Goal: Entertainment & Leisure: Consume media (video, audio)

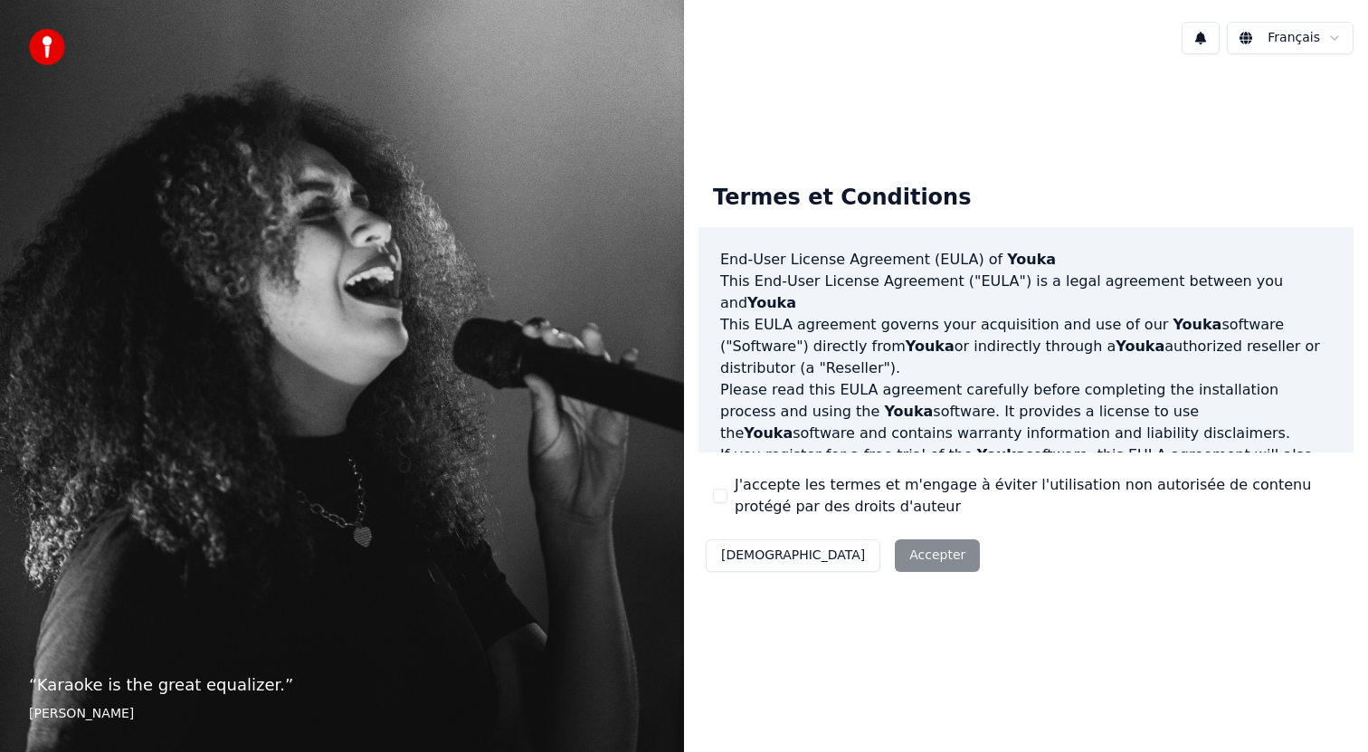
click at [823, 490] on label "J'accepte les termes et m'engage à éviter l'utilisation non autorisée de conten…" at bounding box center [1037, 495] width 604 height 43
click at [728, 490] on button "J'accepte les termes et m'engage à éviter l'utilisation non autorisée de conten…" at bounding box center [720, 496] width 14 height 14
click at [895, 557] on button "Accepter" at bounding box center [937, 555] width 85 height 33
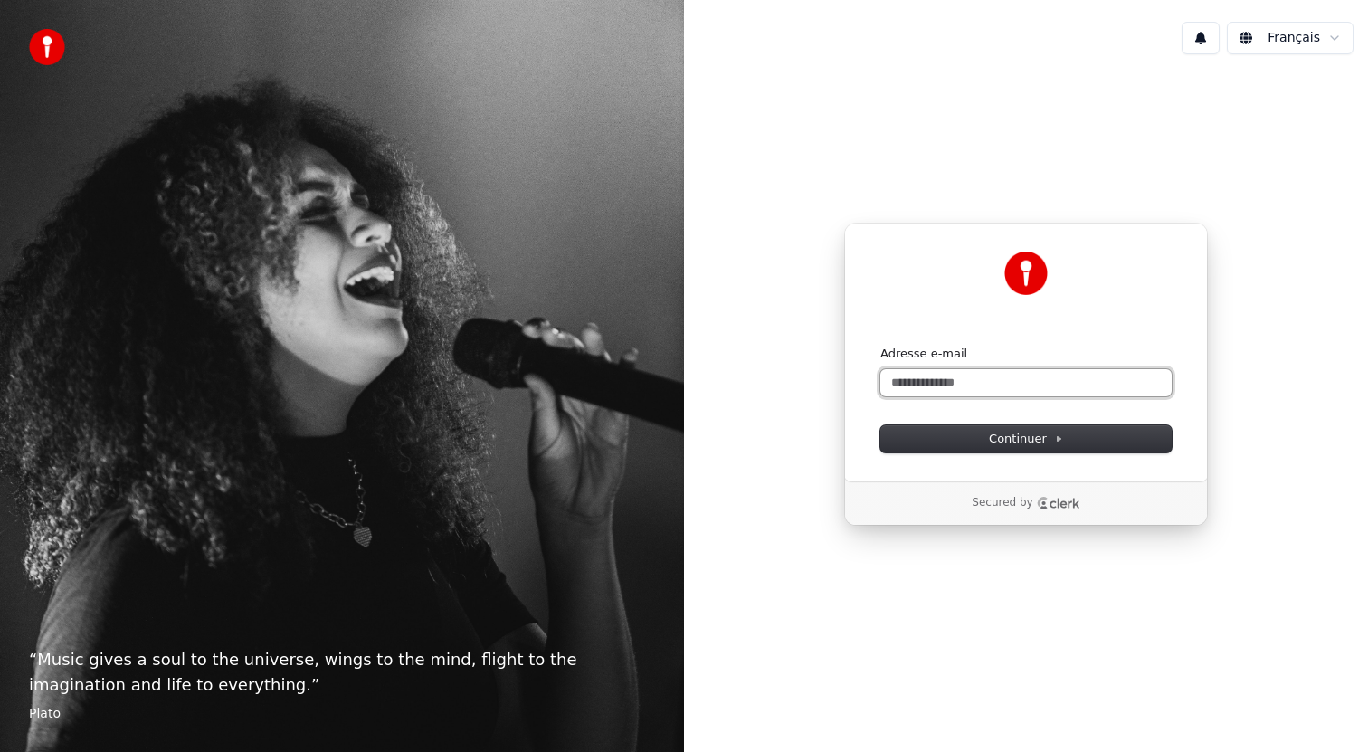
click at [985, 386] on input "Adresse e-mail" at bounding box center [1025, 382] width 291 height 27
click at [1070, 445] on button "Continuer" at bounding box center [1025, 438] width 291 height 27
type input "**********"
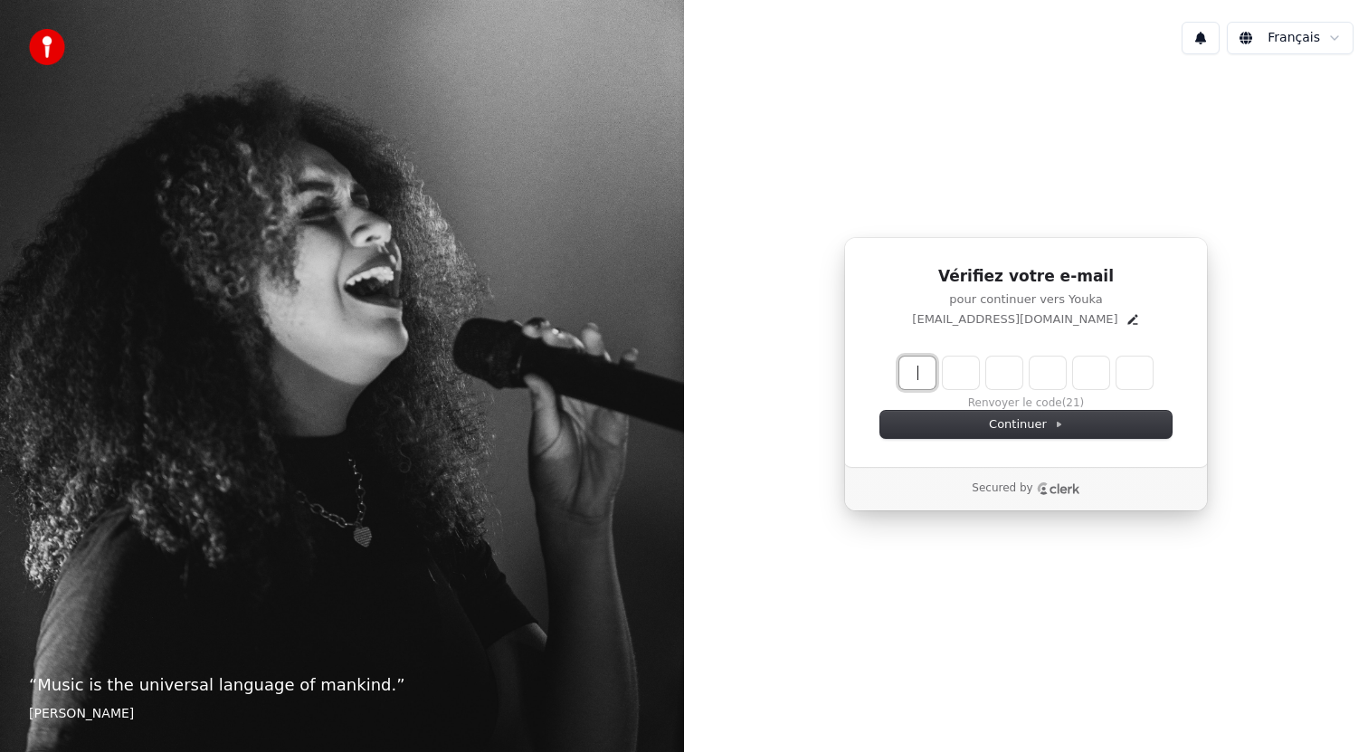
click at [928, 365] on input "Enter verification code" at bounding box center [1025, 373] width 253 height 33
type input "******"
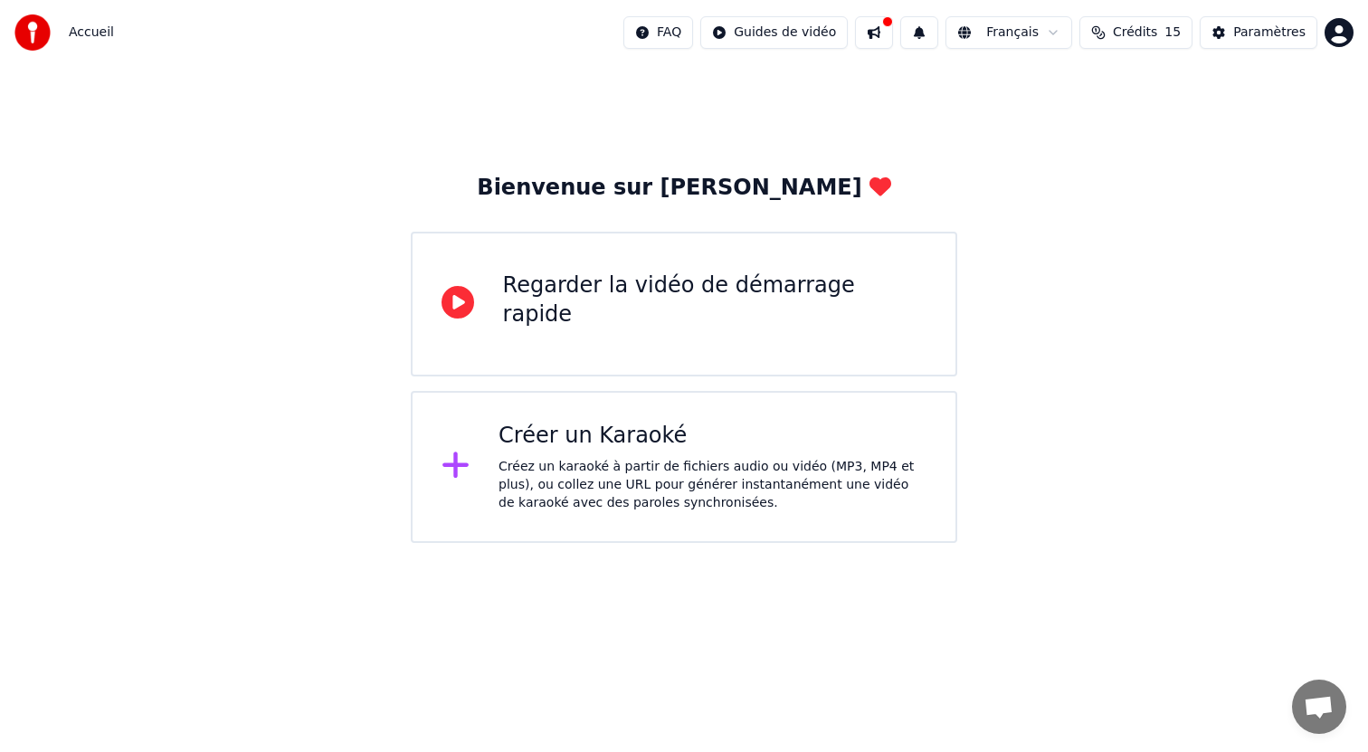
click at [630, 446] on div "Créer un Karaoké" at bounding box center [713, 436] width 428 height 29
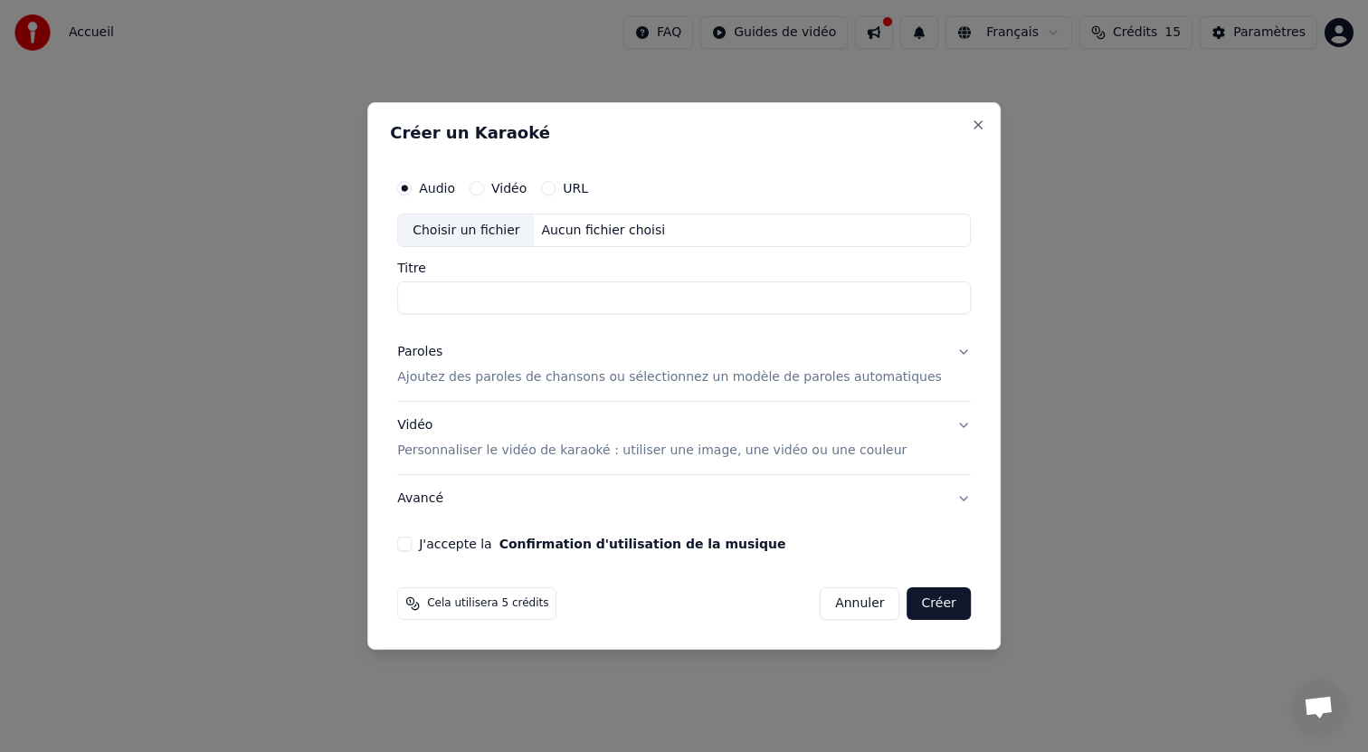
click at [509, 297] on input "Titre" at bounding box center [684, 298] width 574 height 33
type input "**********"
click at [556, 183] on button "URL" at bounding box center [548, 188] width 14 height 14
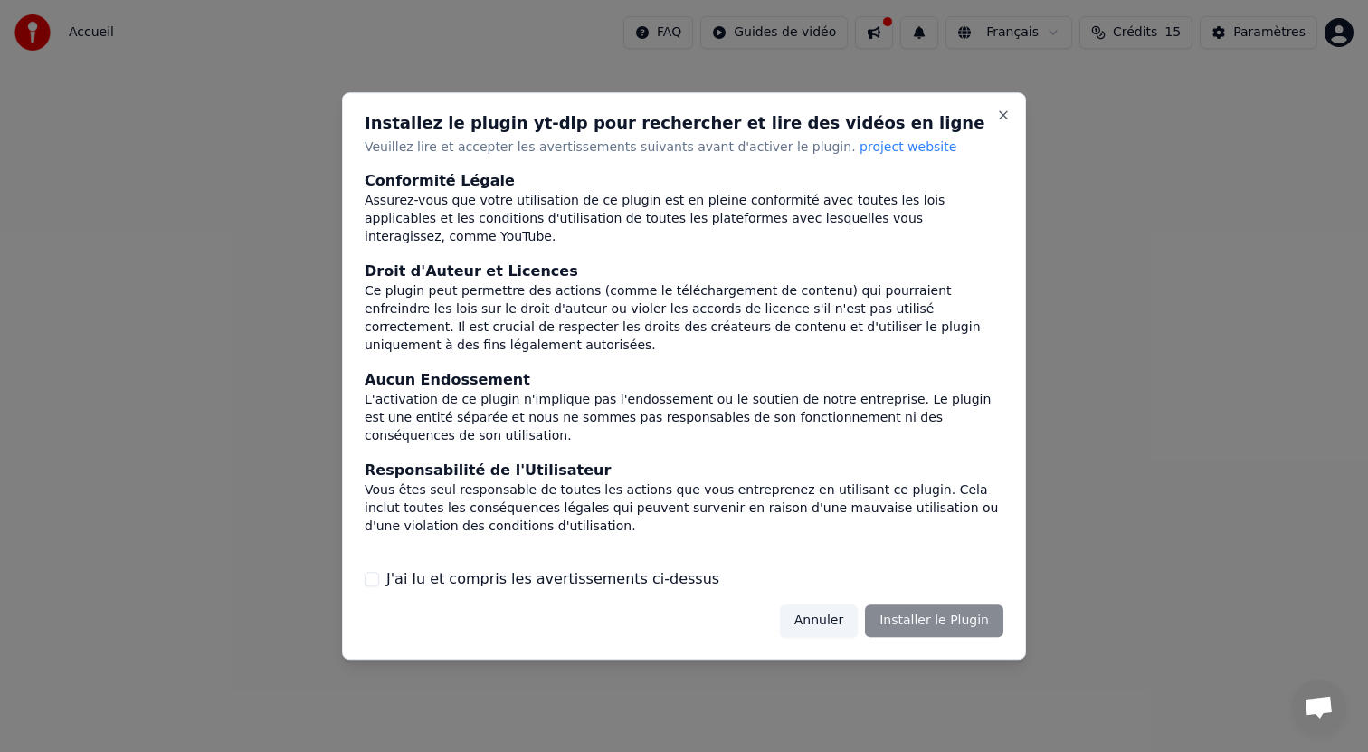
click at [915, 623] on div "Annuler Installer le Plugin" at bounding box center [892, 620] width 224 height 33
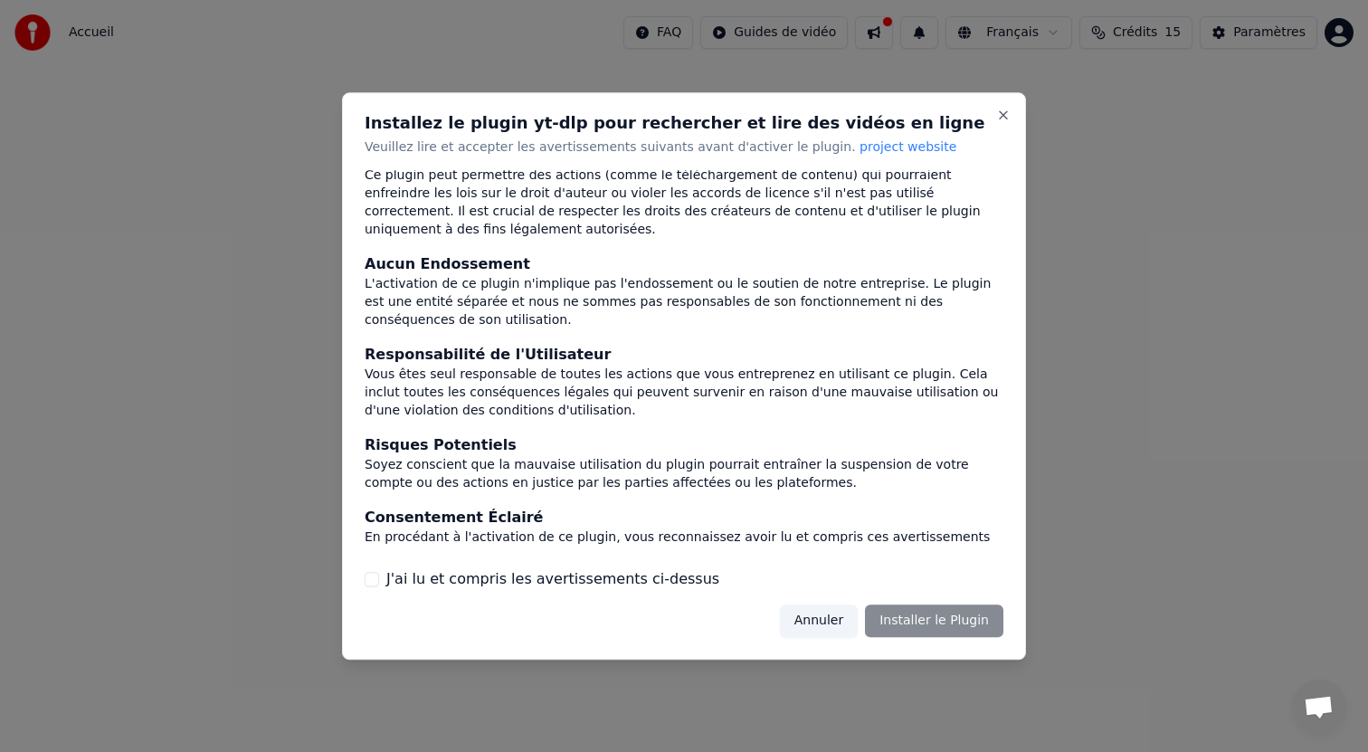
click at [589, 584] on label "J'ai lu et compris les avertissements ci-dessus" at bounding box center [552, 579] width 333 height 22
click at [379, 584] on button "J'ai lu et compris les avertissements ci-dessus" at bounding box center [372, 579] width 14 height 14
click at [922, 622] on button "Installer le Plugin" at bounding box center [934, 620] width 138 height 33
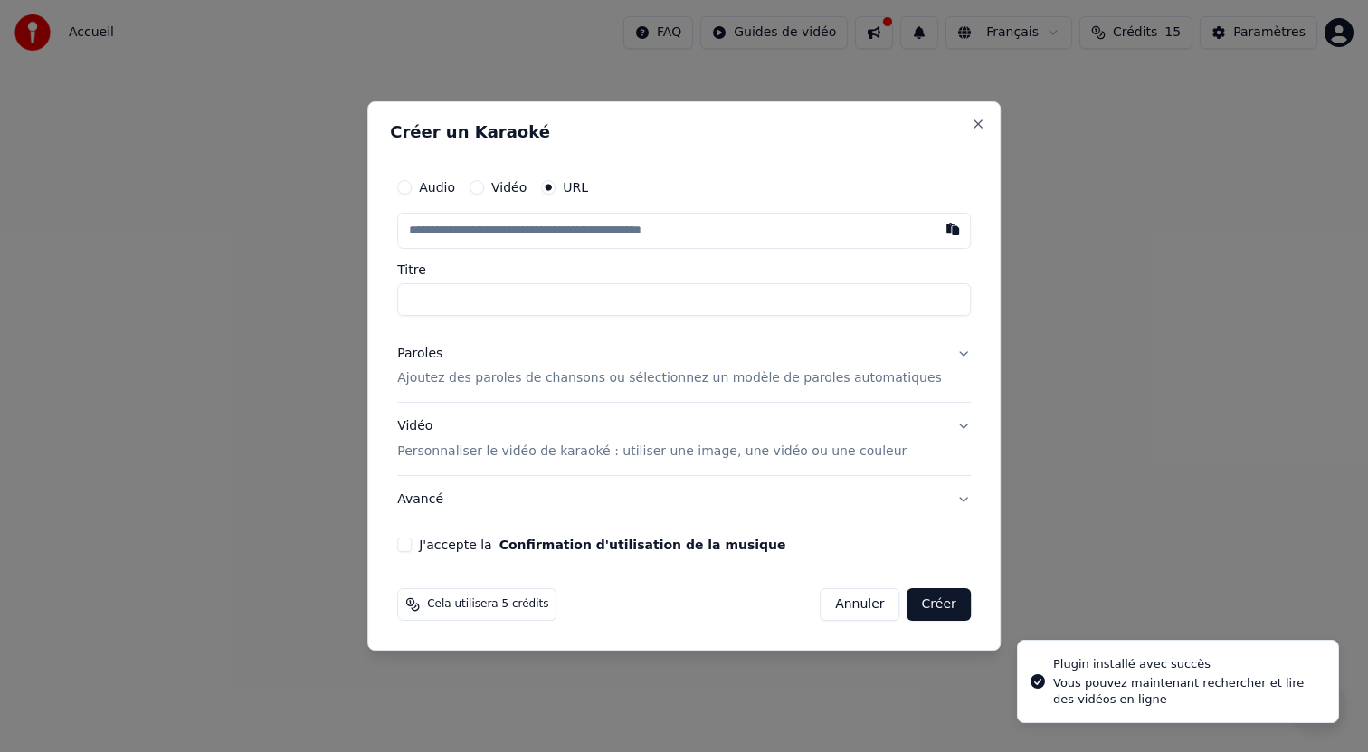
click at [485, 234] on input "text" at bounding box center [684, 231] width 574 height 36
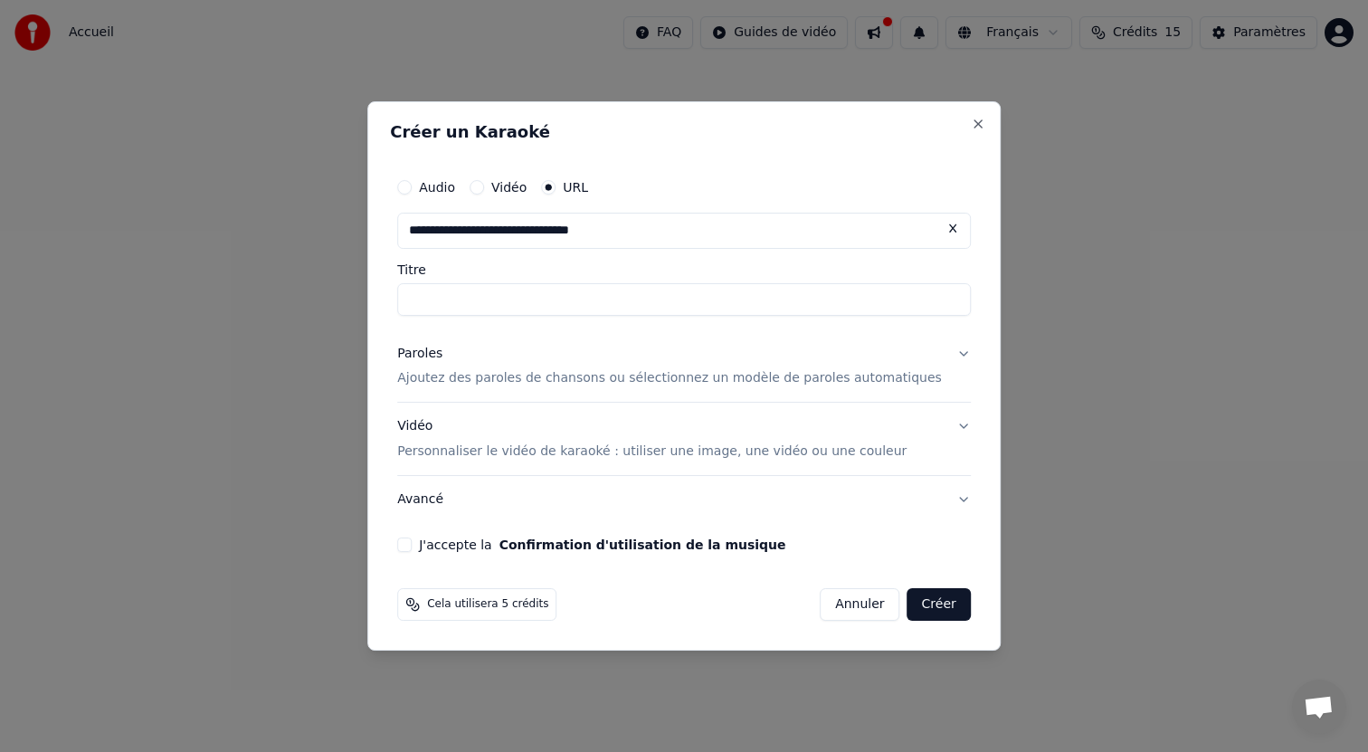
type input "**********"
click at [599, 295] on input "Titre" at bounding box center [684, 299] width 574 height 33
type input "**********"
click at [412, 544] on button "J'accepte la Confirmation d'utilisation de la musique" at bounding box center [404, 544] width 14 height 14
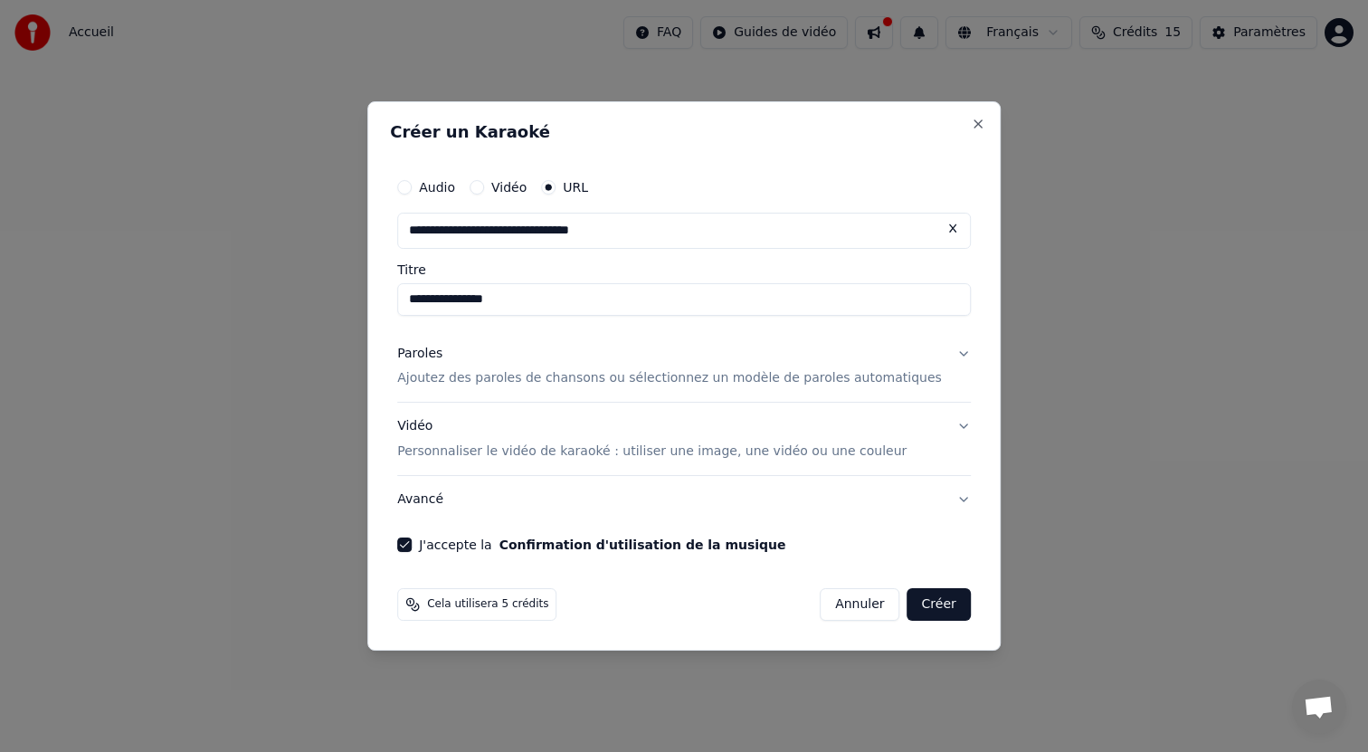
click at [412, 543] on button "J'accepte la Confirmation d'utilisation de la musique" at bounding box center [404, 544] width 14 height 14
click at [528, 457] on p "Personnaliser le vidéo de karaoké : utiliser une image, une vidéo ou une couleur" at bounding box center [651, 451] width 509 height 18
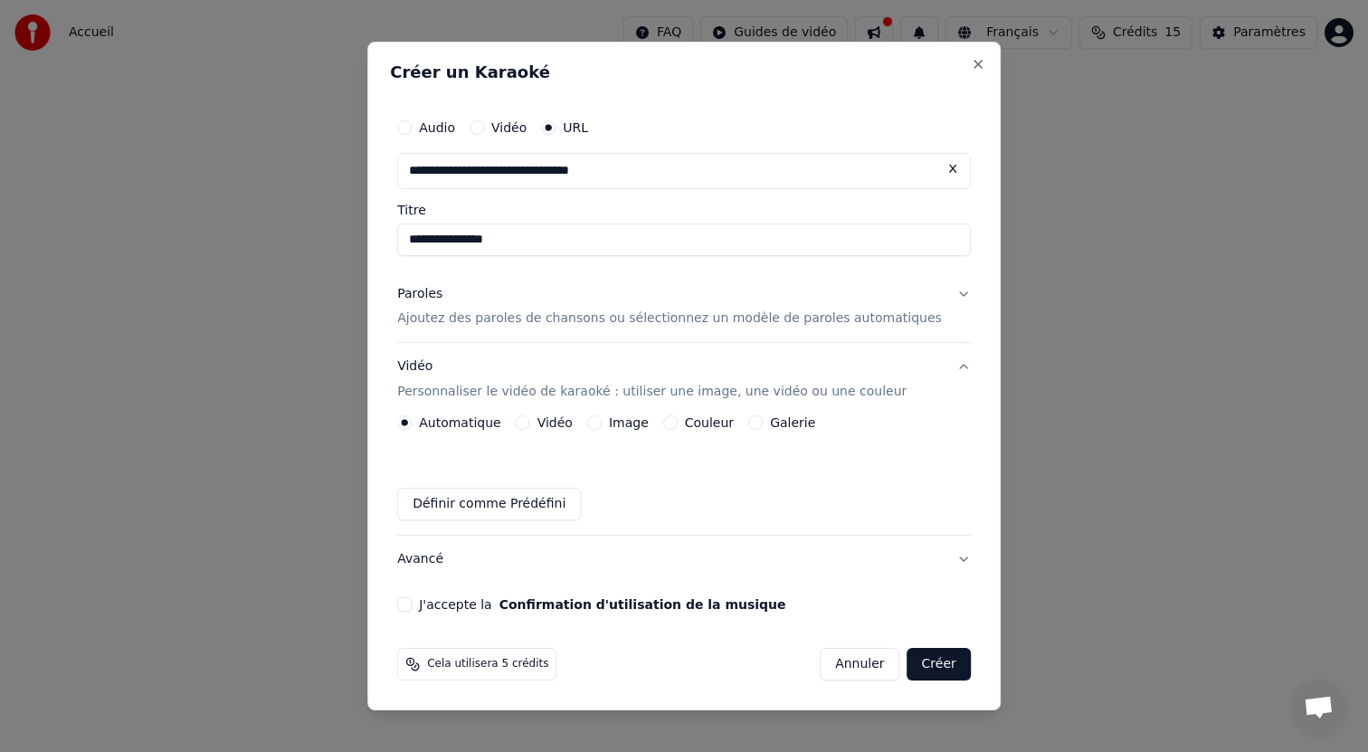
click at [620, 423] on label "Image" at bounding box center [629, 422] width 40 height 13
click at [602, 423] on button "Image" at bounding box center [594, 422] width 14 height 14
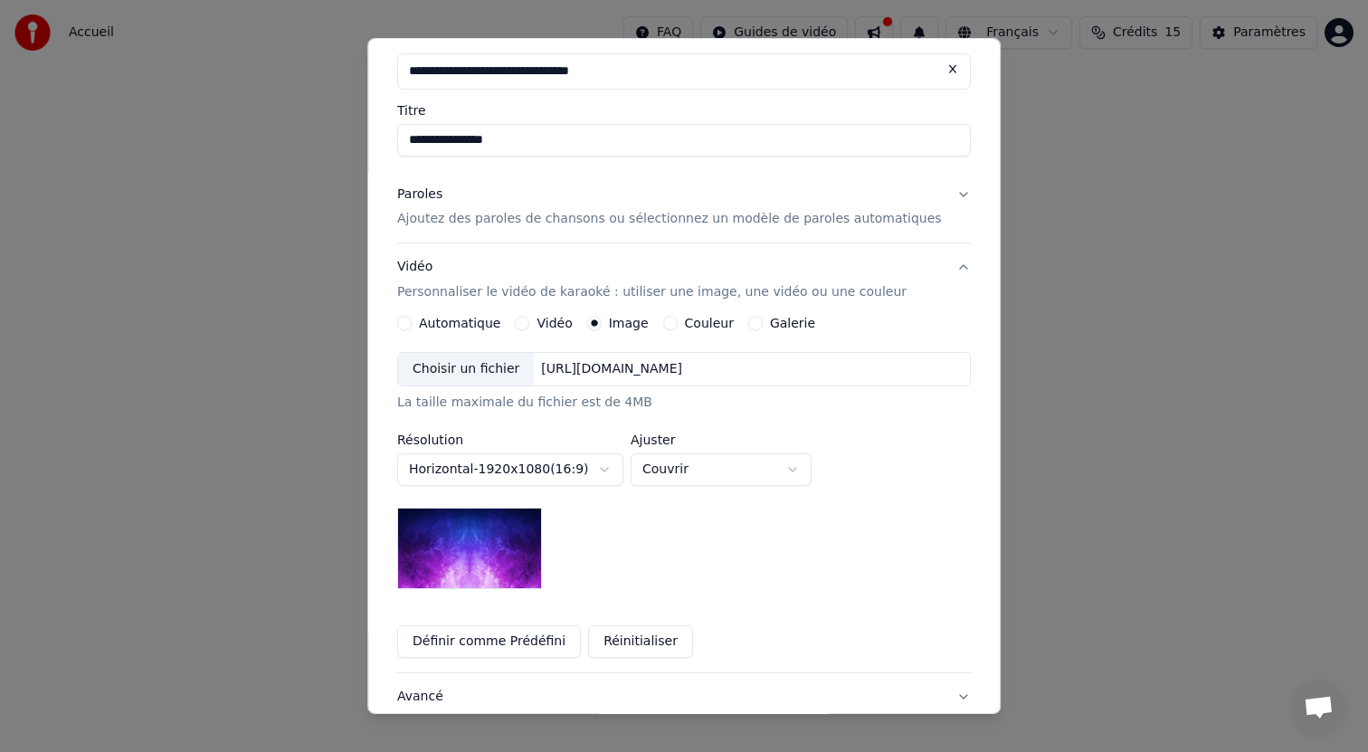
scroll to position [145, 0]
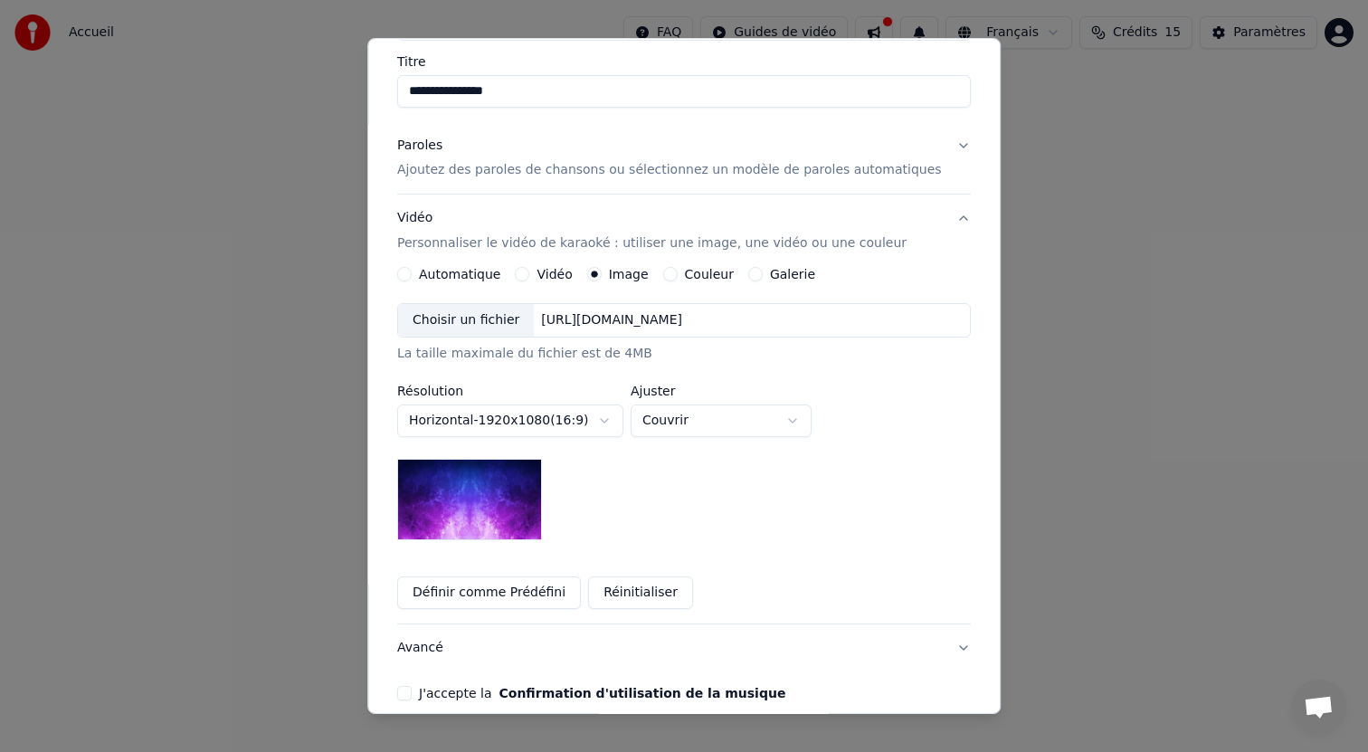
click at [671, 324] on div "[URL][DOMAIN_NAME]" at bounding box center [613, 320] width 156 height 18
click at [610, 328] on div "[URL][DOMAIN_NAME]" at bounding box center [613, 320] width 156 height 18
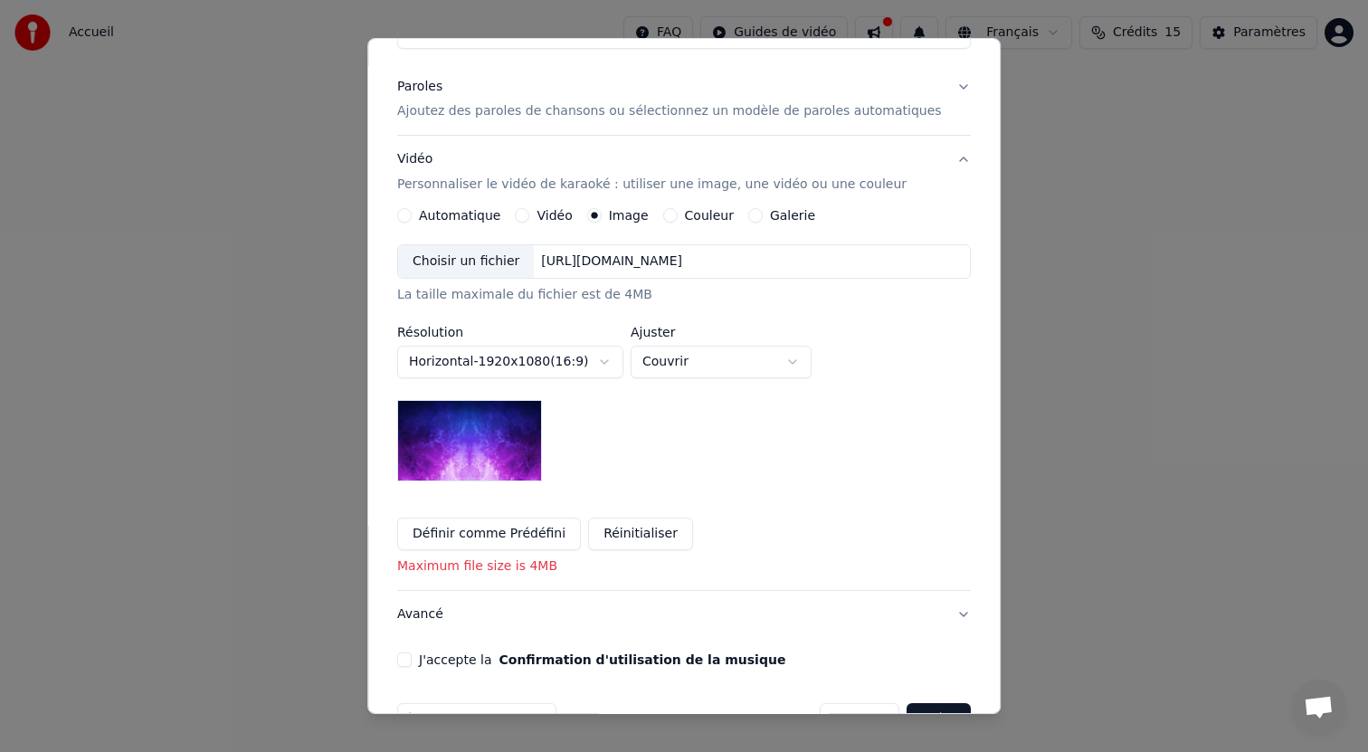
scroll to position [255, 0]
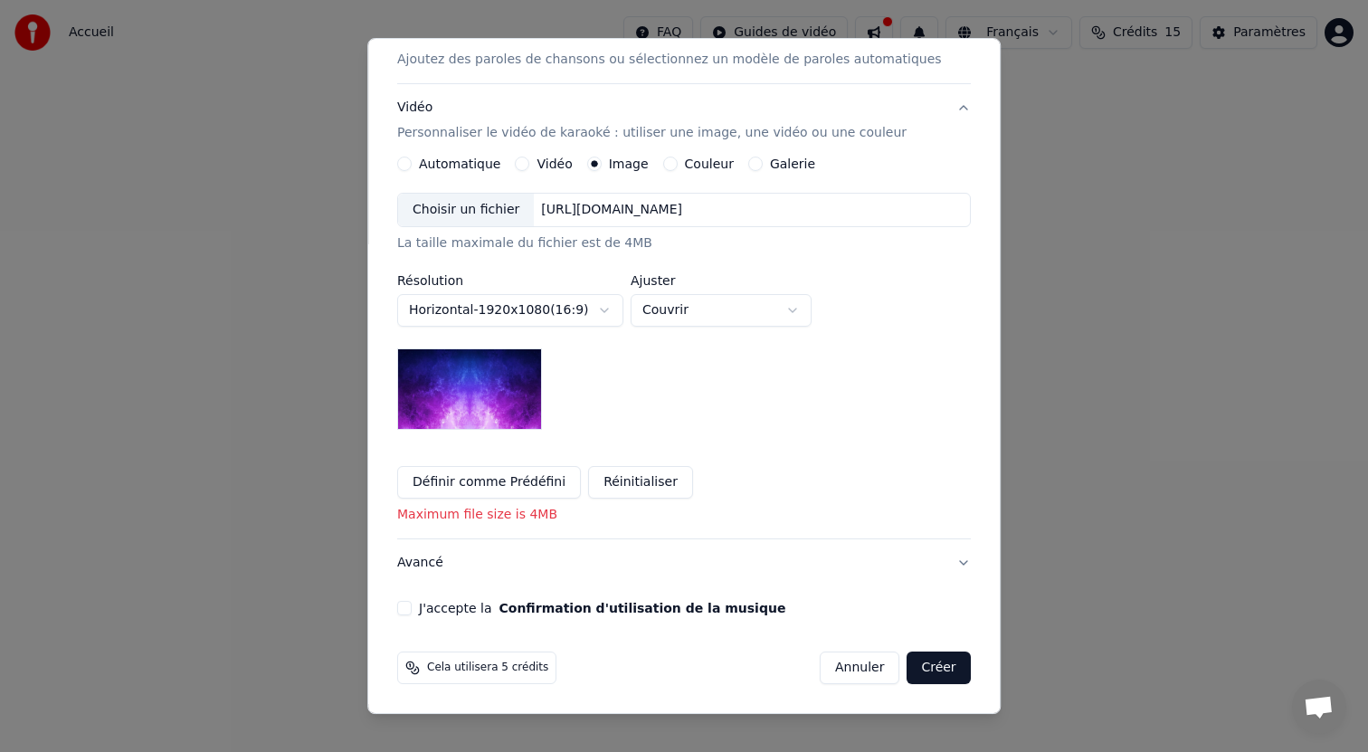
click at [779, 162] on label "Galerie" at bounding box center [792, 163] width 45 height 13
click at [763, 162] on button "Galerie" at bounding box center [755, 164] width 14 height 14
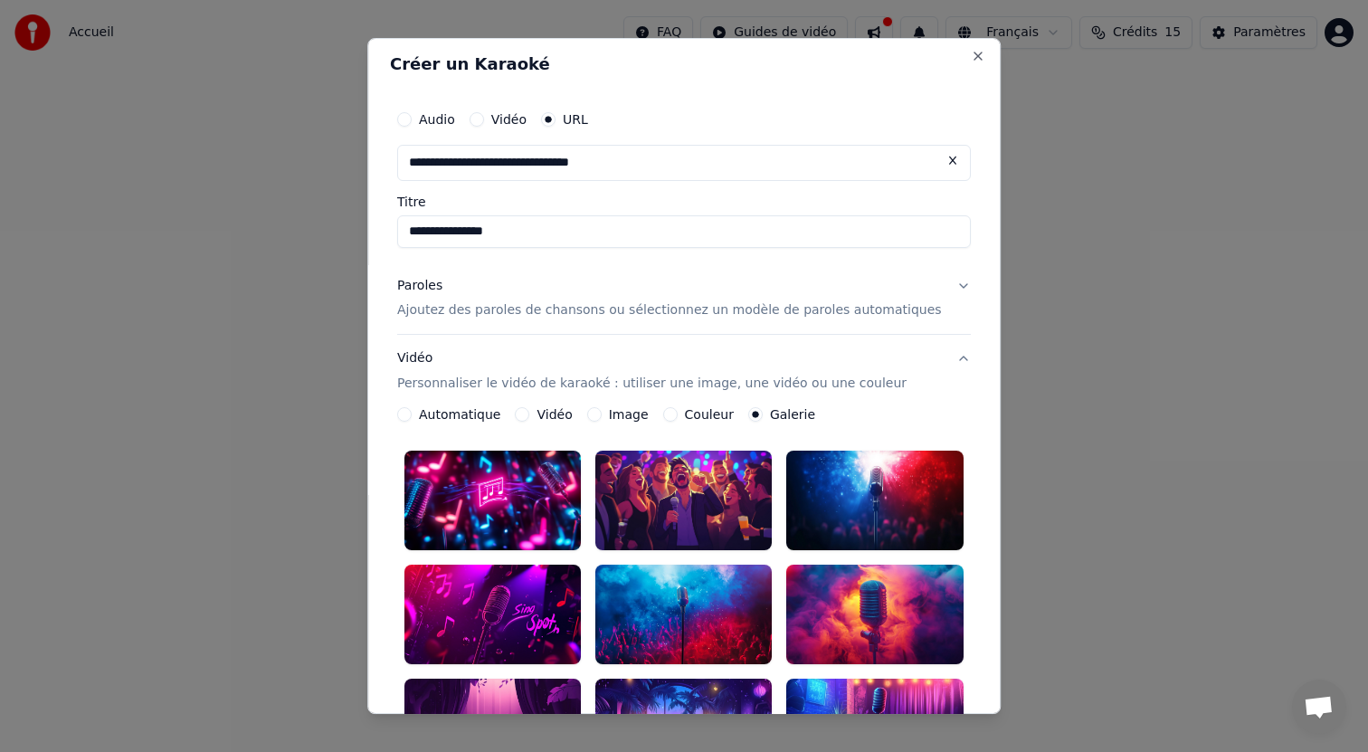
scroll to position [0, 0]
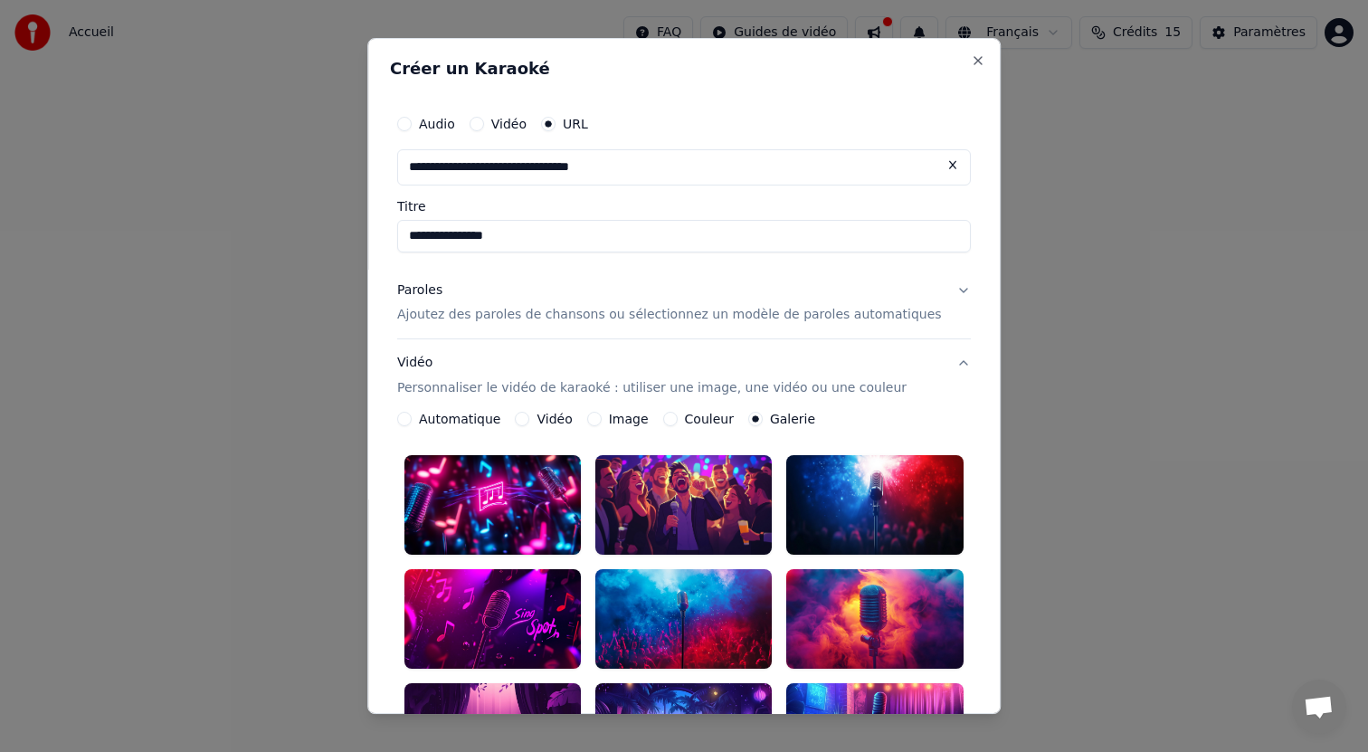
click at [601, 412] on div "Image" at bounding box center [618, 419] width 62 height 14
click at [602, 415] on button "Image" at bounding box center [594, 419] width 14 height 14
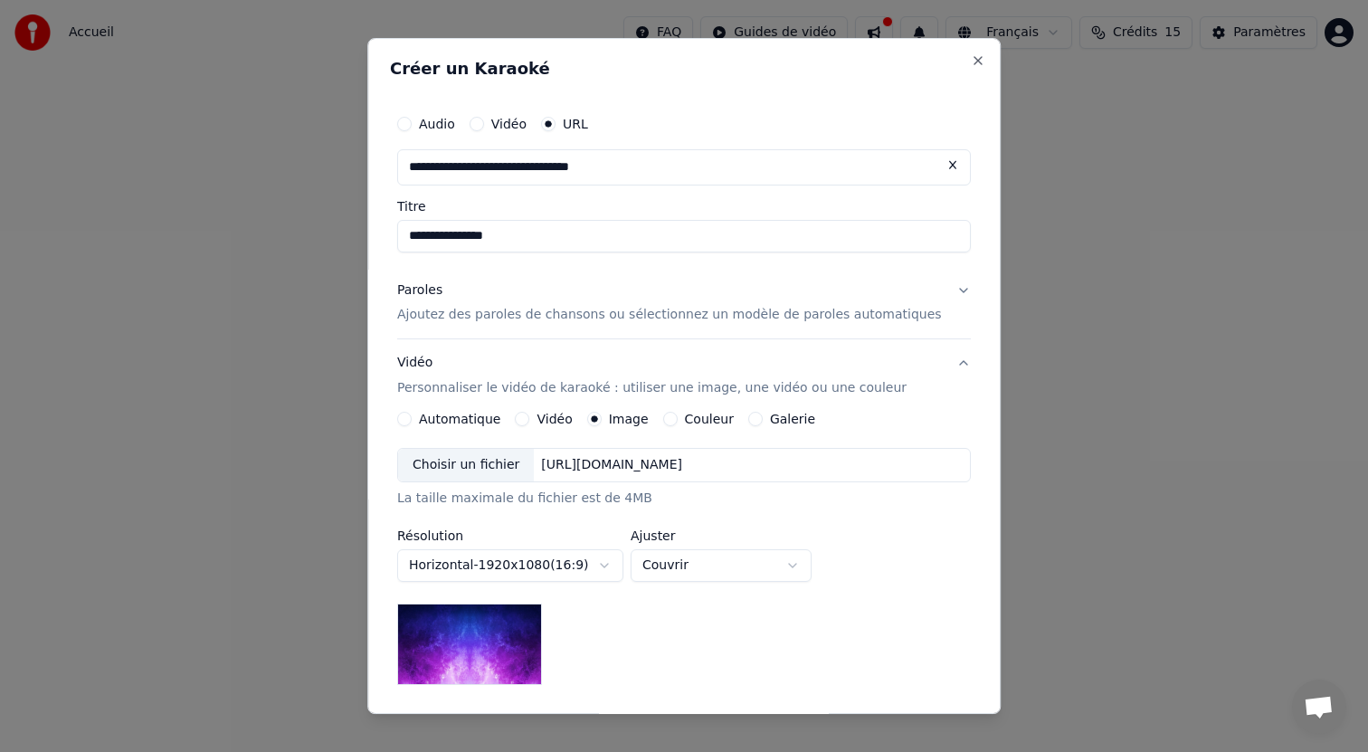
click at [440, 426] on div "**********" at bounding box center [684, 583] width 574 height 342
click at [442, 423] on label "Automatique" at bounding box center [459, 419] width 81 height 13
click at [412, 423] on button "Automatique" at bounding box center [404, 419] width 14 height 14
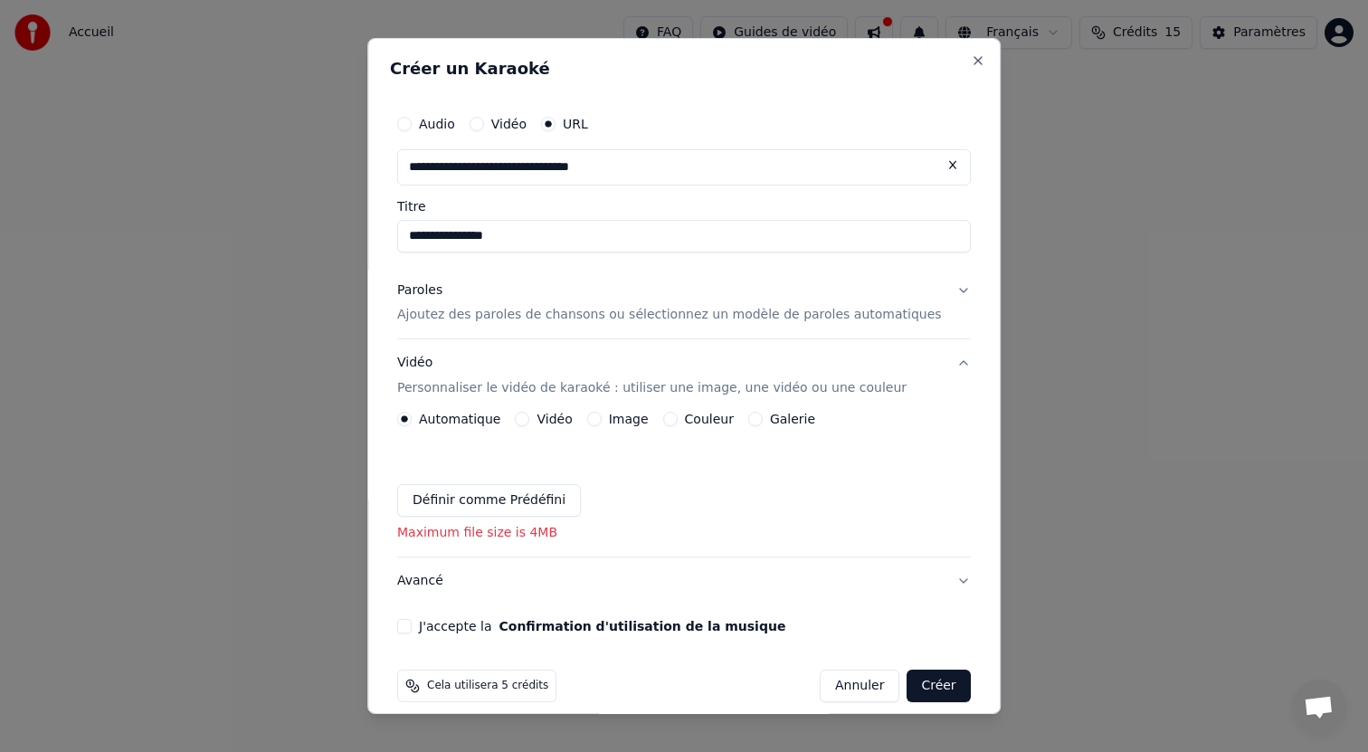
click at [597, 421] on button "Image" at bounding box center [594, 419] width 14 height 14
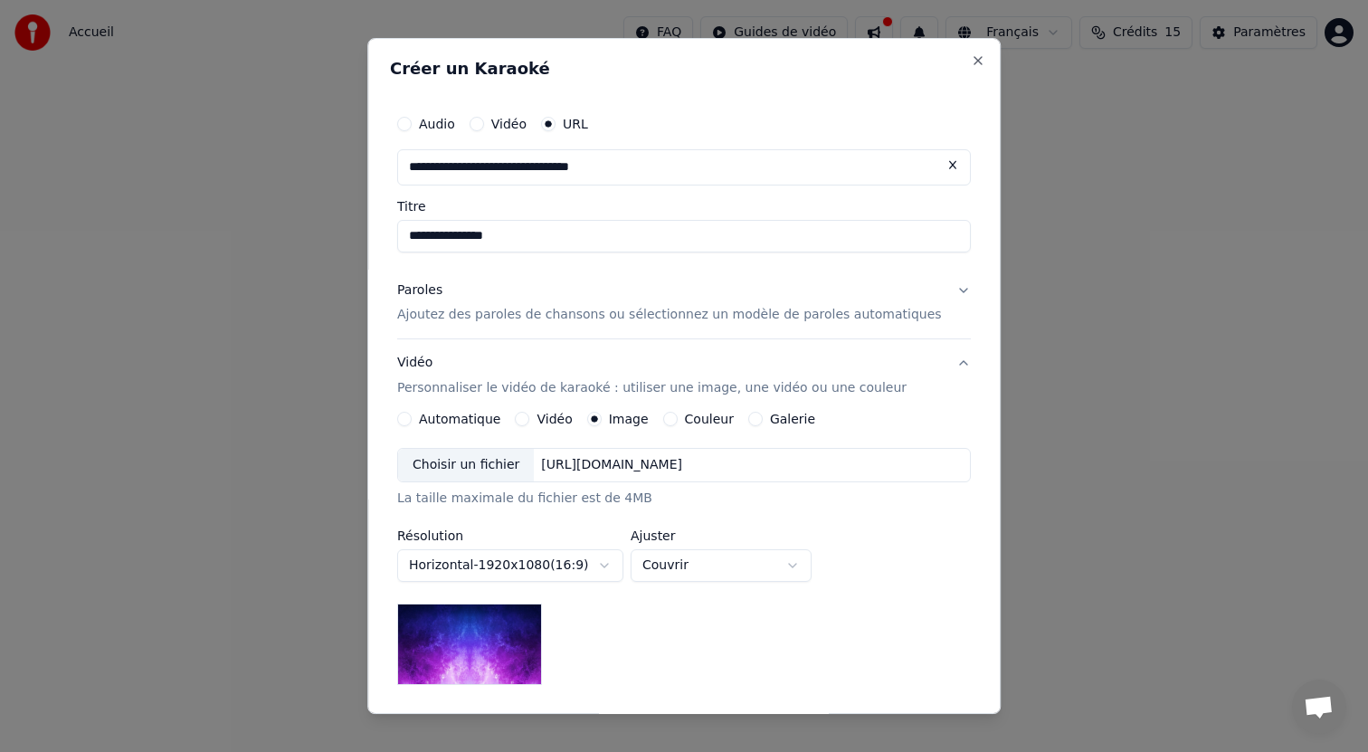
scroll to position [255, 0]
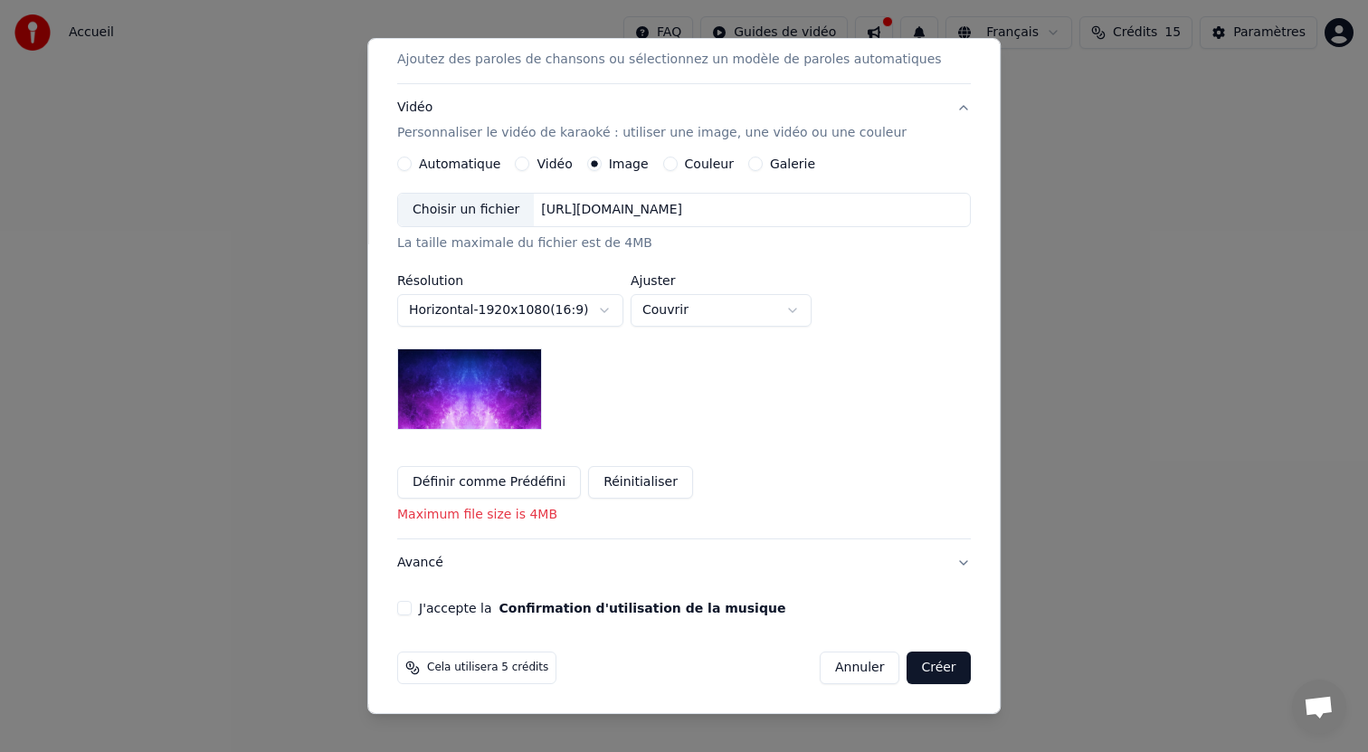
click at [671, 209] on div "[URL][DOMAIN_NAME]" at bounding box center [613, 210] width 156 height 18
click at [597, 219] on div "[URL][DOMAIN_NAME]" at bounding box center [613, 210] width 156 height 18
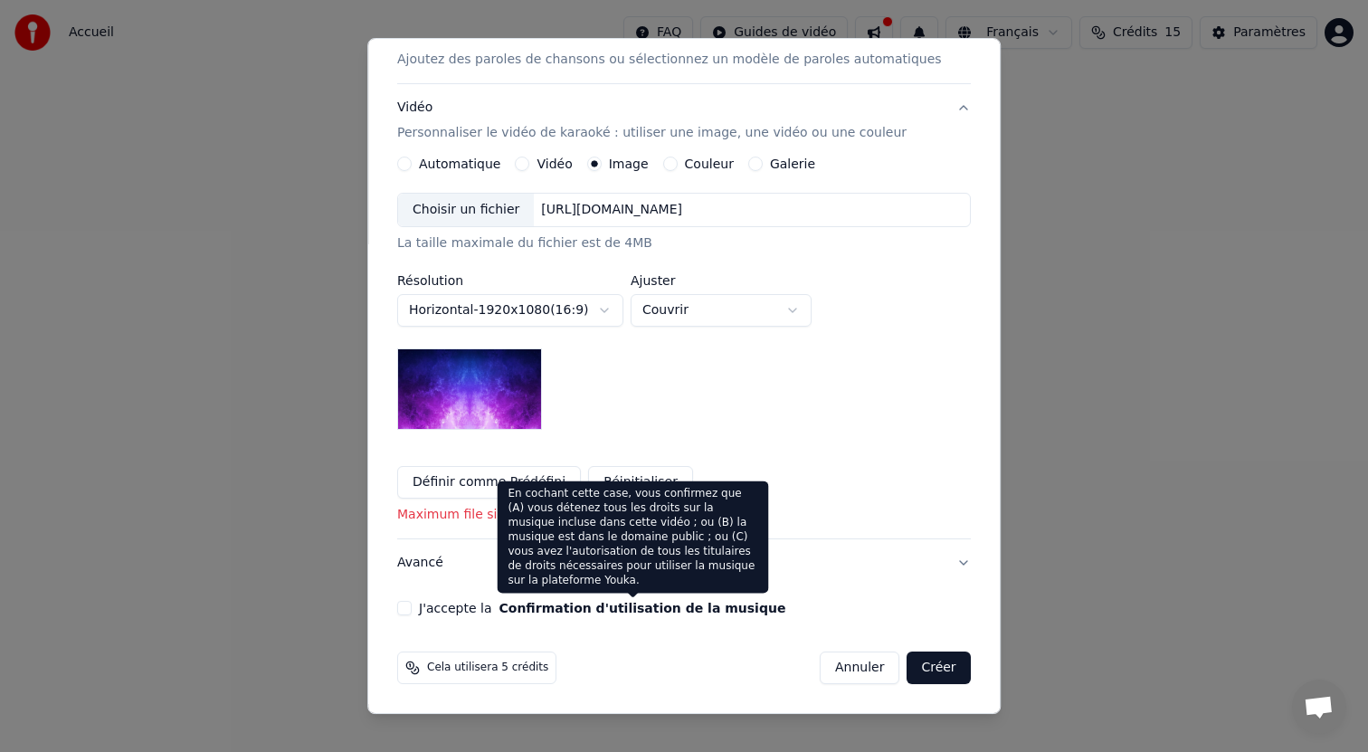
click at [569, 616] on div "**********" at bounding box center [684, 233] width 588 height 780
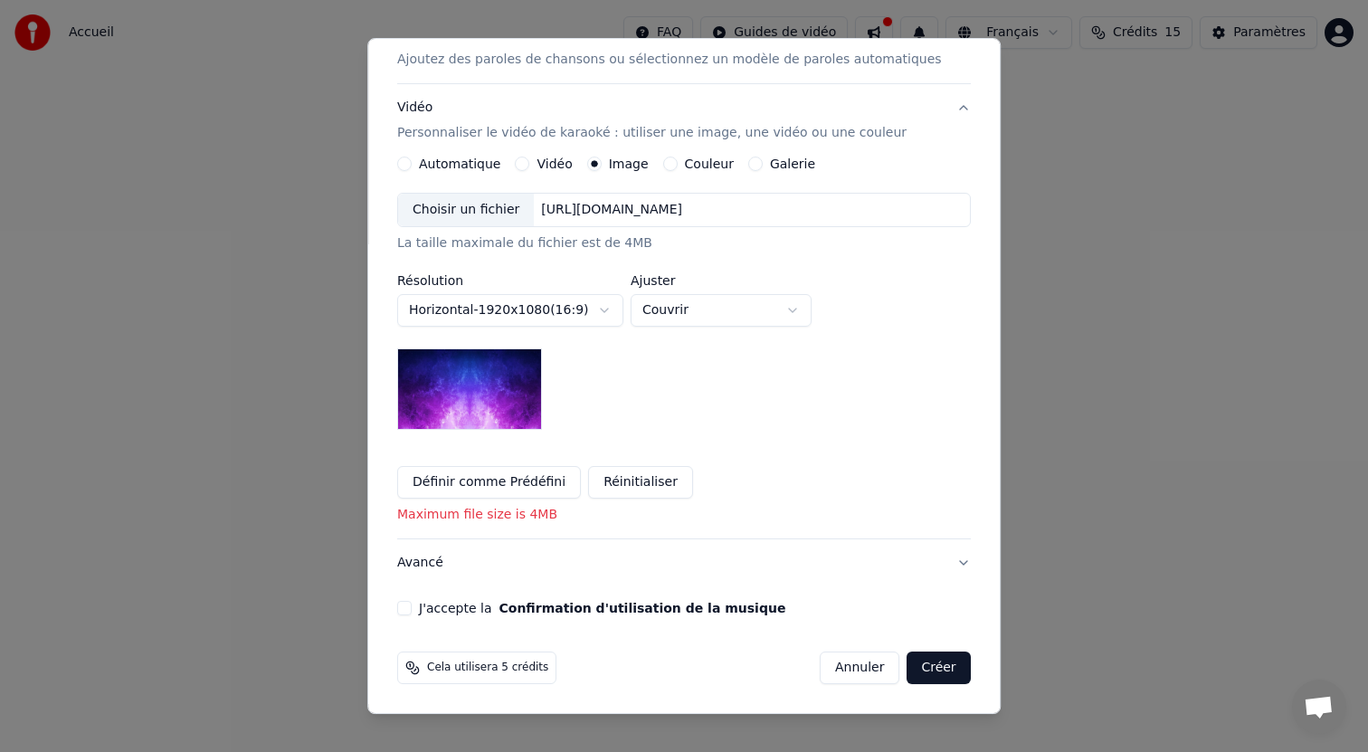
click at [408, 608] on button "J'accepte la Confirmation d'utilisation de la musique" at bounding box center [404, 608] width 14 height 14
click at [922, 673] on button "Créer" at bounding box center [939, 668] width 63 height 33
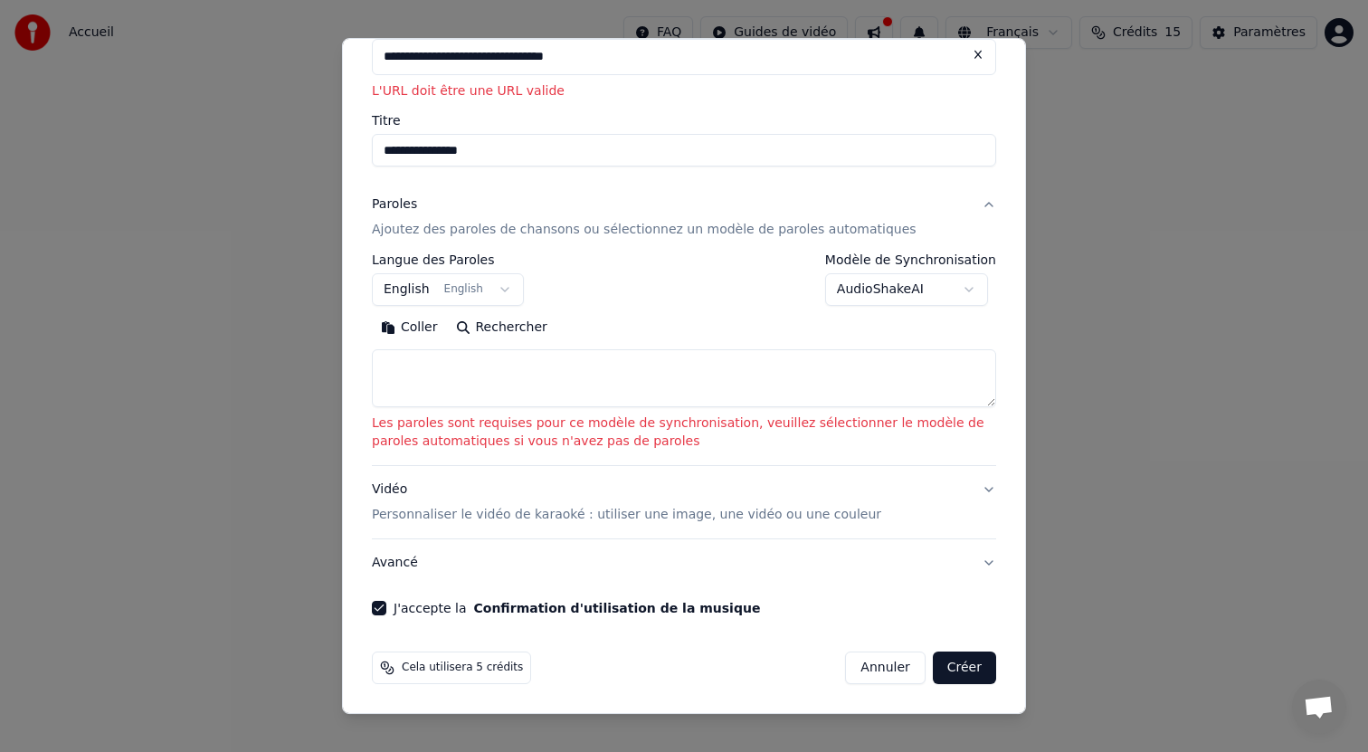
scroll to position [110, 0]
click at [568, 391] on textarea at bounding box center [684, 379] width 624 height 58
paste textarea "**********"
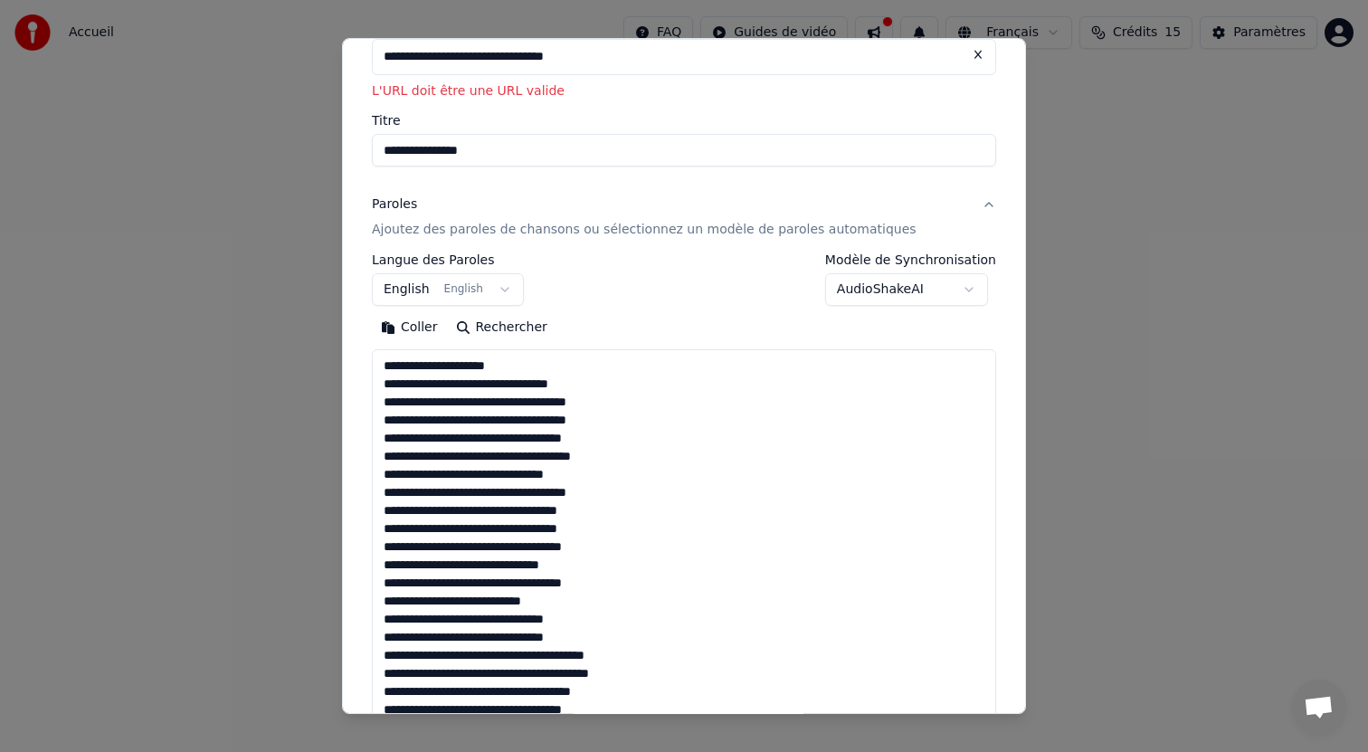
scroll to position [67, 0]
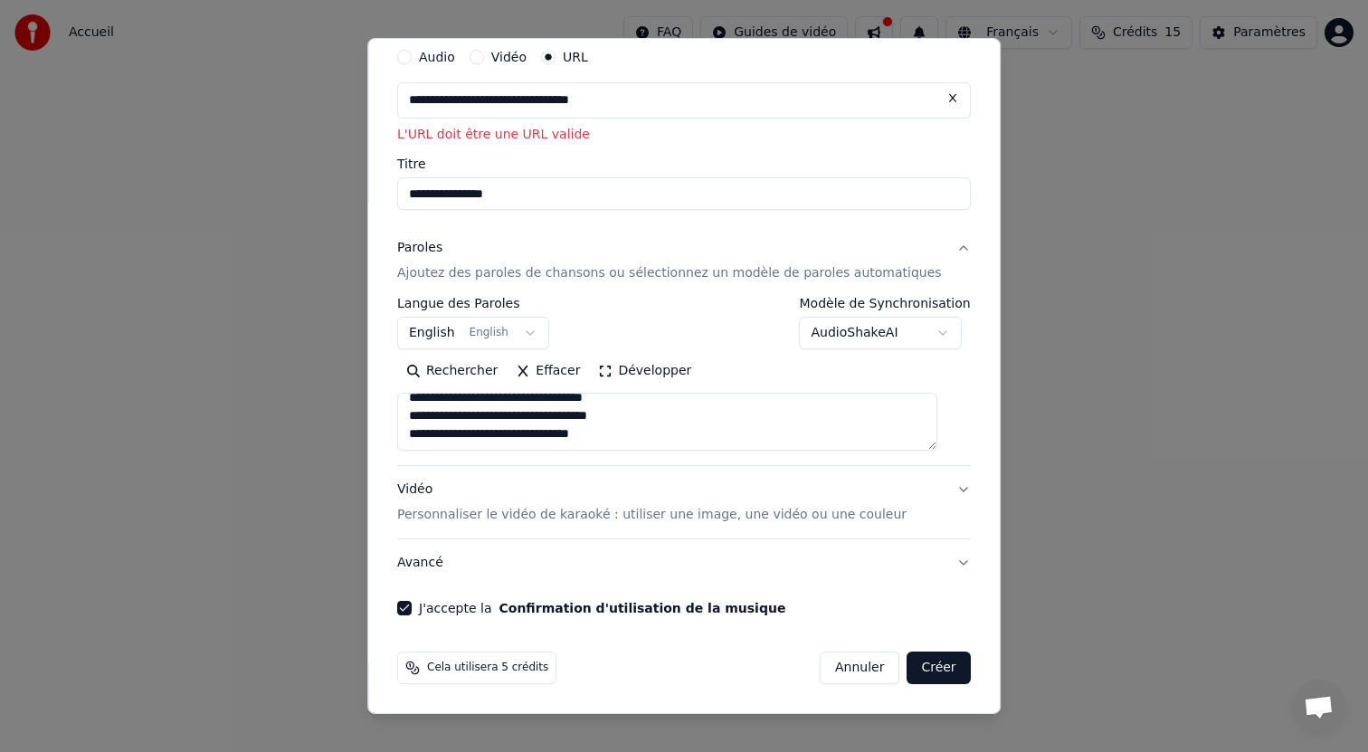
type textarea "**********"
click at [513, 339] on button "English English" at bounding box center [473, 334] width 152 height 33
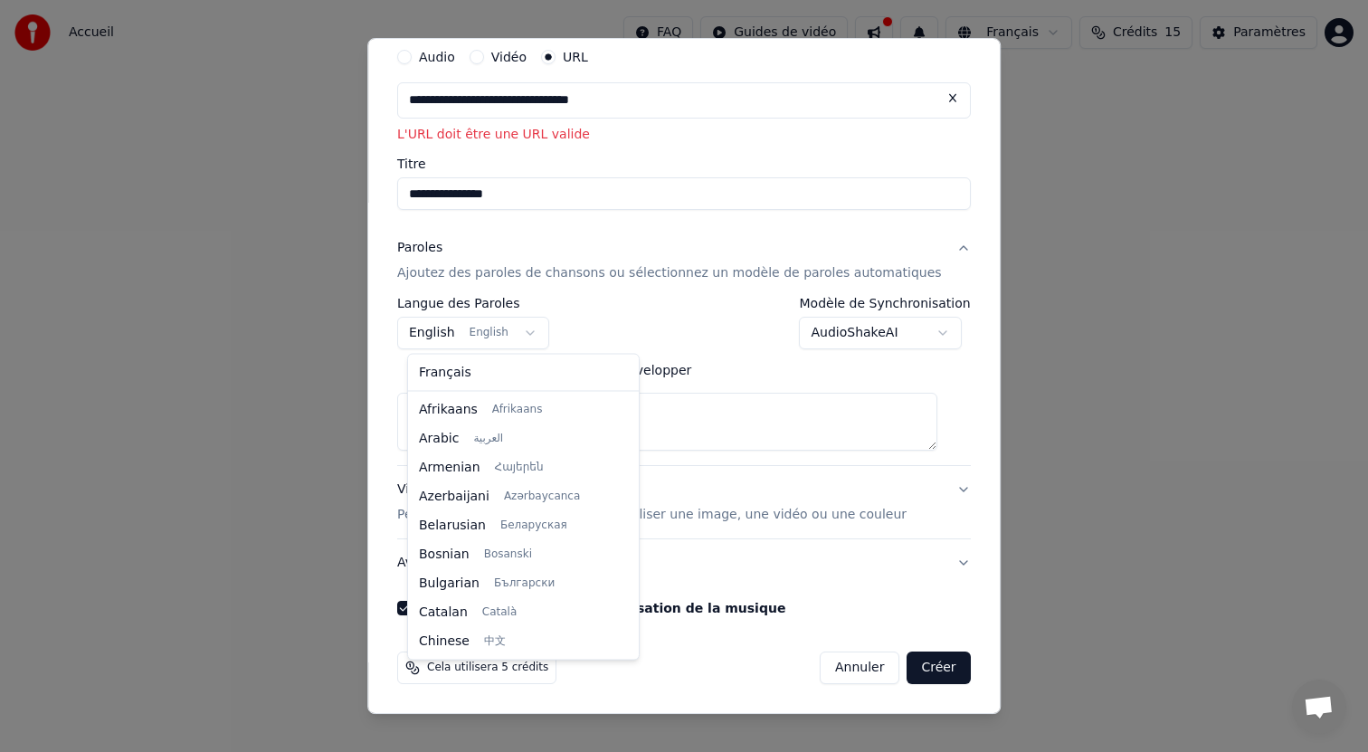
scroll to position [145, 0]
select select "**"
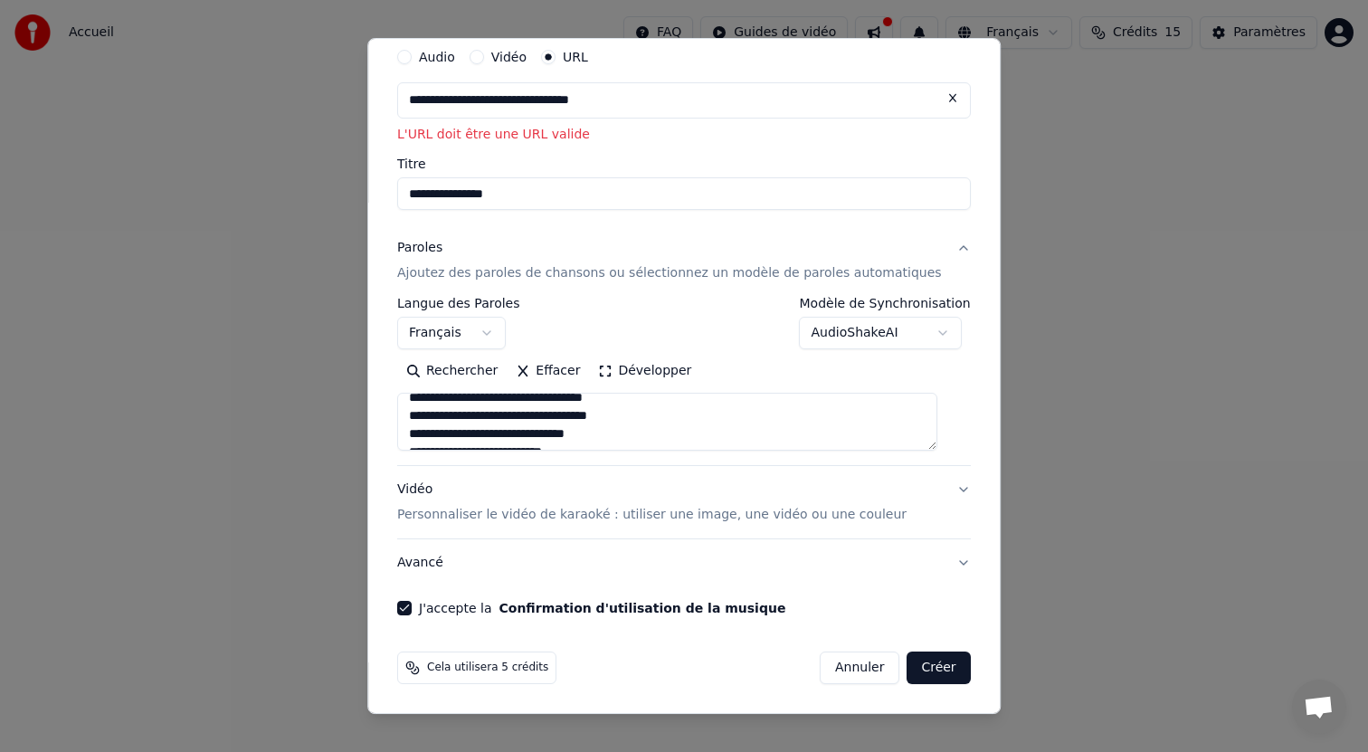
scroll to position [434, 0]
click at [939, 483] on button "Vidéo Personnaliser le vidéo de karaoké : utiliser une image, une vidéo ou une …" at bounding box center [684, 503] width 574 height 72
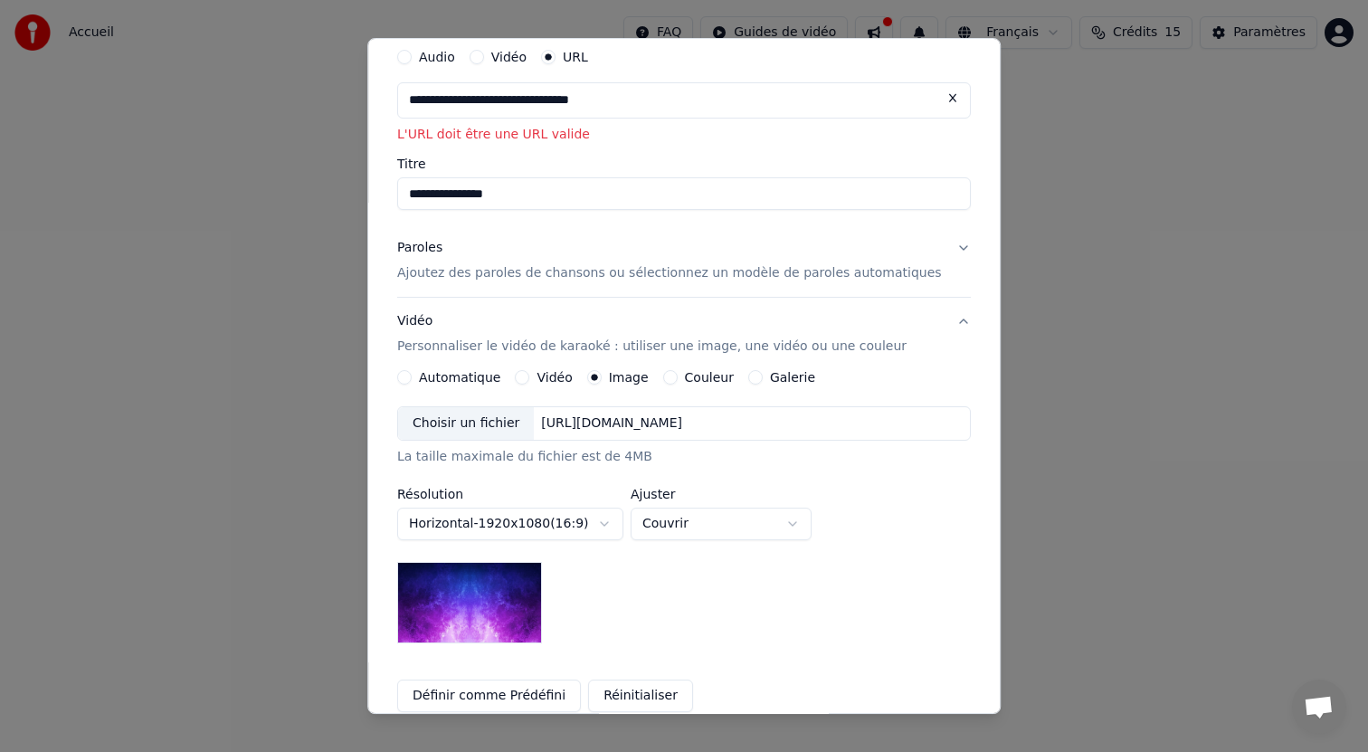
scroll to position [212, 0]
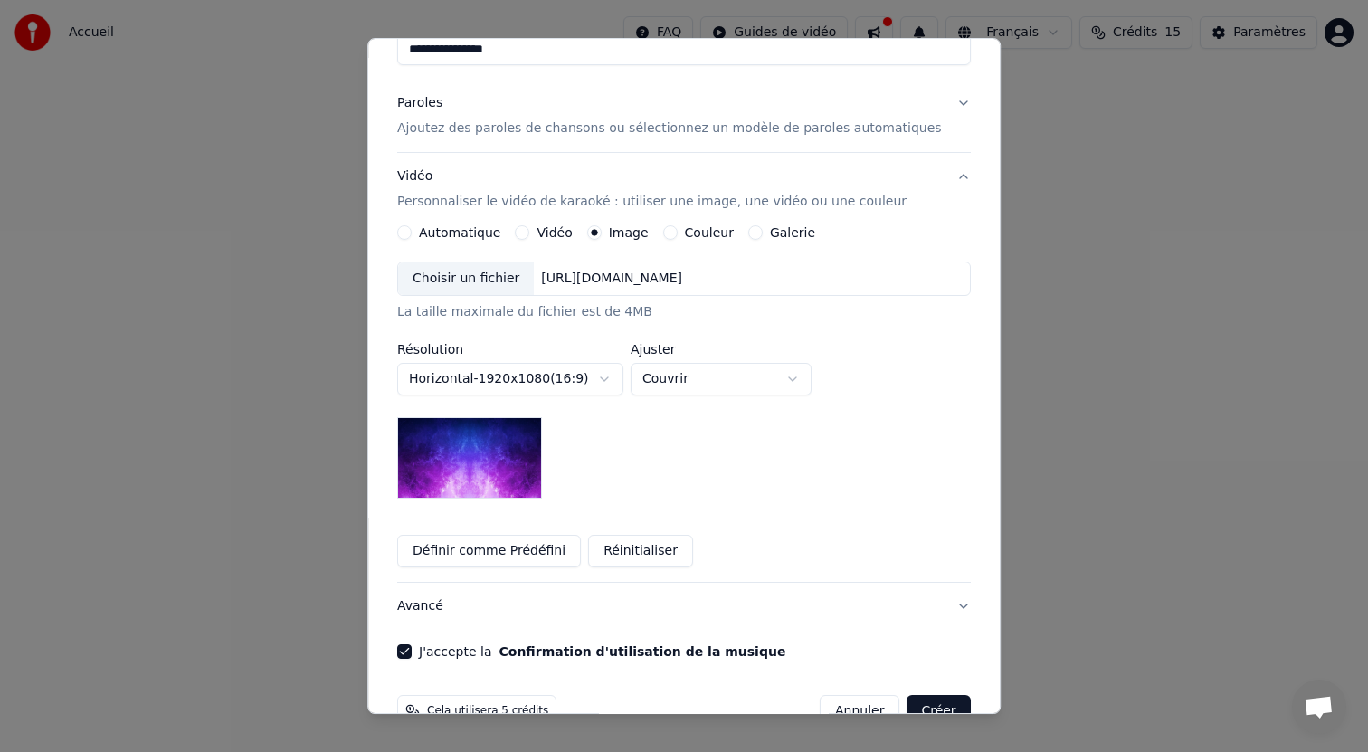
click at [633, 284] on div "[URL][DOMAIN_NAME]" at bounding box center [613, 279] width 156 height 18
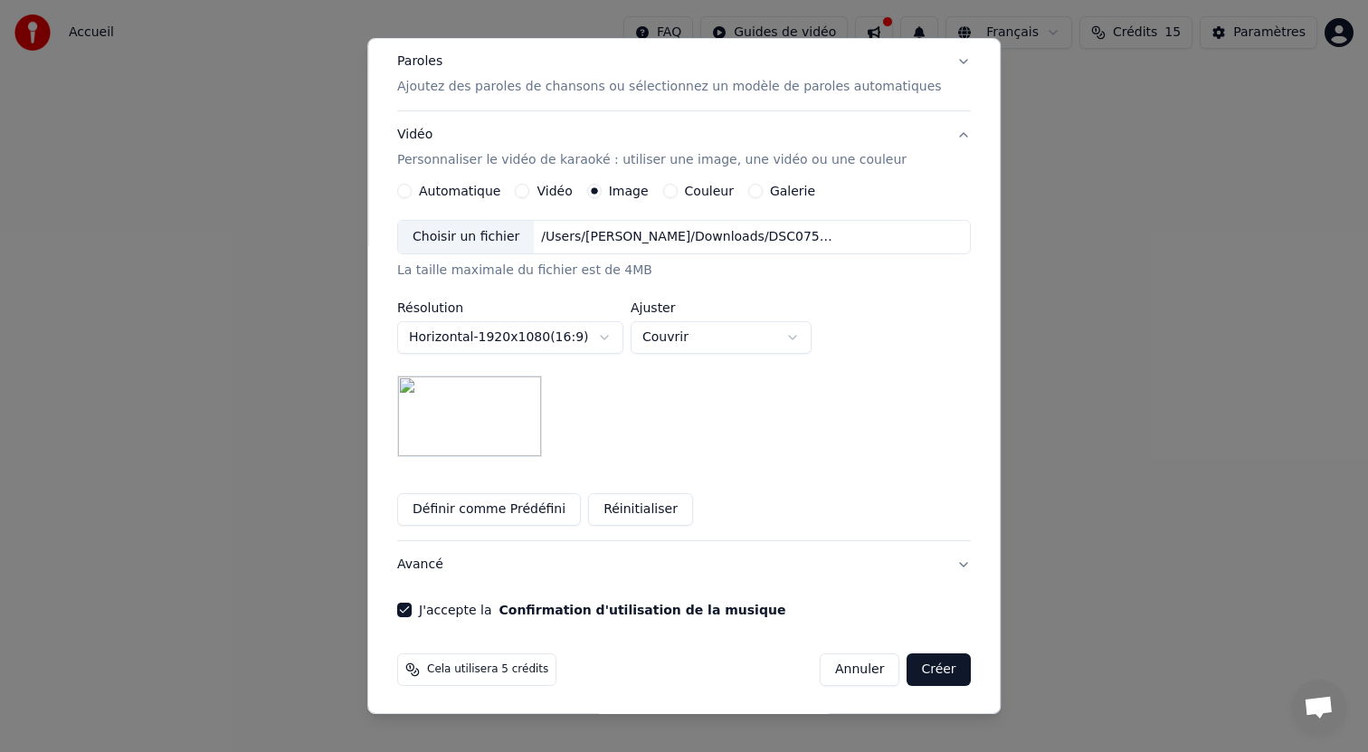
scroll to position [255, 0]
click at [920, 676] on button "Créer" at bounding box center [939, 668] width 63 height 33
click at [908, 662] on button "Créer" at bounding box center [939, 668] width 63 height 33
click at [908, 661] on button "Créer" at bounding box center [939, 668] width 63 height 33
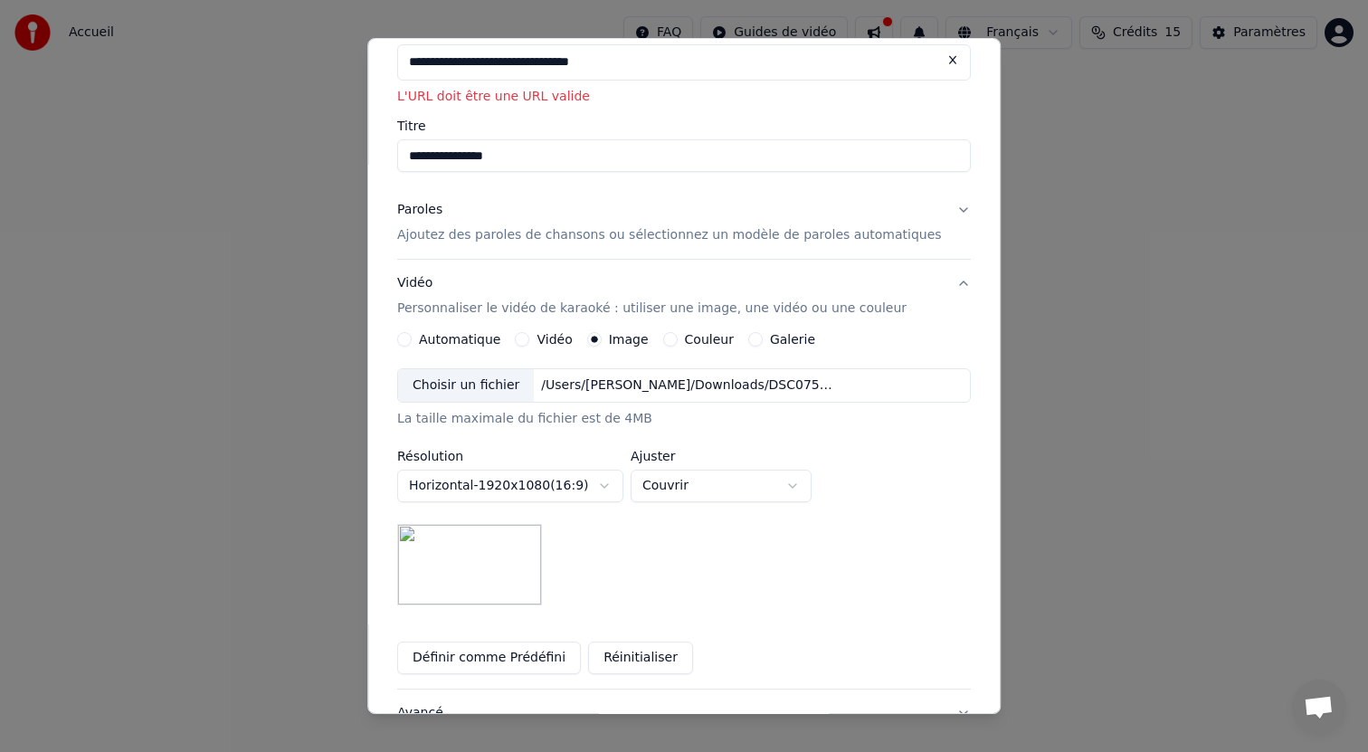
scroll to position [0, 0]
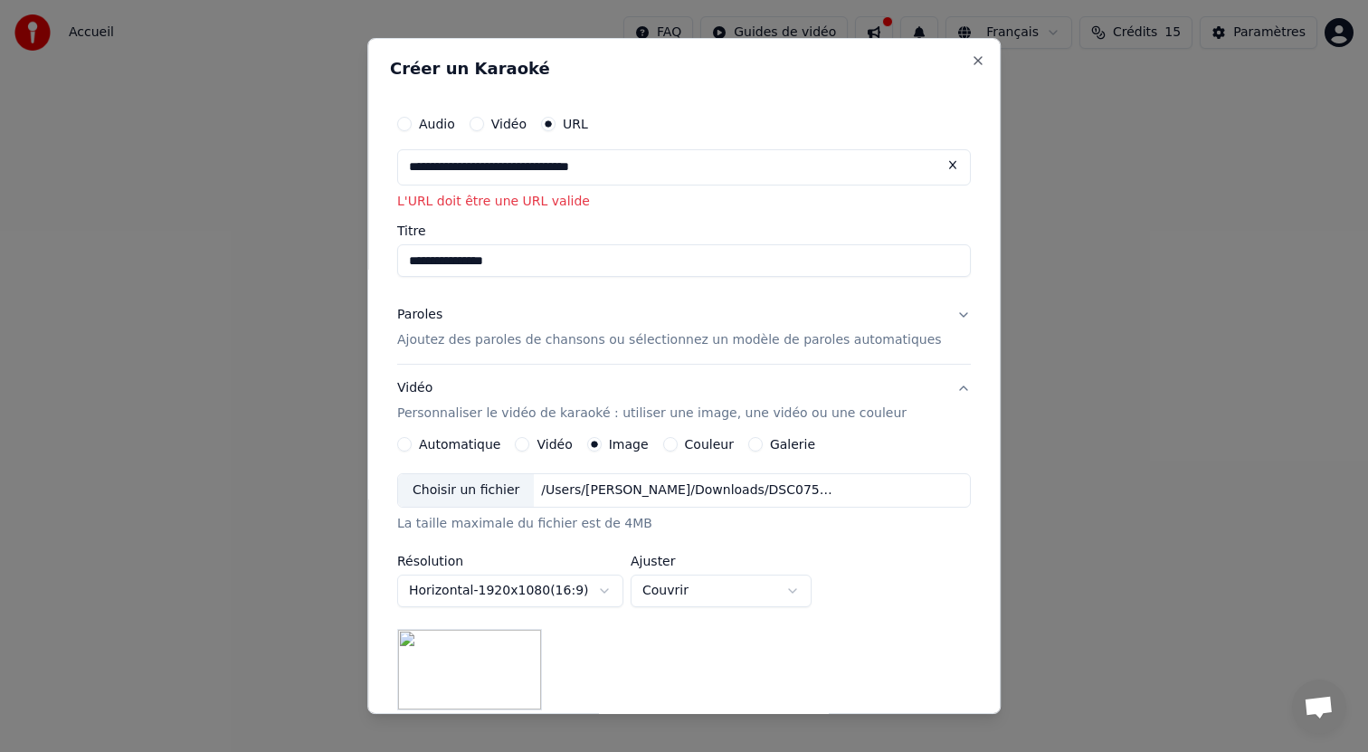
click at [428, 124] on label "Audio" at bounding box center [437, 124] width 36 height 13
click at [412, 124] on button "Audio" at bounding box center [404, 124] width 14 height 14
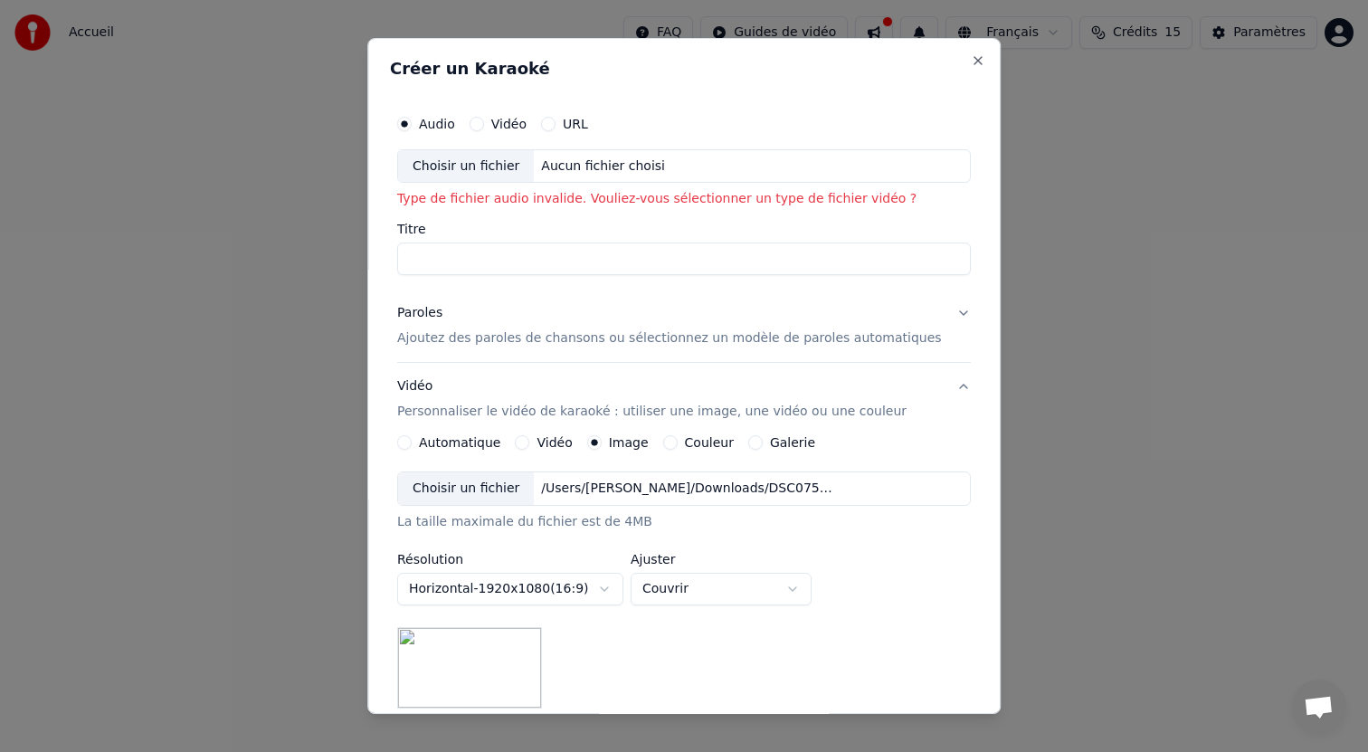
click at [611, 163] on div "Aucun fichier choisi" at bounding box center [604, 166] width 138 height 18
click at [579, 124] on label "URL" at bounding box center [575, 124] width 25 height 13
click at [556, 124] on button "URL" at bounding box center [548, 124] width 14 height 14
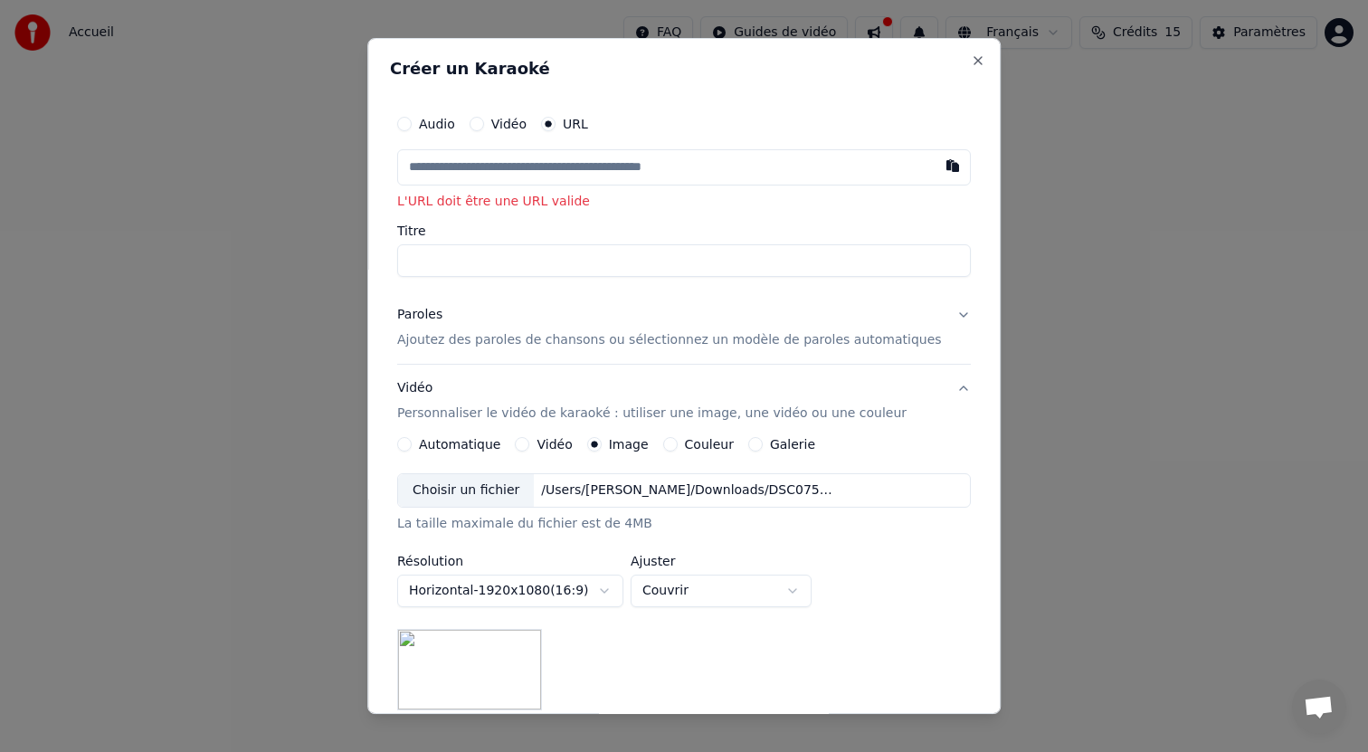
click at [611, 162] on input "text" at bounding box center [684, 167] width 574 height 36
paste input "**********"
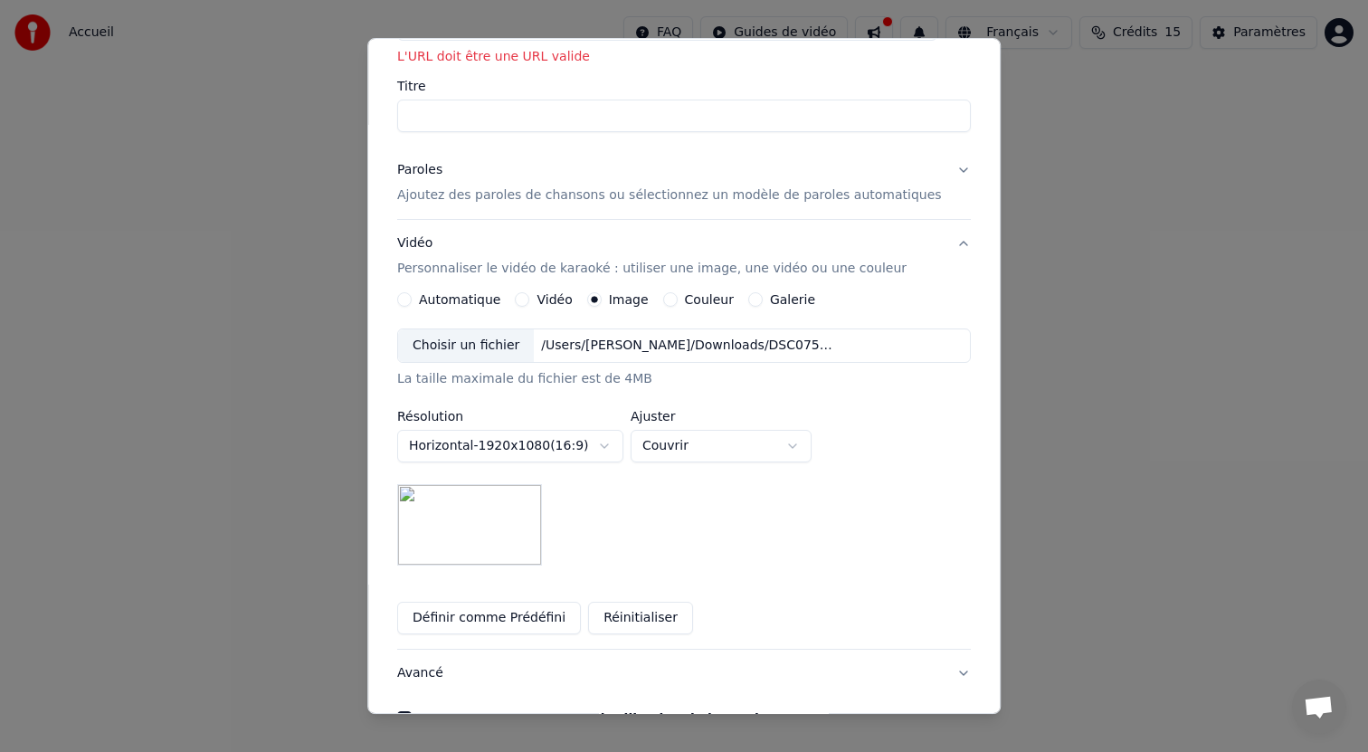
type input "**********"
click at [566, 113] on input "Titre" at bounding box center [684, 116] width 574 height 33
type input "*"
type input "**********"
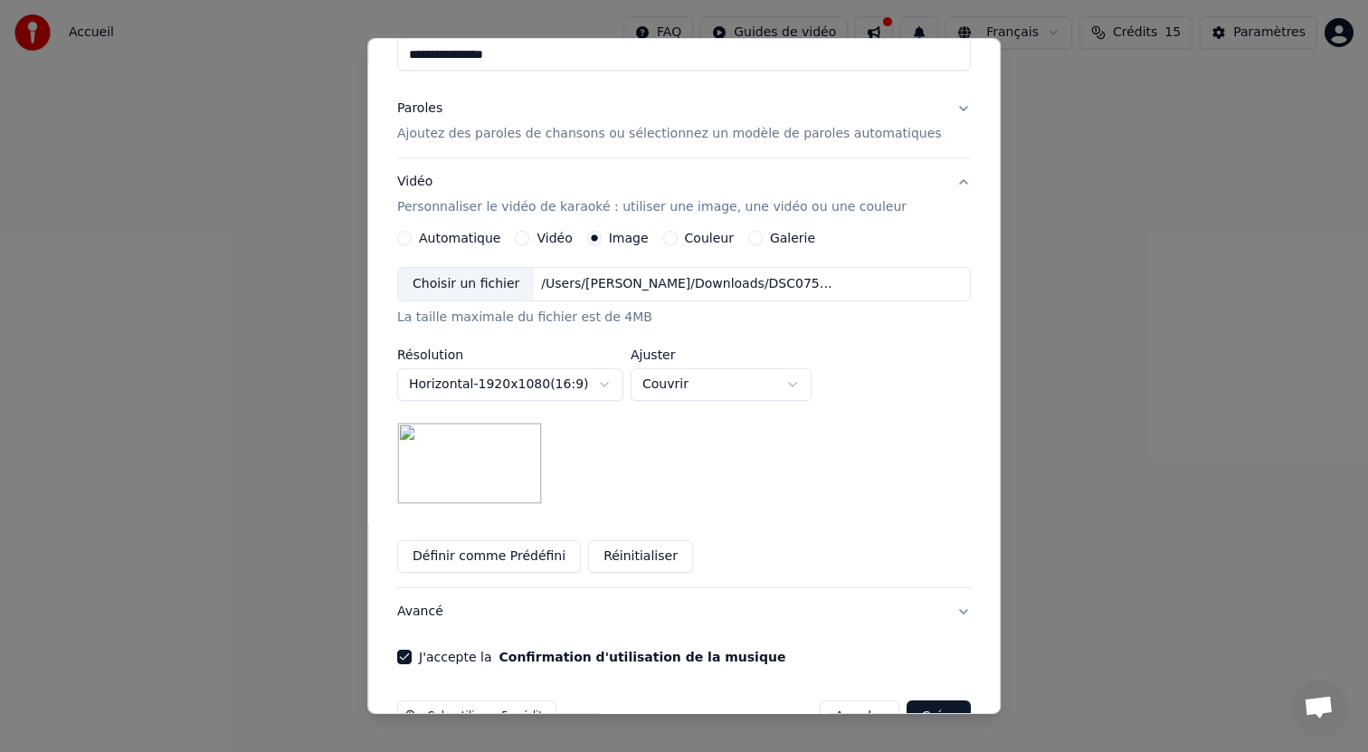
scroll to position [255, 0]
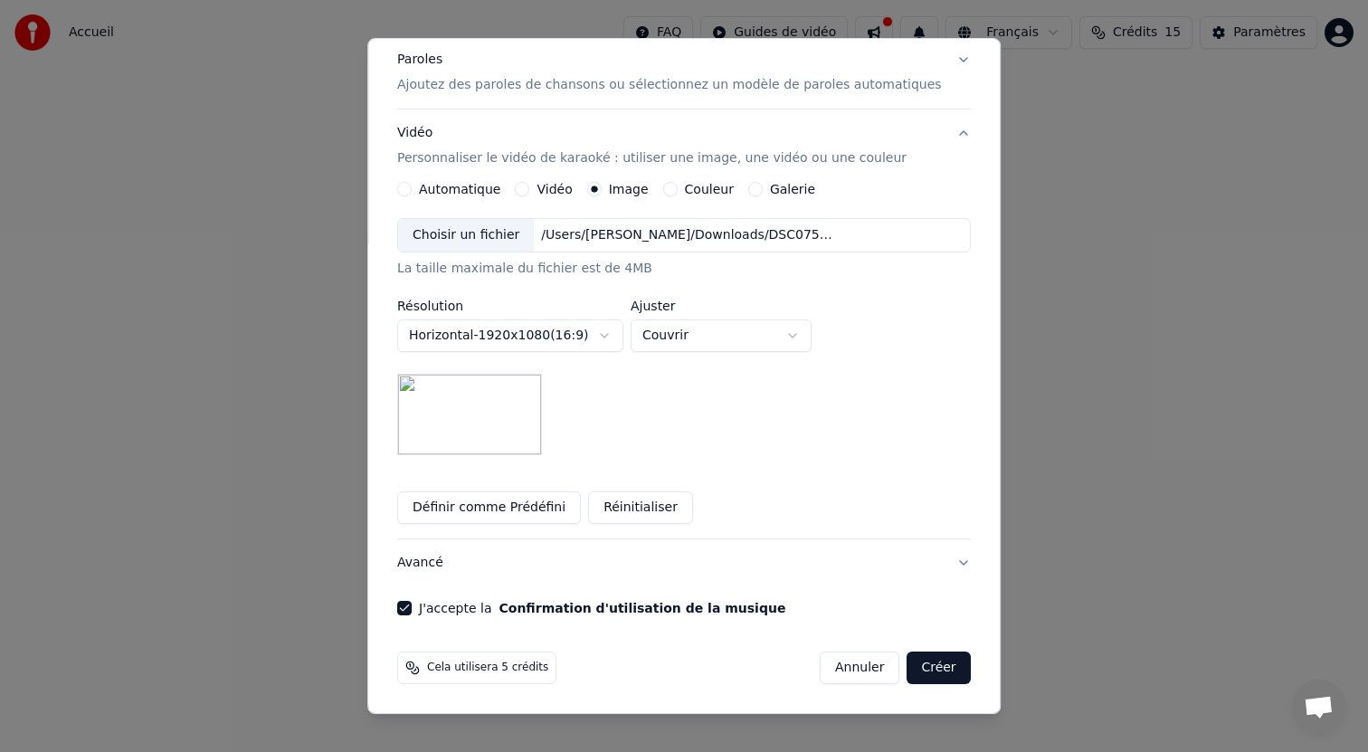
type input "**********"
click at [908, 664] on button "Créer" at bounding box center [939, 668] width 63 height 33
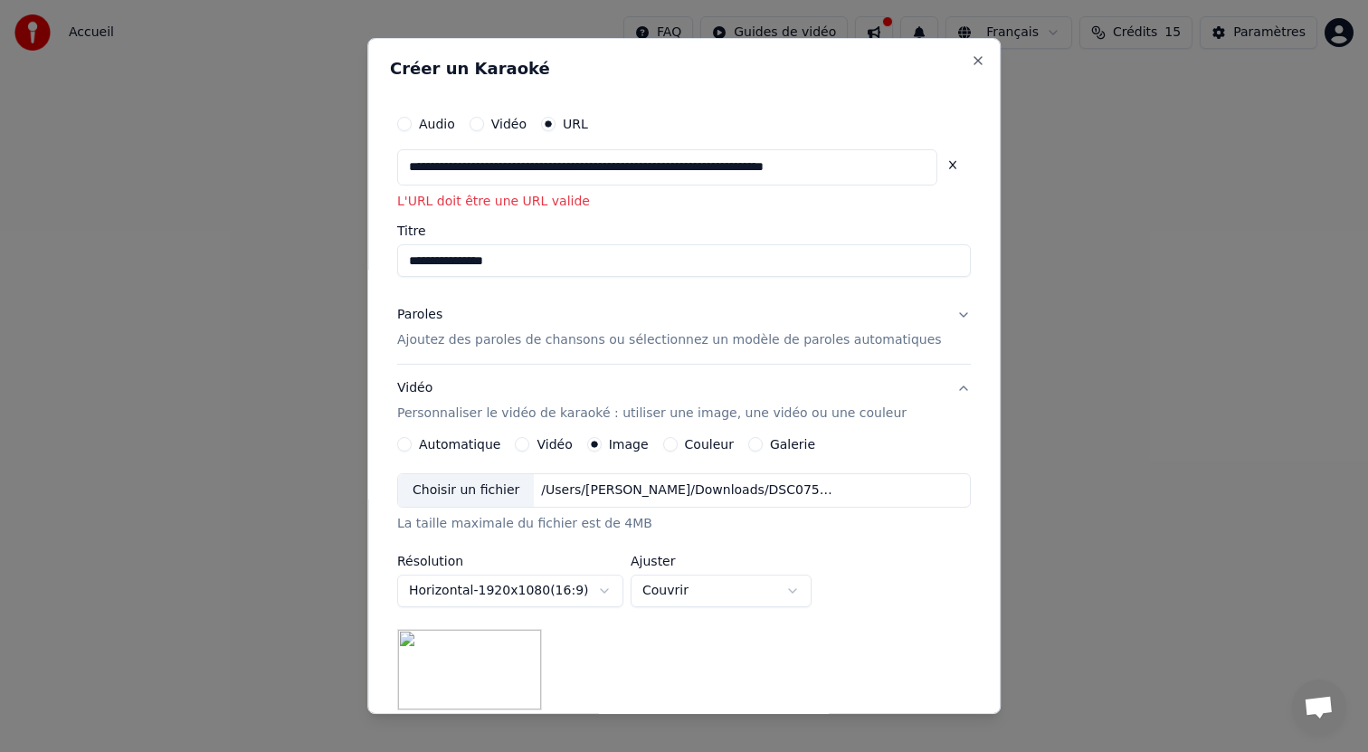
scroll to position [0, 26]
drag, startPoint x: 481, startPoint y: 172, endPoint x: 1000, endPoint y: 174, distance: 518.5
click at [1000, 174] on body "**********" at bounding box center [684, 271] width 1368 height 543
click at [858, 171] on input "**********" at bounding box center [667, 167] width 540 height 36
drag, startPoint x: 888, startPoint y: 167, endPoint x: 991, endPoint y: 166, distance: 103.2
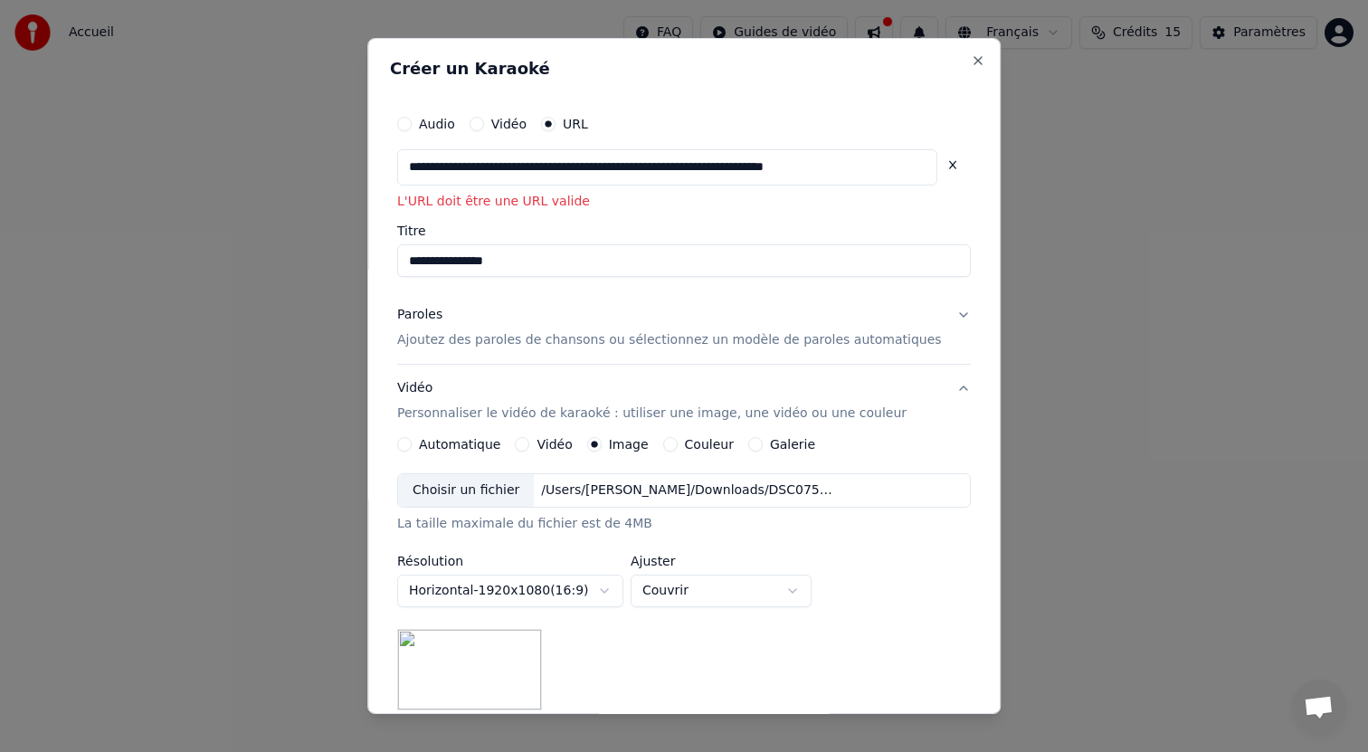
click at [1004, 168] on body "**********" at bounding box center [684, 271] width 1368 height 543
click at [892, 157] on div "**********" at bounding box center [684, 167] width 574 height 36
drag, startPoint x: 856, startPoint y: 165, endPoint x: 967, endPoint y: 165, distance: 111.3
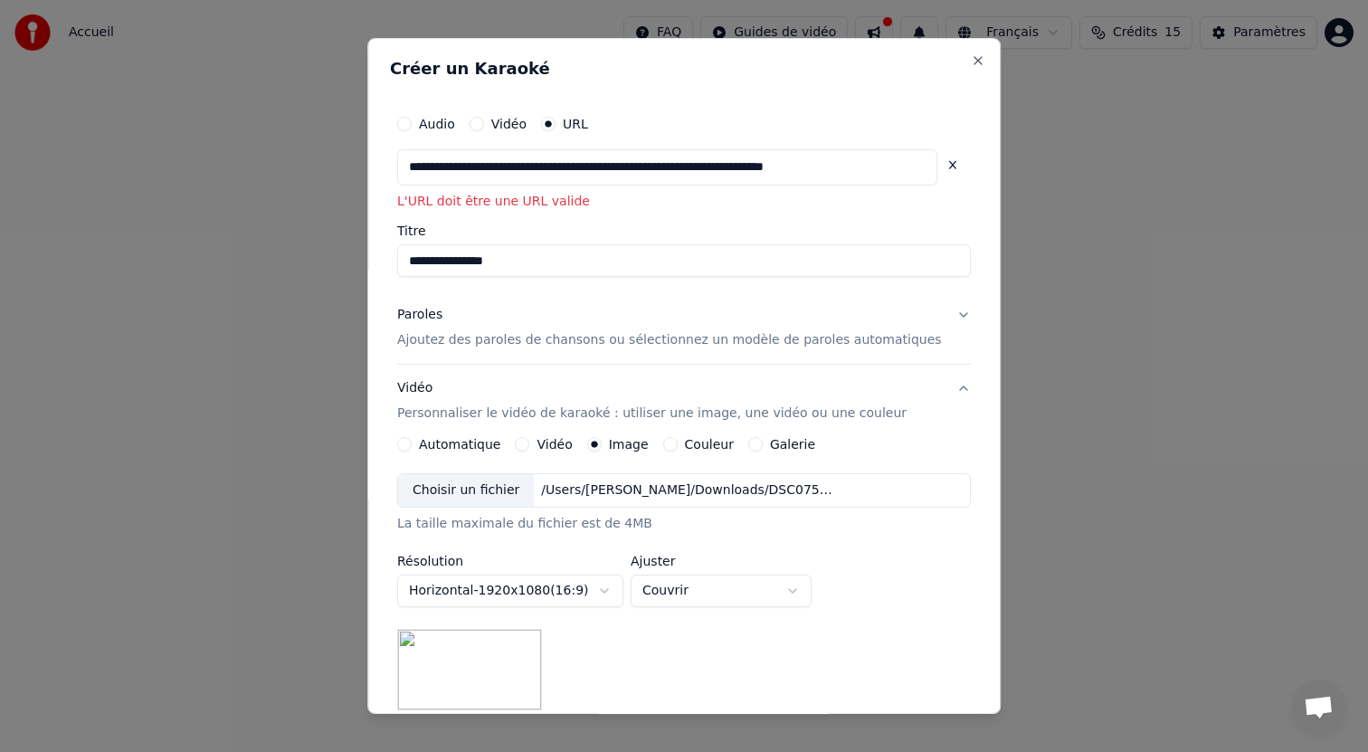
click at [967, 165] on div "**********" at bounding box center [683, 376] width 633 height 677
click at [847, 232] on label "Titre" at bounding box center [684, 231] width 574 height 13
click at [847, 245] on input "**********" at bounding box center [684, 261] width 574 height 33
click at [583, 179] on input "**********" at bounding box center [667, 167] width 540 height 36
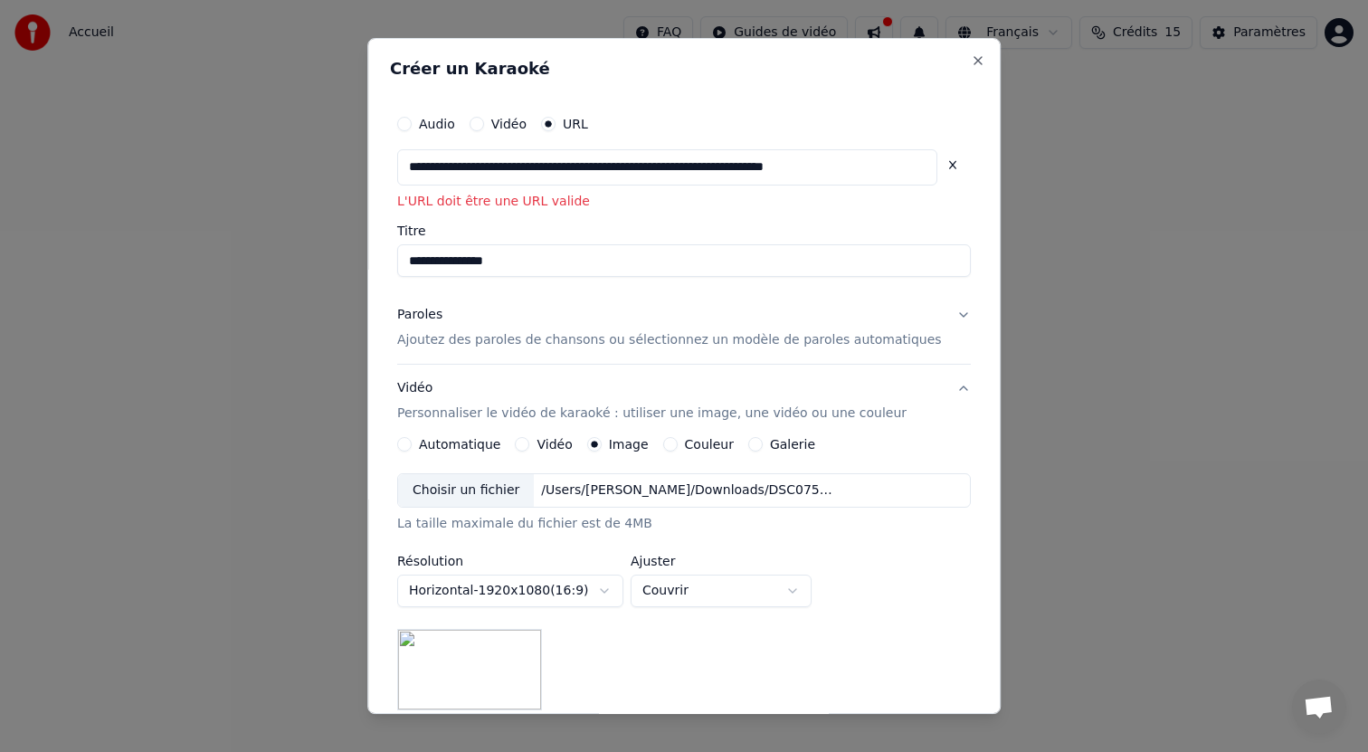
click at [583, 174] on input "**********" at bounding box center [667, 167] width 540 height 36
paste input "text"
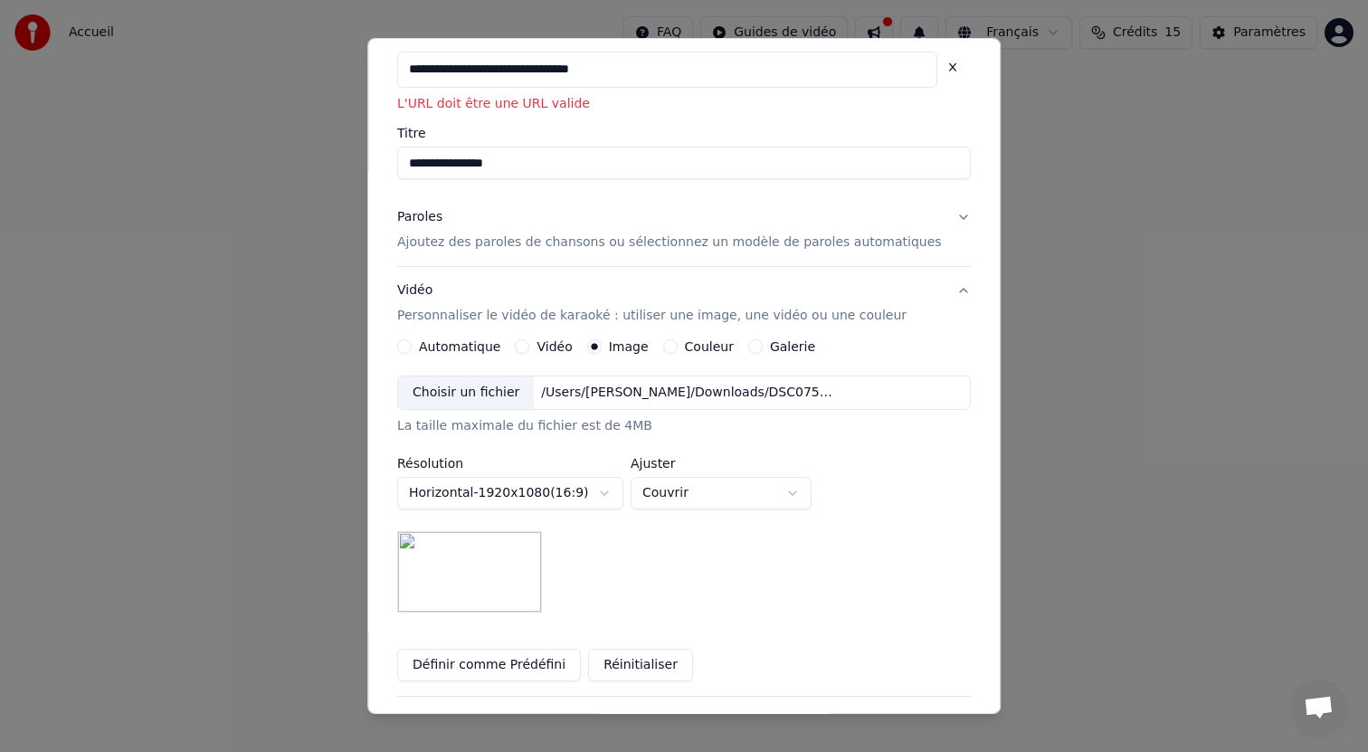
scroll to position [255, 0]
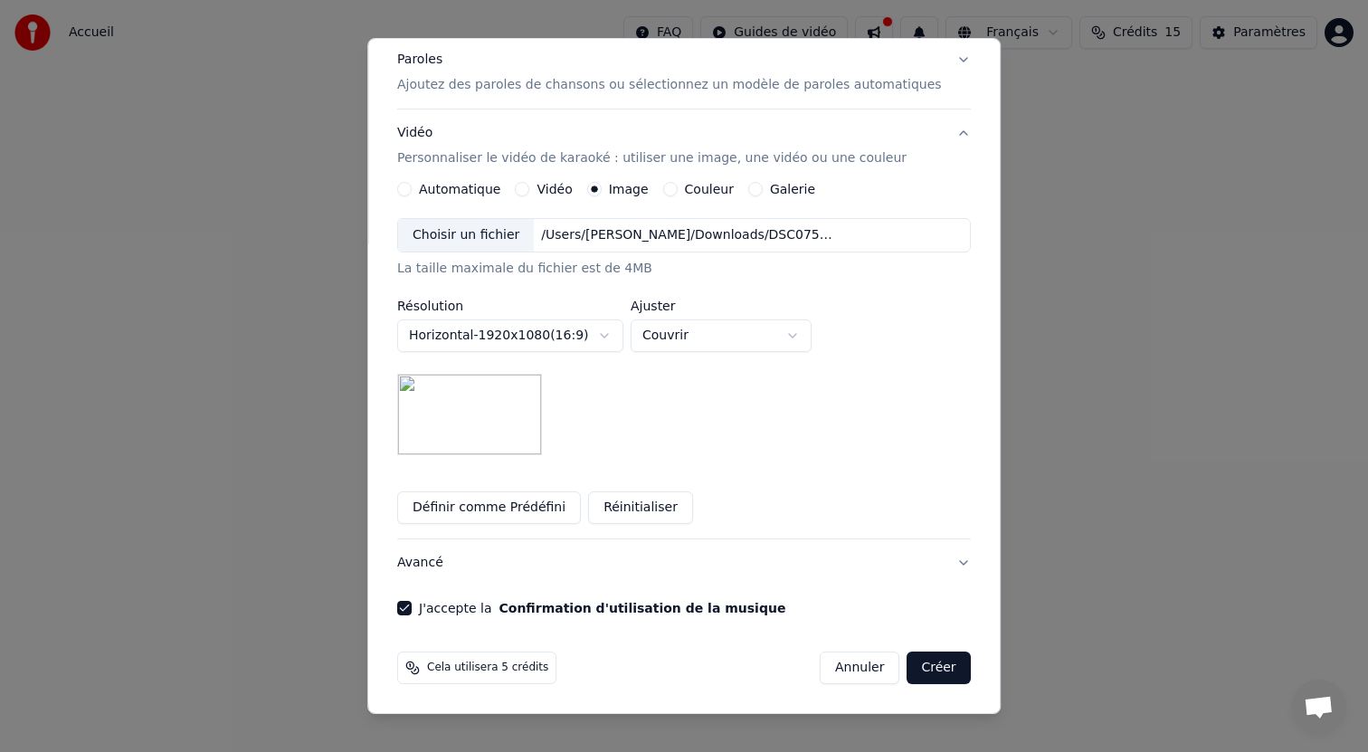
type input "**********"
click at [915, 656] on button "Créer" at bounding box center [939, 668] width 63 height 33
type input "**********"
click at [908, 682] on button "Créer" at bounding box center [939, 668] width 63 height 33
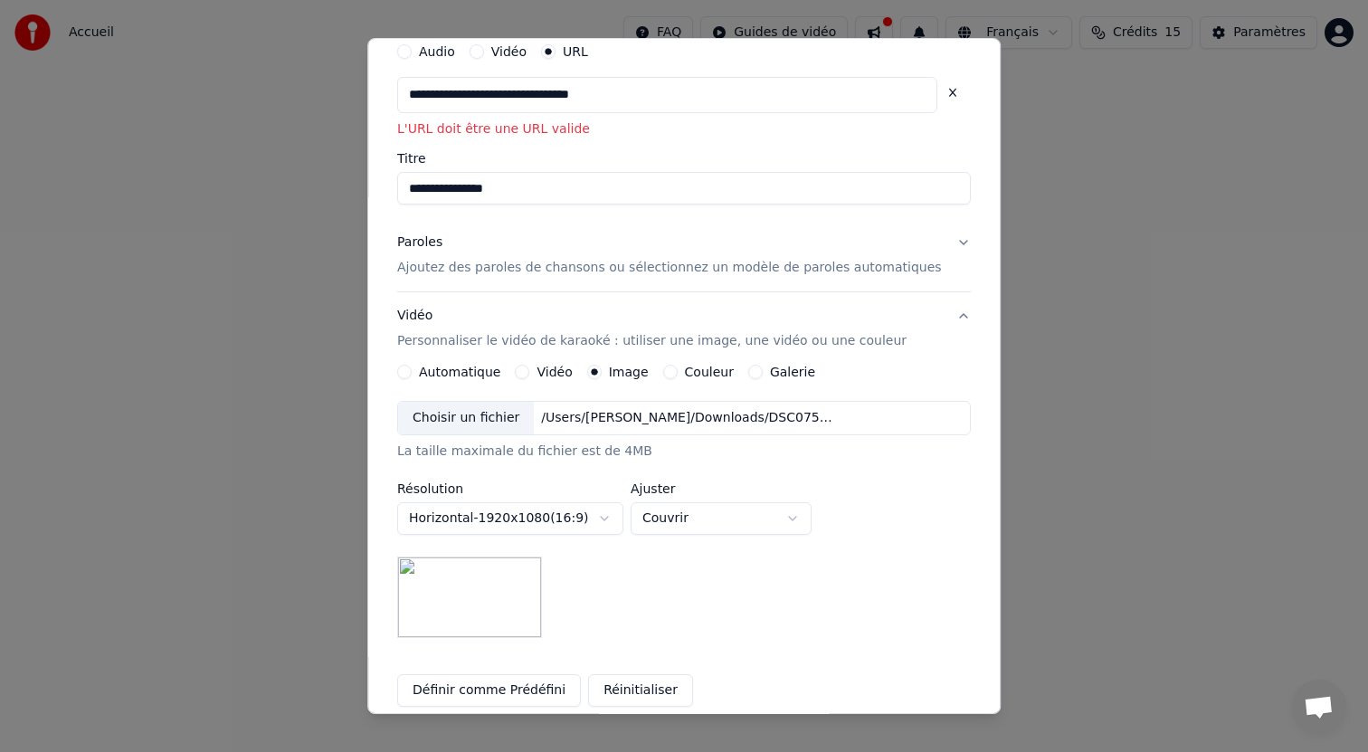
scroll to position [0, 0]
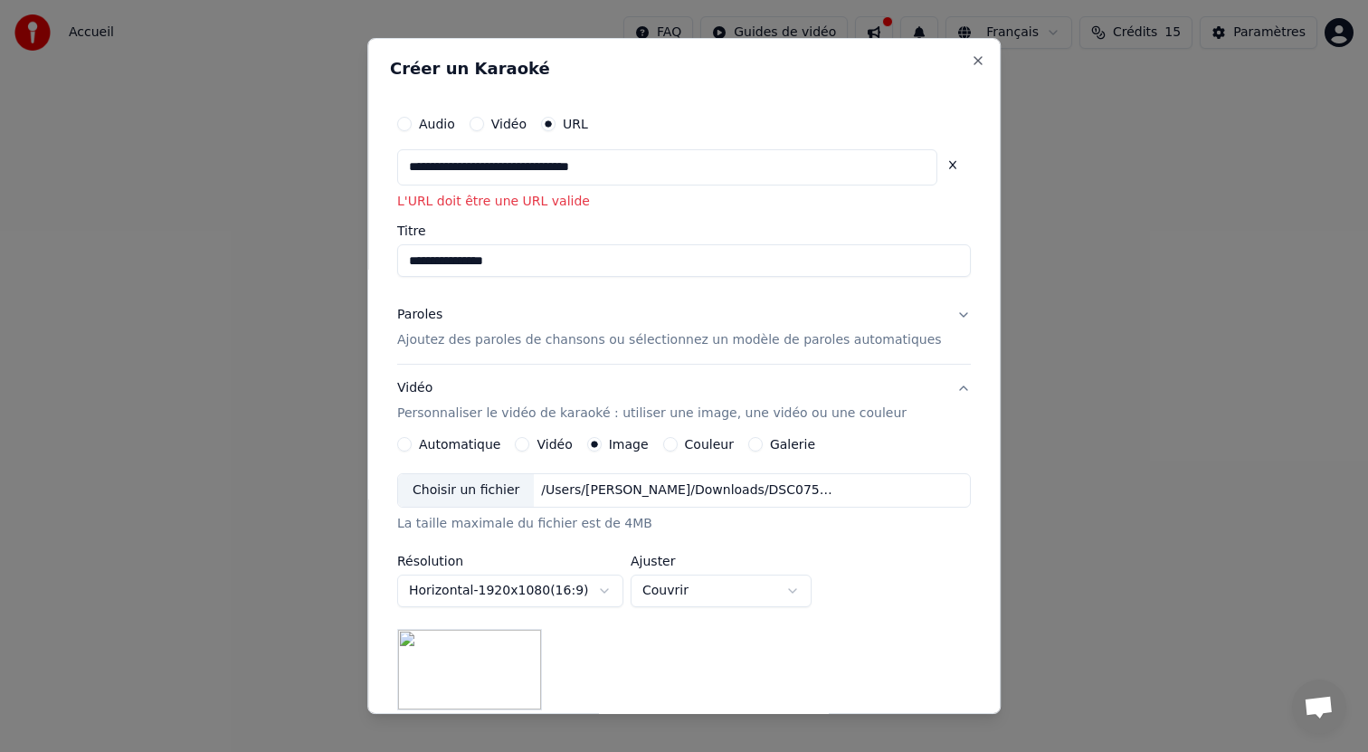
click at [940, 319] on button "Paroles Ajoutez des paroles de chansons ou sélectionnez un modèle de paroles au…" at bounding box center [684, 328] width 574 height 72
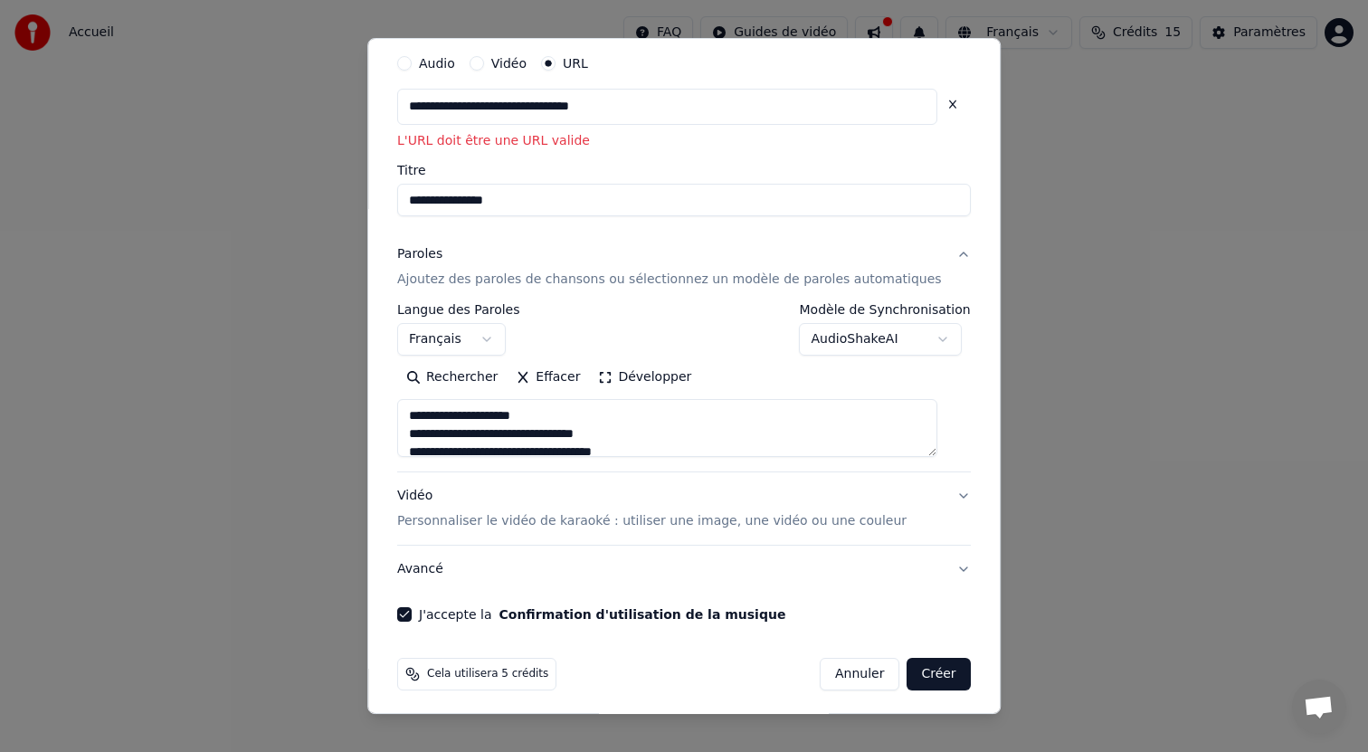
scroll to position [67, 0]
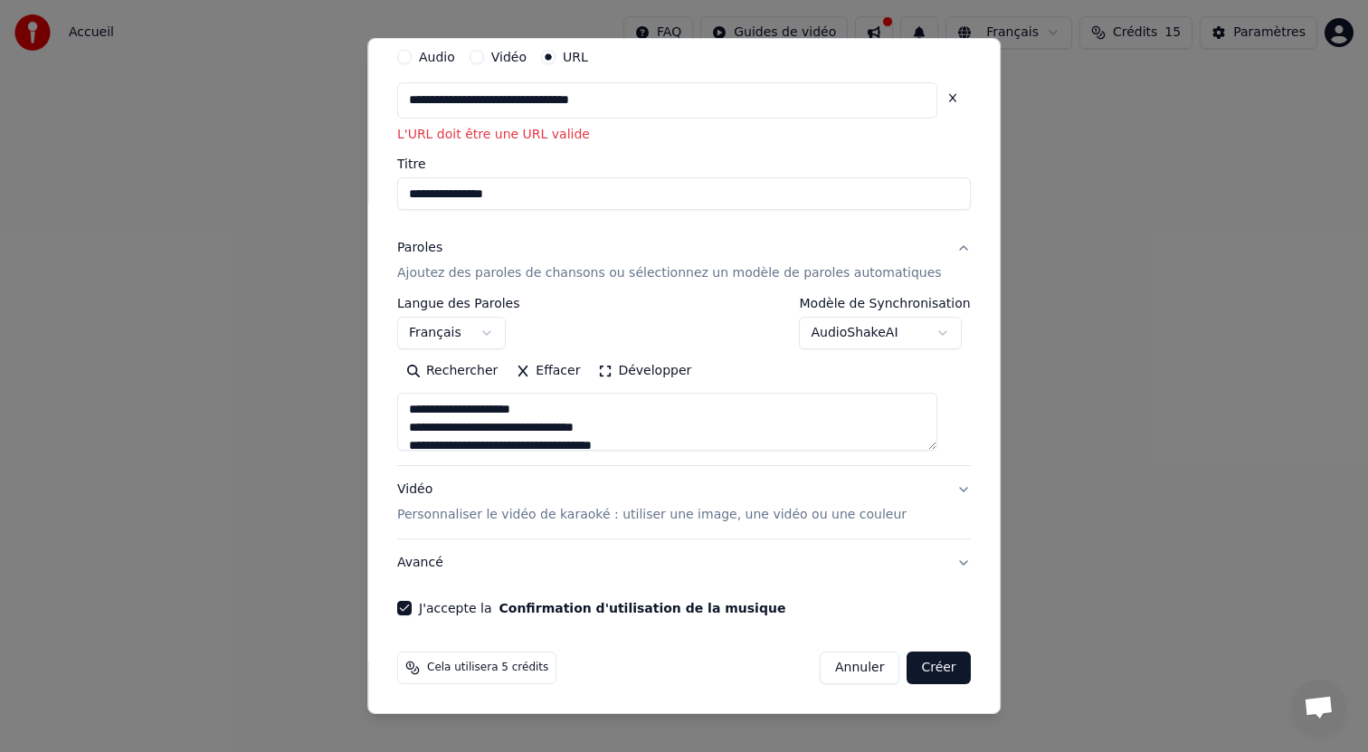
click at [908, 657] on button "Créer" at bounding box center [939, 668] width 63 height 33
click at [680, 108] on input "**********" at bounding box center [667, 100] width 540 height 36
click at [915, 660] on button "Créer" at bounding box center [939, 668] width 63 height 33
click at [915, 659] on button "Créer" at bounding box center [939, 668] width 63 height 33
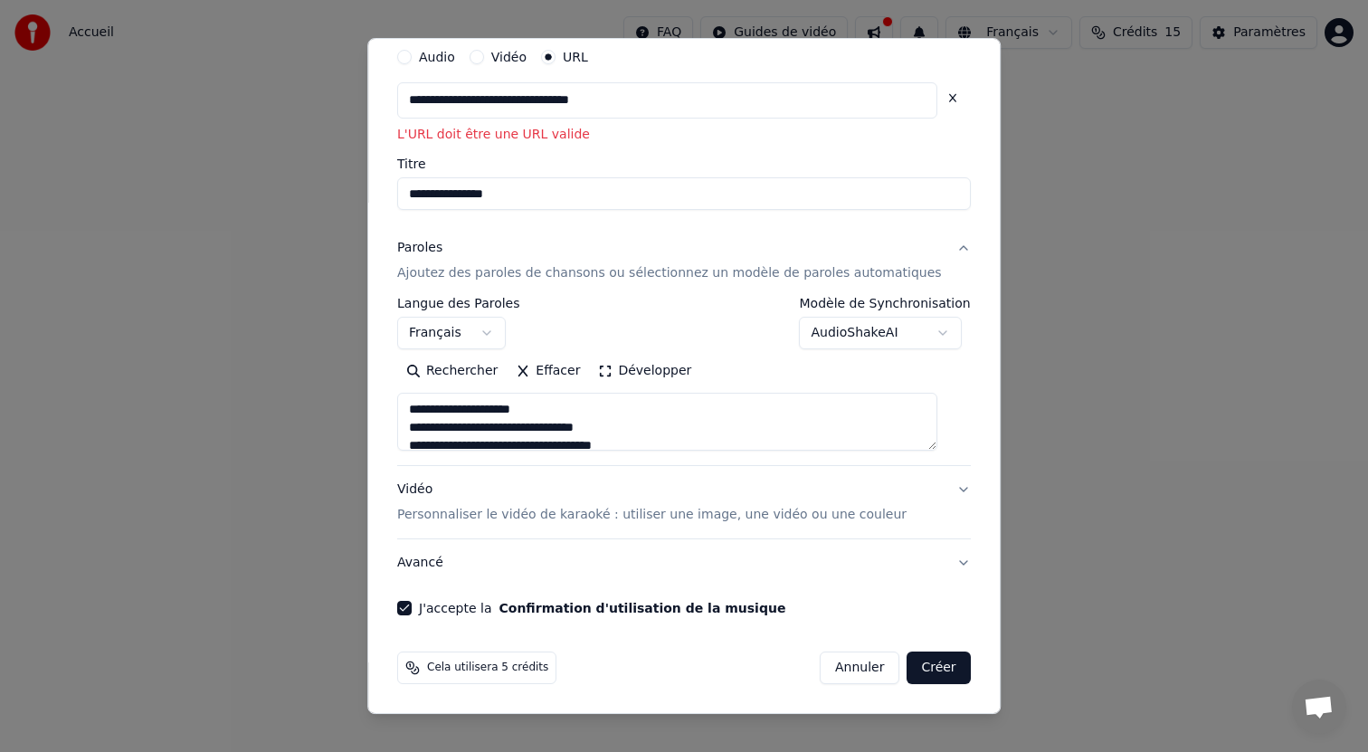
click at [915, 659] on button "Créer" at bounding box center [939, 668] width 63 height 33
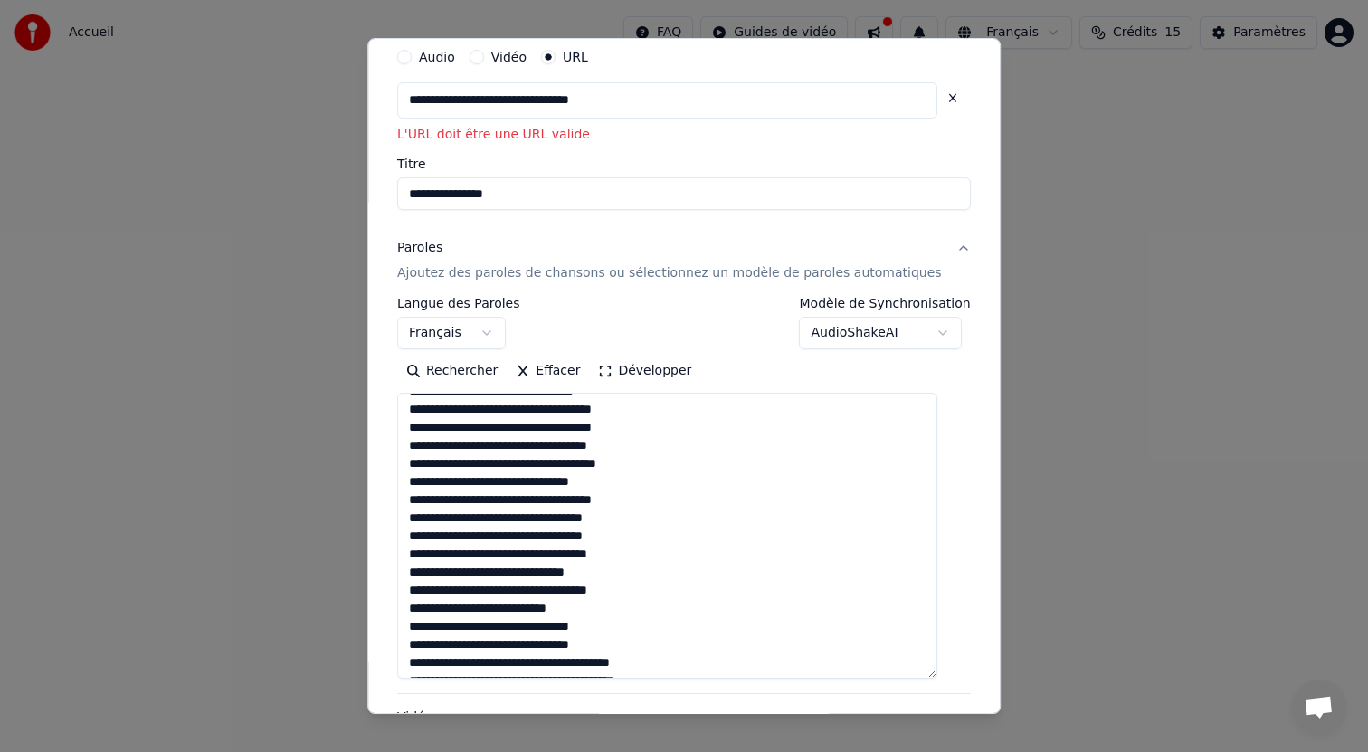
drag, startPoint x: 941, startPoint y: 448, endPoint x: 891, endPoint y: 652, distance: 210.5
click at [910, 680] on textarea at bounding box center [667, 537] width 540 height 286
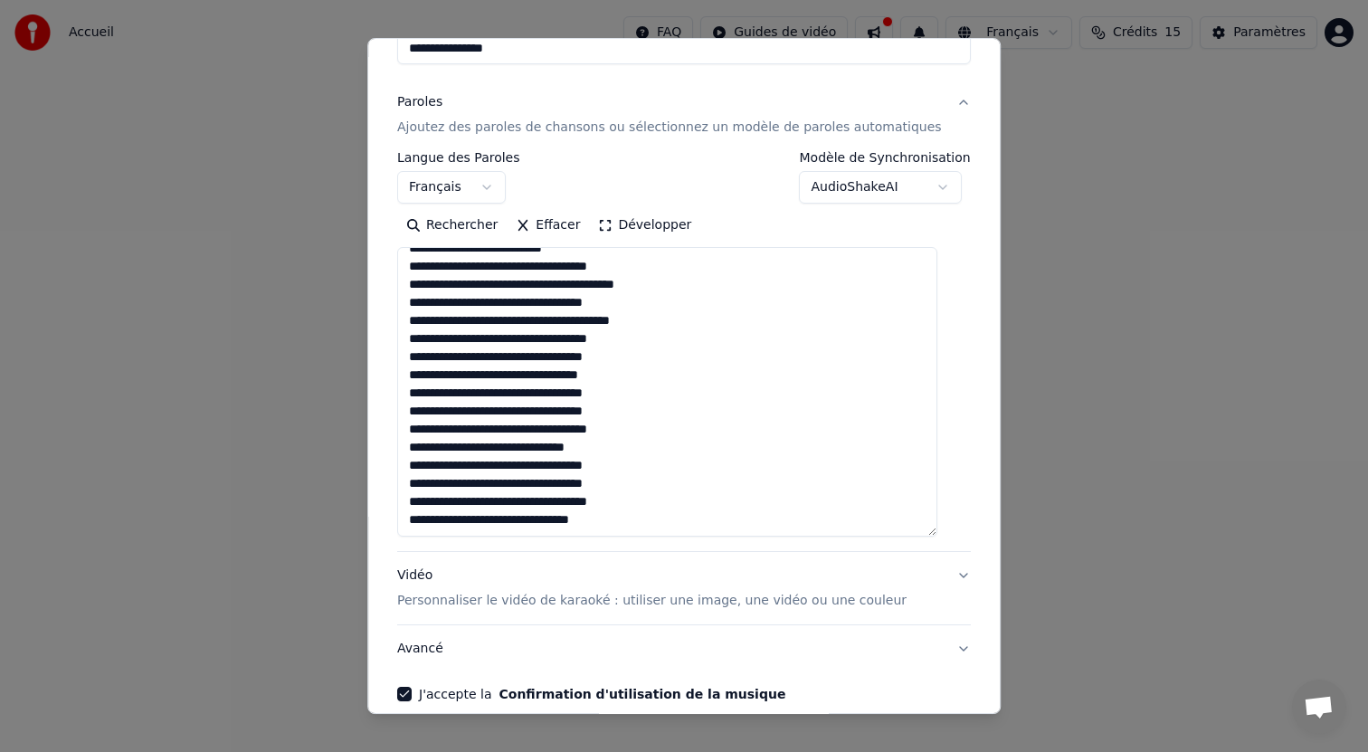
scroll to position [299, 0]
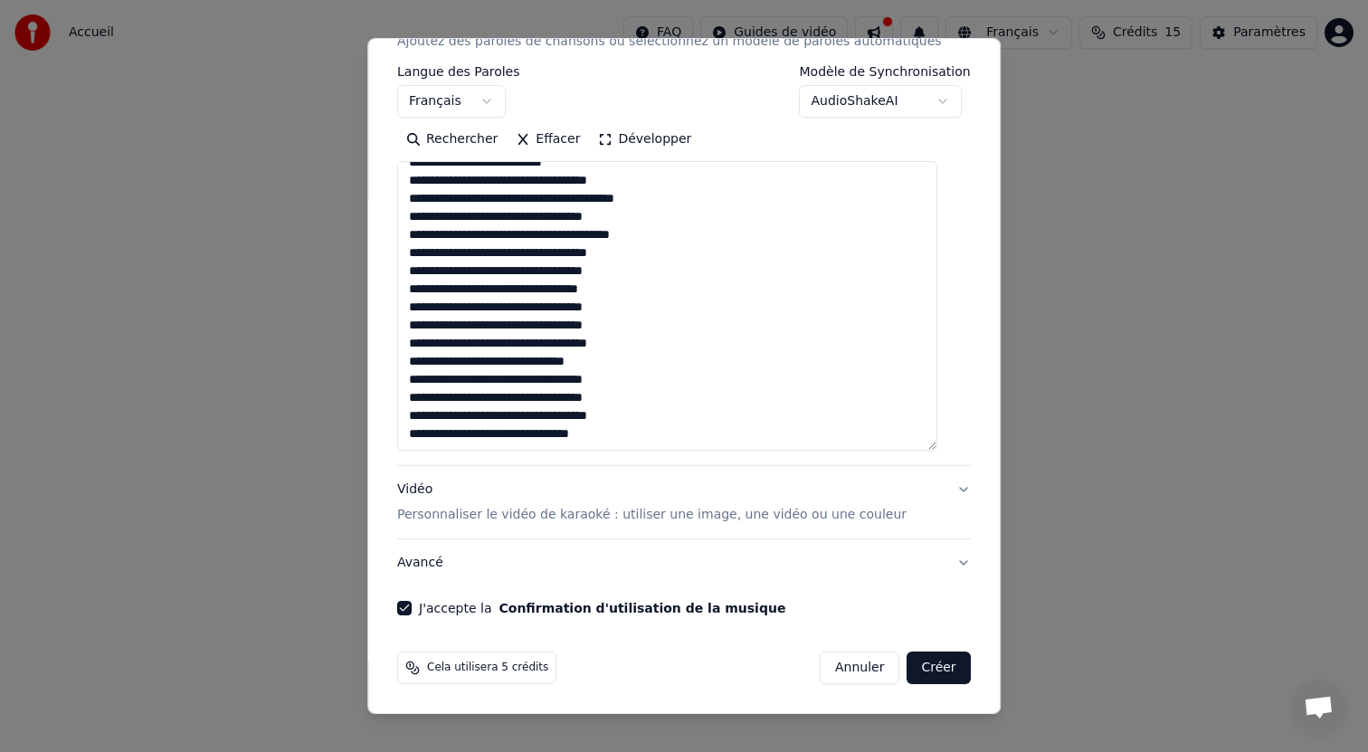
click at [918, 668] on button "Créer" at bounding box center [939, 668] width 63 height 33
click at [918, 664] on button "Créer" at bounding box center [939, 668] width 63 height 33
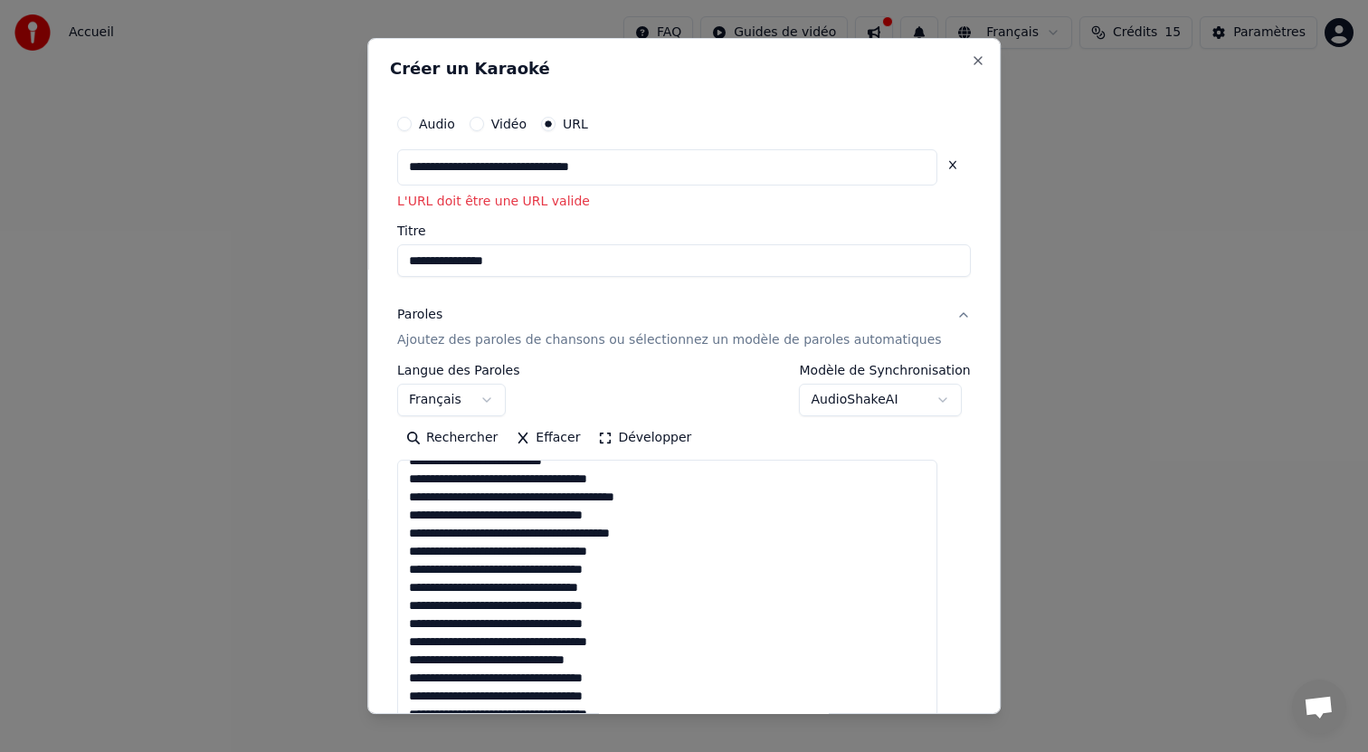
drag, startPoint x: 667, startPoint y: 172, endPoint x: 680, endPoint y: 176, distance: 14.3
click at [668, 172] on input "**********" at bounding box center [667, 167] width 540 height 36
click at [514, 125] on label "Vidéo" at bounding box center [508, 124] width 35 height 13
click at [484, 125] on button "Vidéo" at bounding box center [477, 124] width 14 height 14
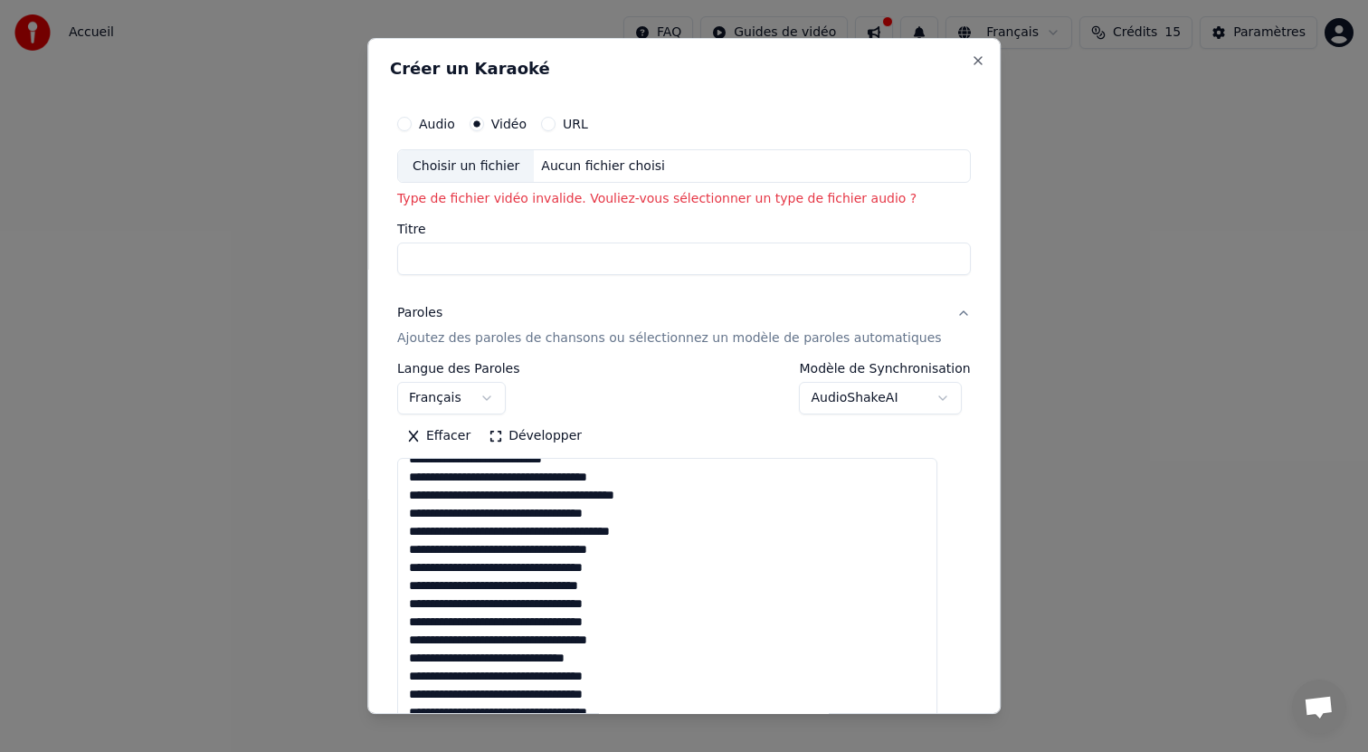
click at [426, 126] on div "Audio" at bounding box center [426, 124] width 58 height 14
click at [412, 121] on button "Audio" at bounding box center [404, 124] width 14 height 14
click at [496, 173] on div "Choisir un fichier" at bounding box center [466, 166] width 136 height 33
type input "**********"
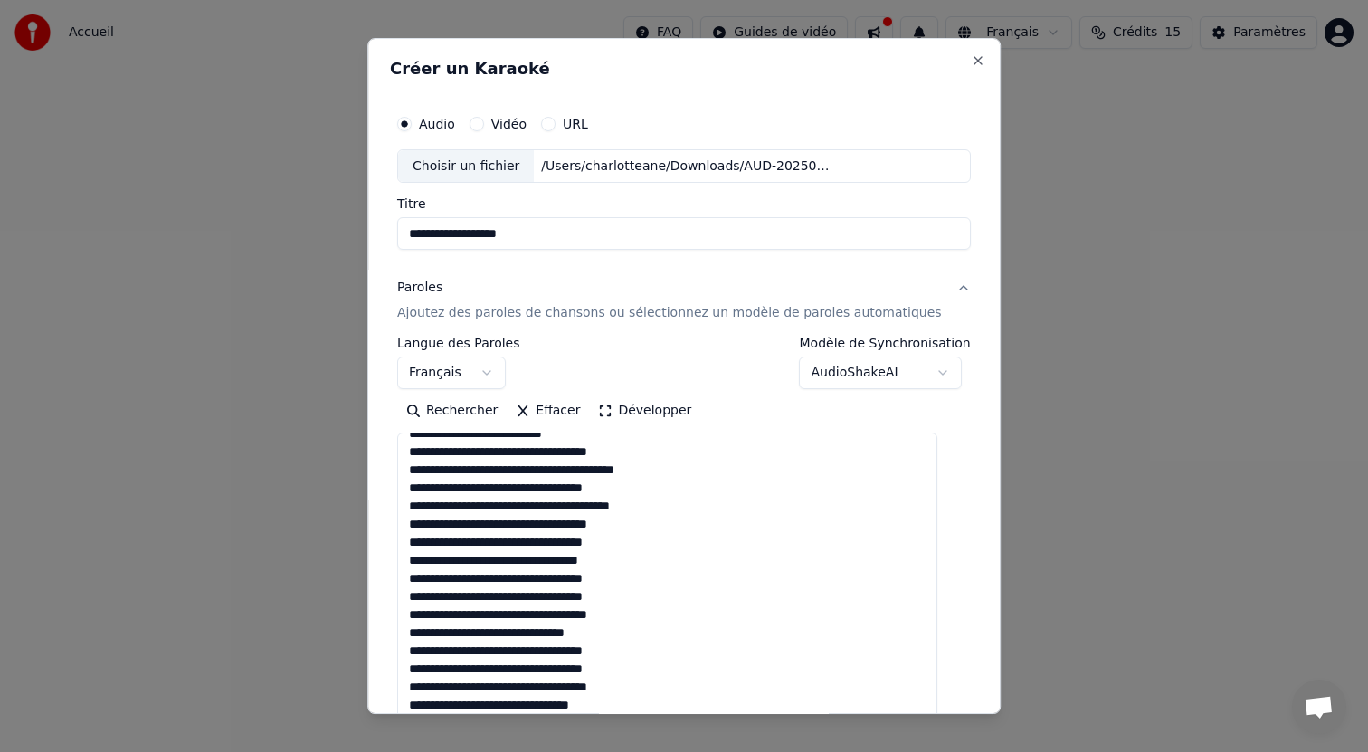
scroll to position [271, 0]
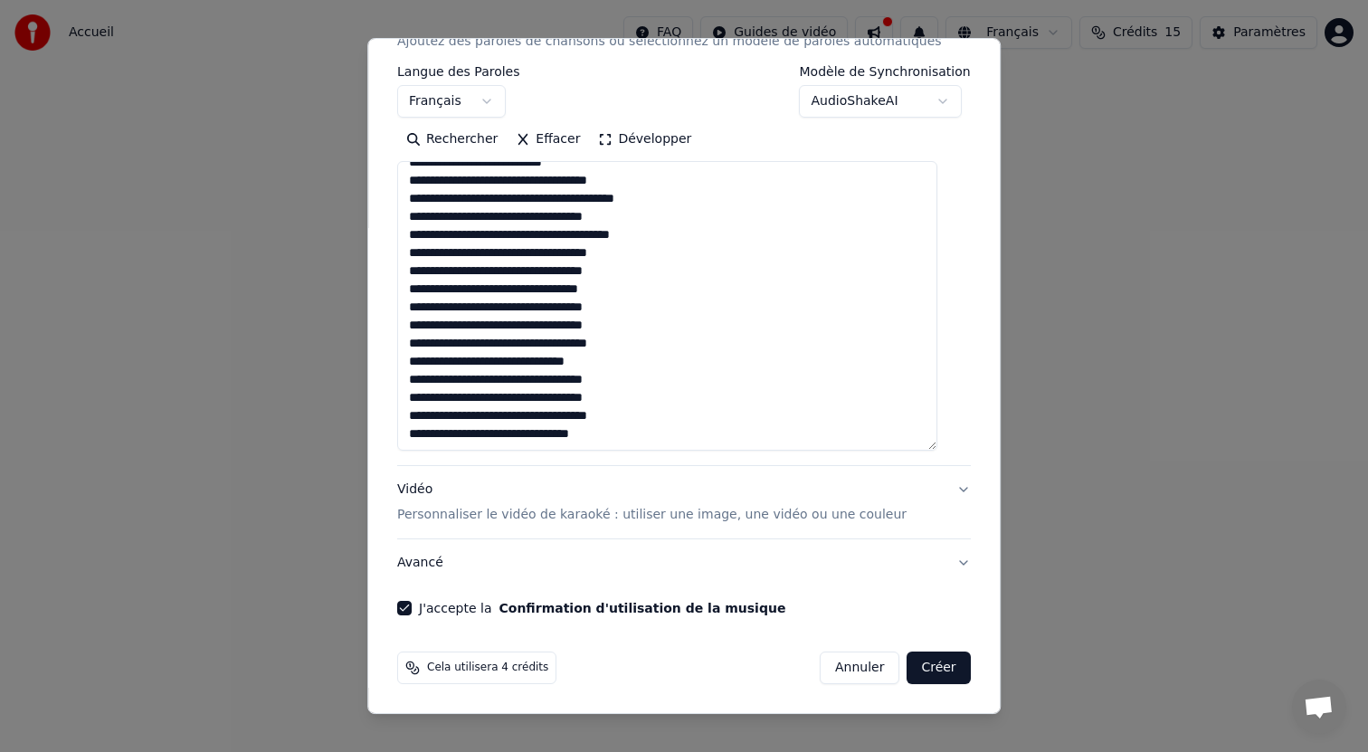
click at [921, 670] on button "Créer" at bounding box center [939, 668] width 63 height 33
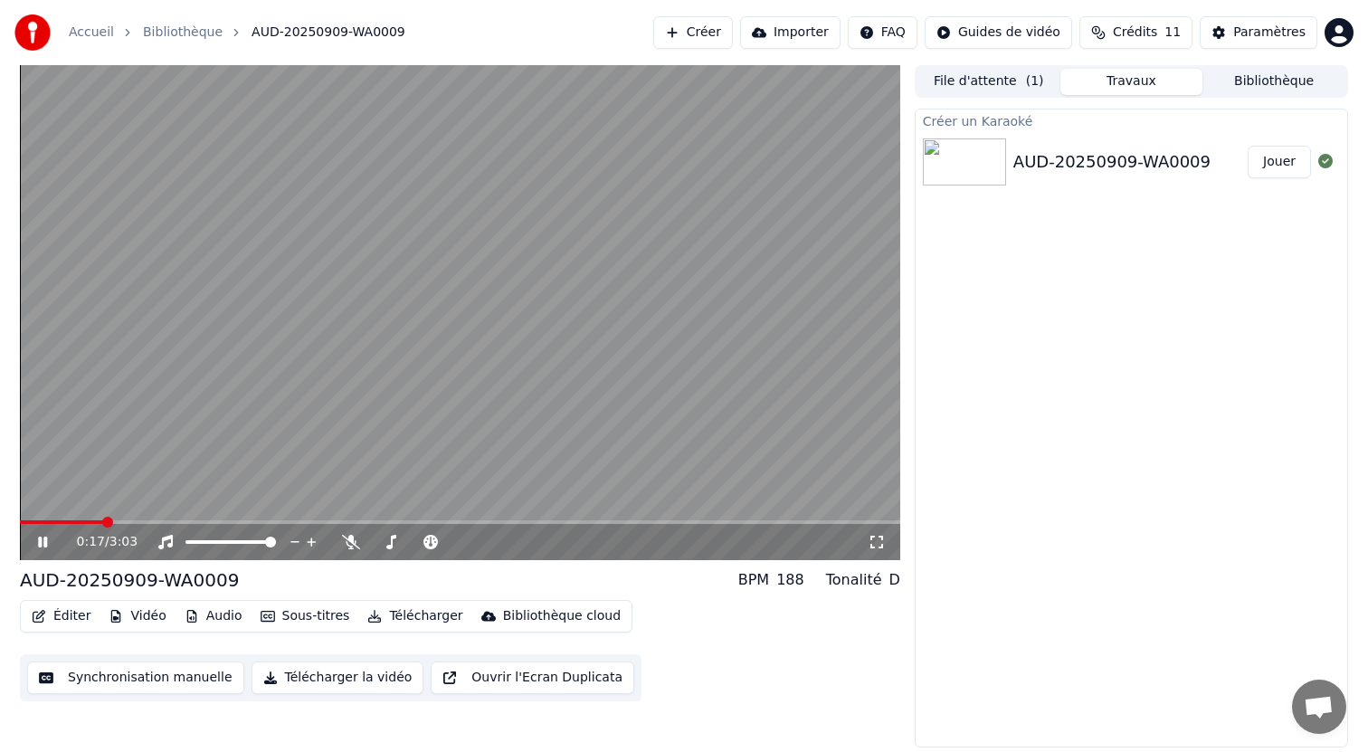
click at [535, 323] on video at bounding box center [460, 312] width 880 height 495
click at [1245, 37] on div "Paramètres" at bounding box center [1269, 33] width 72 height 18
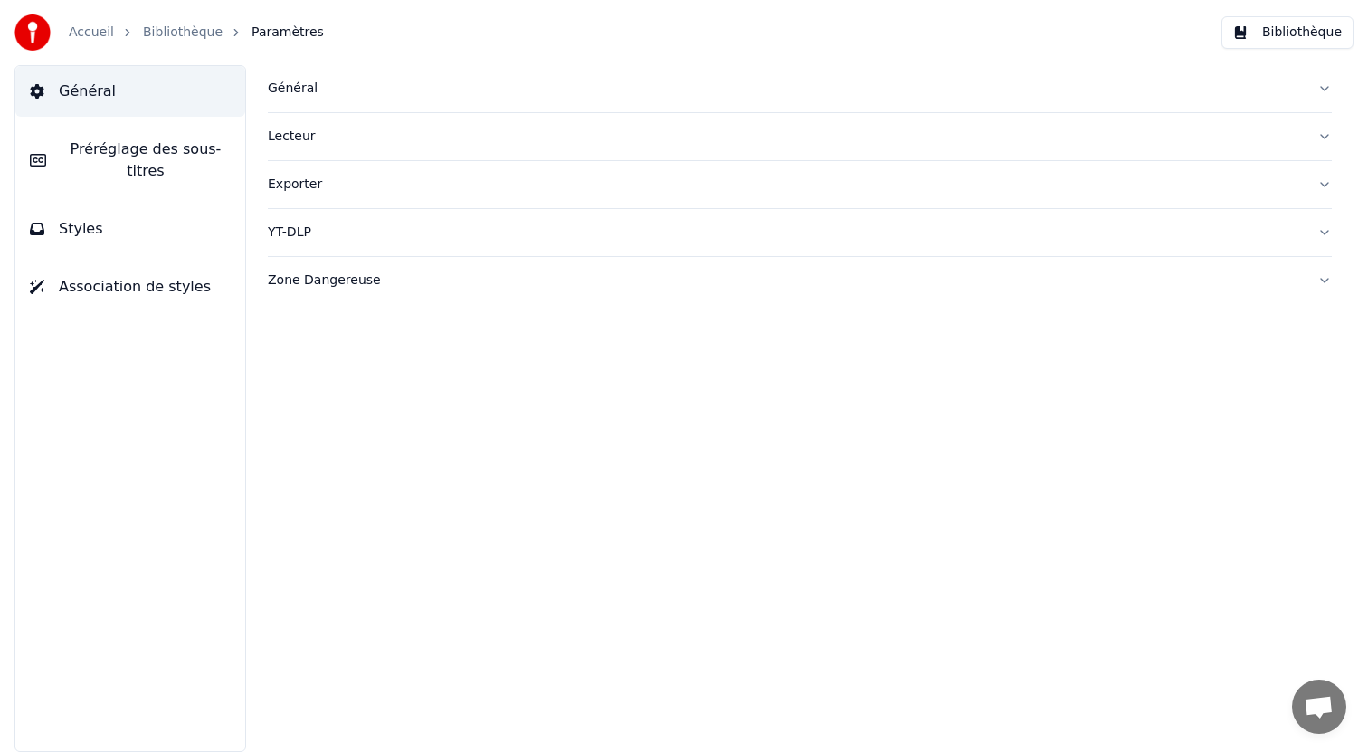
click at [134, 226] on button "Styles" at bounding box center [130, 229] width 230 height 51
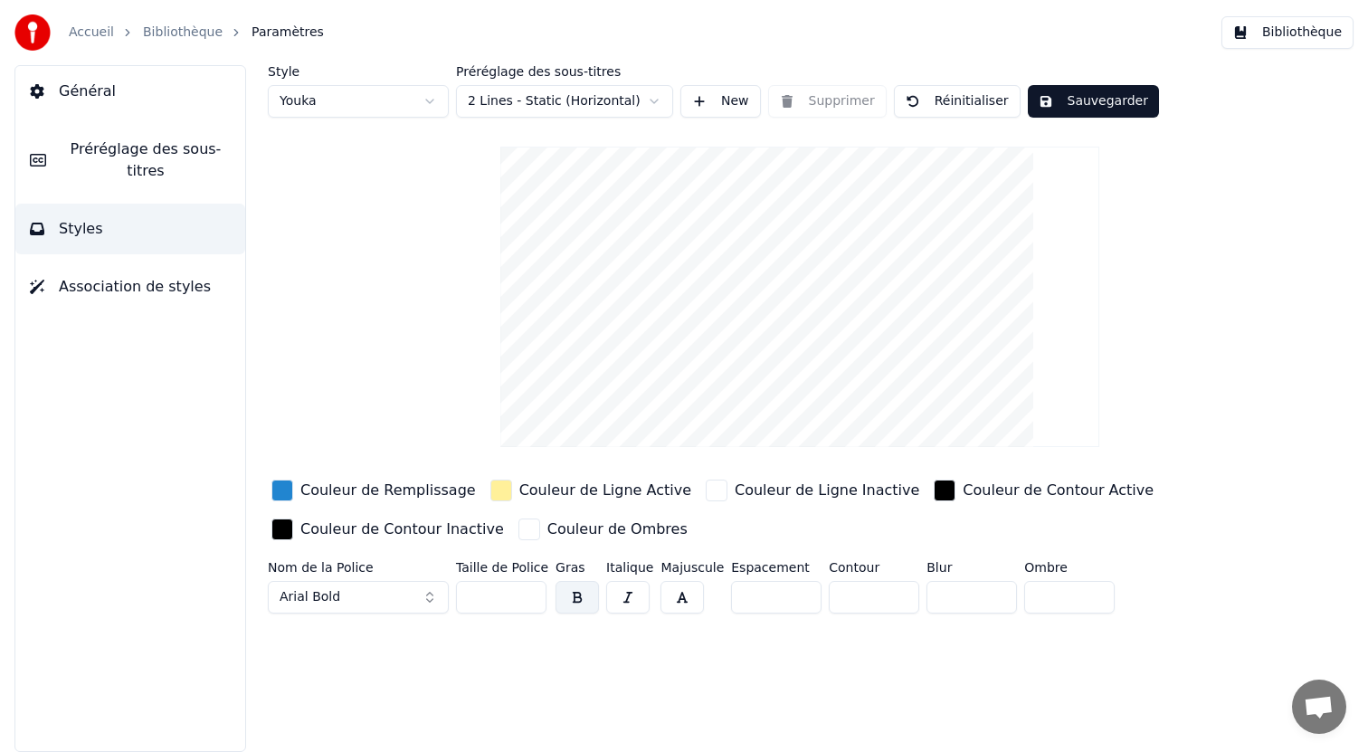
click at [366, 107] on html "Accueil Bibliothèque Paramètres Bibliothèque Général Préréglage des sous-titres…" at bounding box center [684, 376] width 1368 height 752
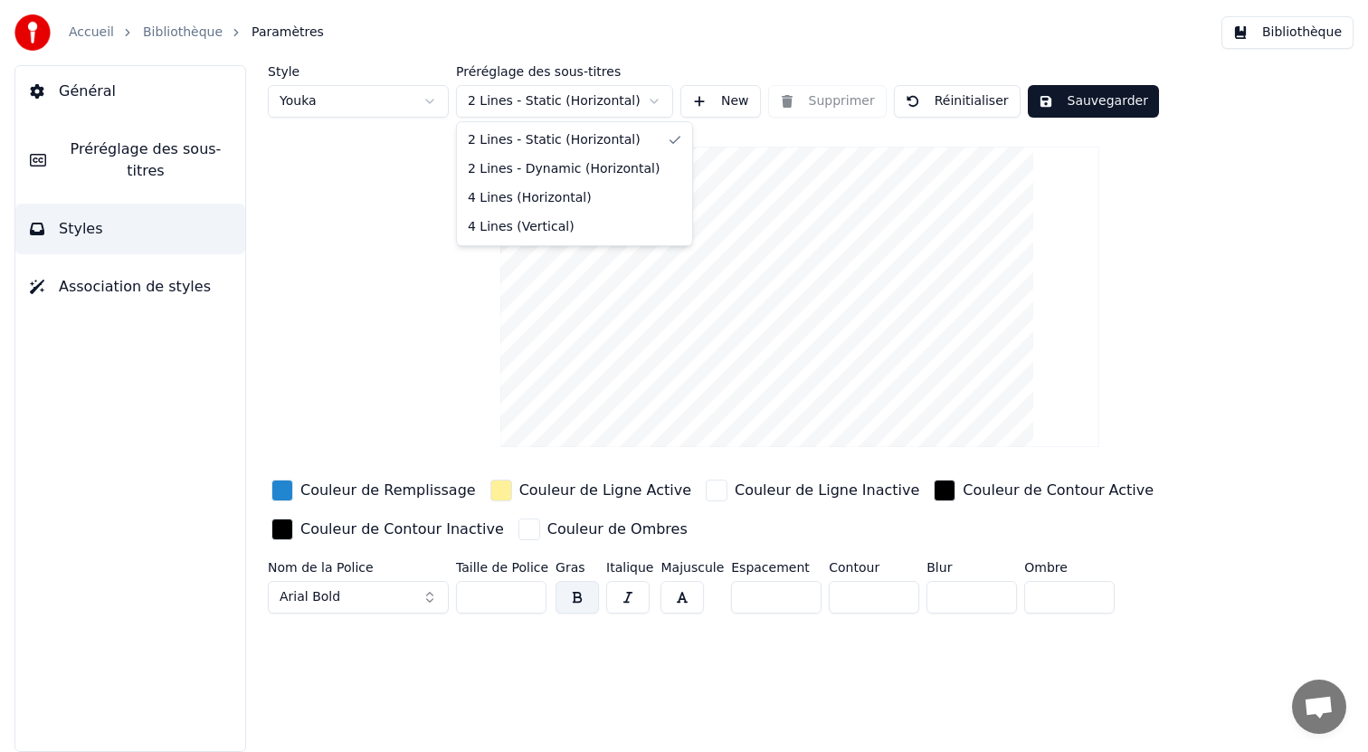
click at [542, 103] on html "Accueil Bibliothèque Paramètres Bibliothèque Général Préréglage des sous-titres…" at bounding box center [684, 376] width 1368 height 752
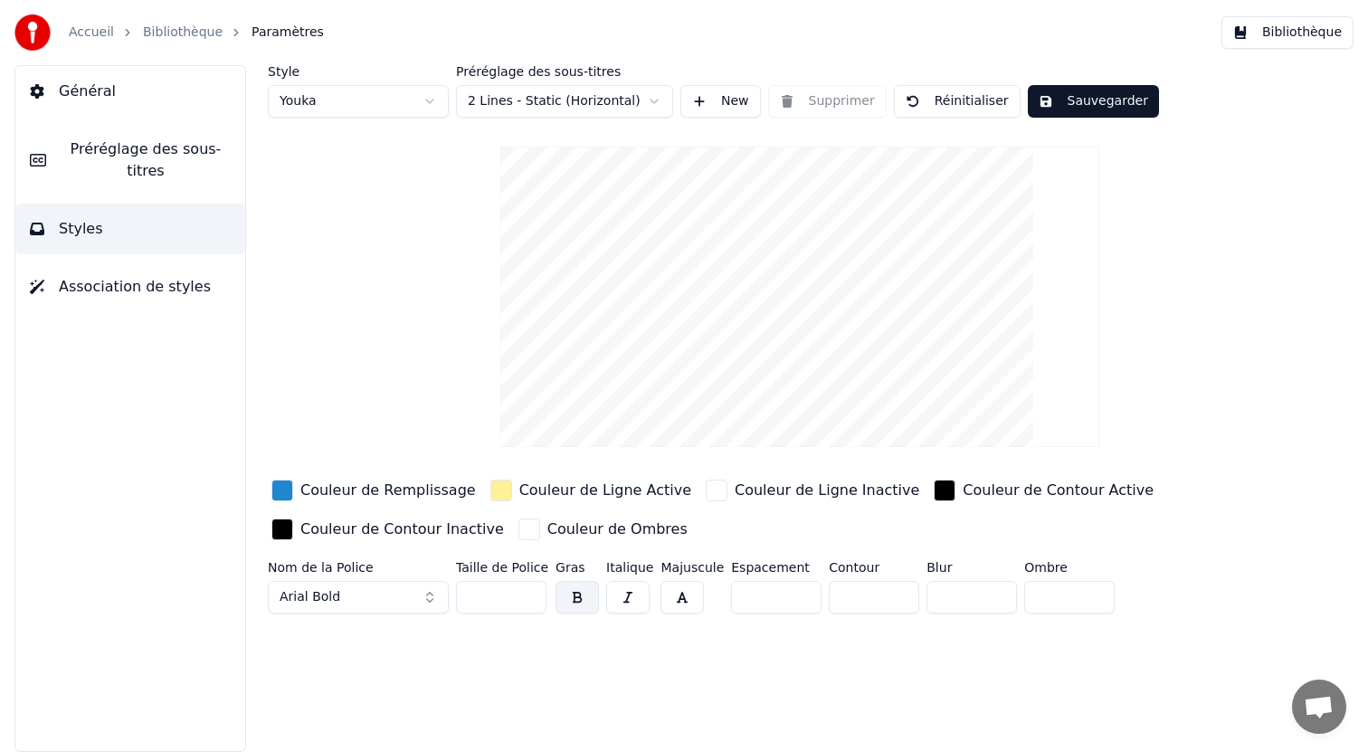
click at [513, 99] on html "Accueil Bibliothèque Paramètres Bibliothèque Général Préréglage des sous-titres…" at bounding box center [684, 376] width 1368 height 752
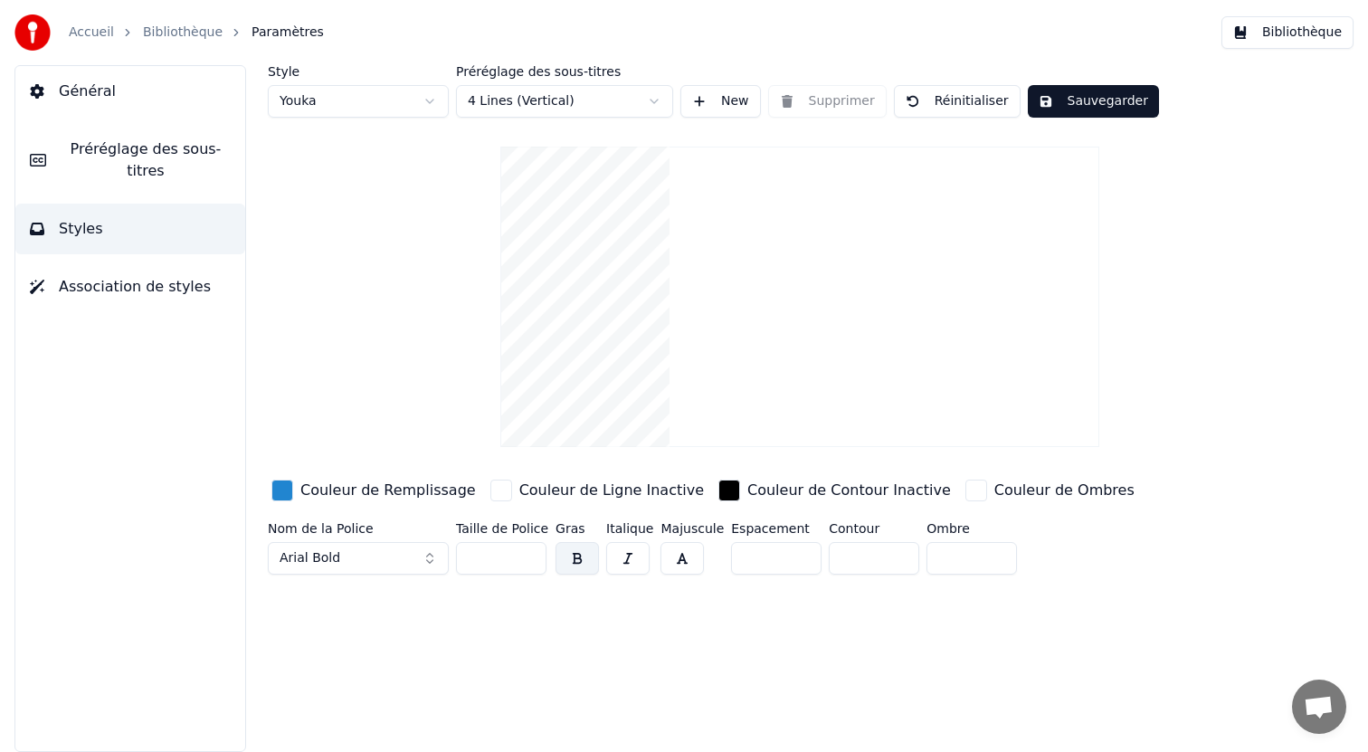
click at [532, 94] on html "Accueil Bibliothèque Paramètres Bibliothèque Général Préréglage des sous-titres…" at bounding box center [684, 376] width 1368 height 752
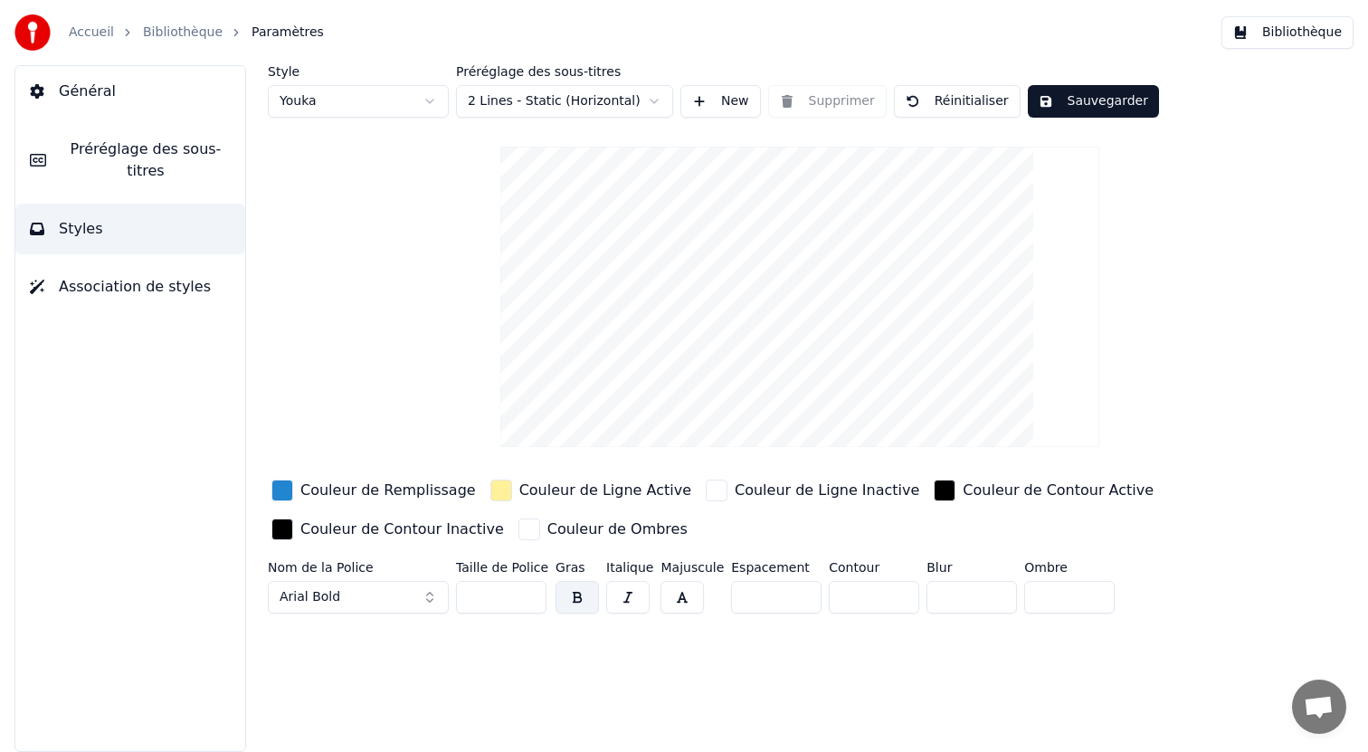
click at [550, 98] on html "Accueil Bibliothèque Paramètres Bibliothèque Général Préréglage des sous-titres…" at bounding box center [684, 376] width 1368 height 752
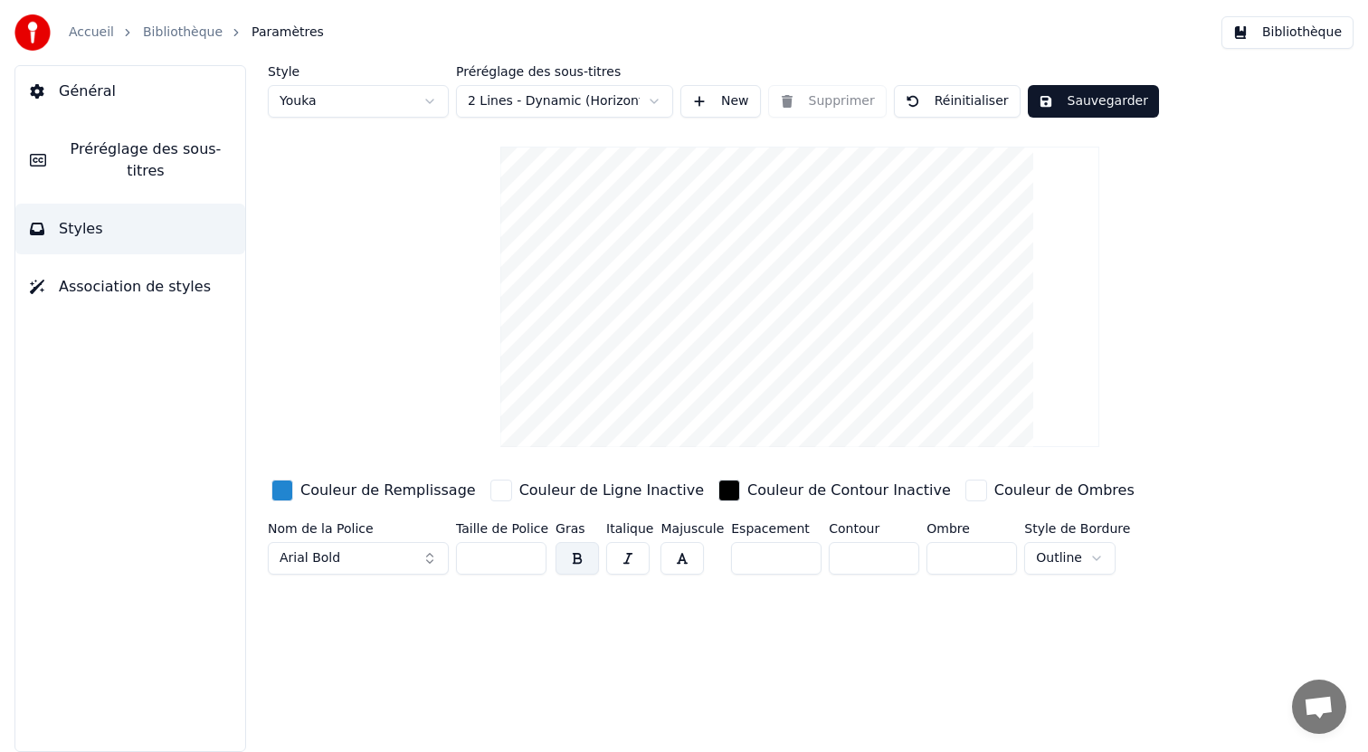
click at [538, 107] on html "Accueil Bibliothèque Paramètres Bibliothèque Général Préréglage des sous-titres…" at bounding box center [684, 376] width 1368 height 752
click at [375, 98] on html "Accueil Bibliothèque Paramètres Bibliothèque Général Préréglage des sous-titres…" at bounding box center [684, 376] width 1368 height 752
click at [322, 105] on html "Accueil Bibliothèque Paramètres Bibliothèque Général Préréglage des sous-titres…" at bounding box center [684, 376] width 1368 height 752
click at [337, 99] on html "Accueil Bibliothèque Paramètres Bibliothèque Général Préréglage des sous-titres…" at bounding box center [684, 376] width 1368 height 752
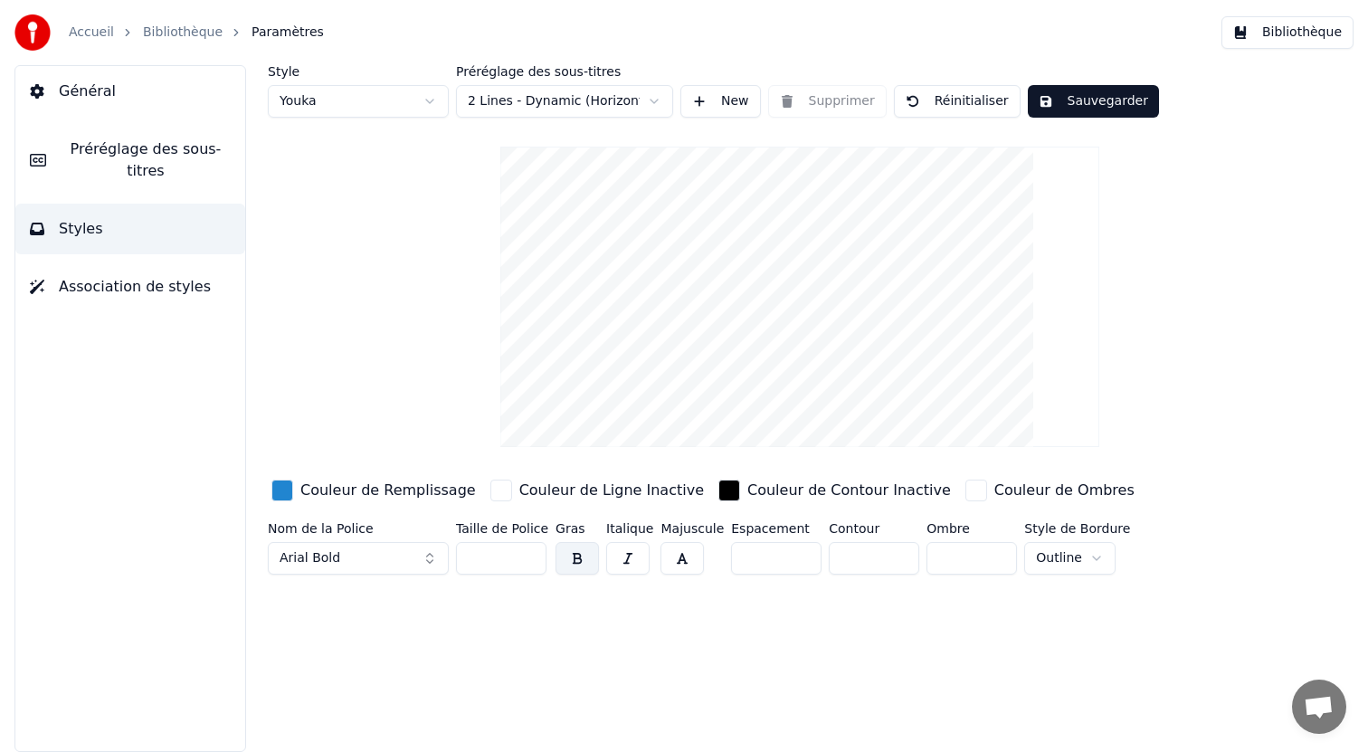
click at [108, 266] on button "Association de styles" at bounding box center [130, 287] width 230 height 51
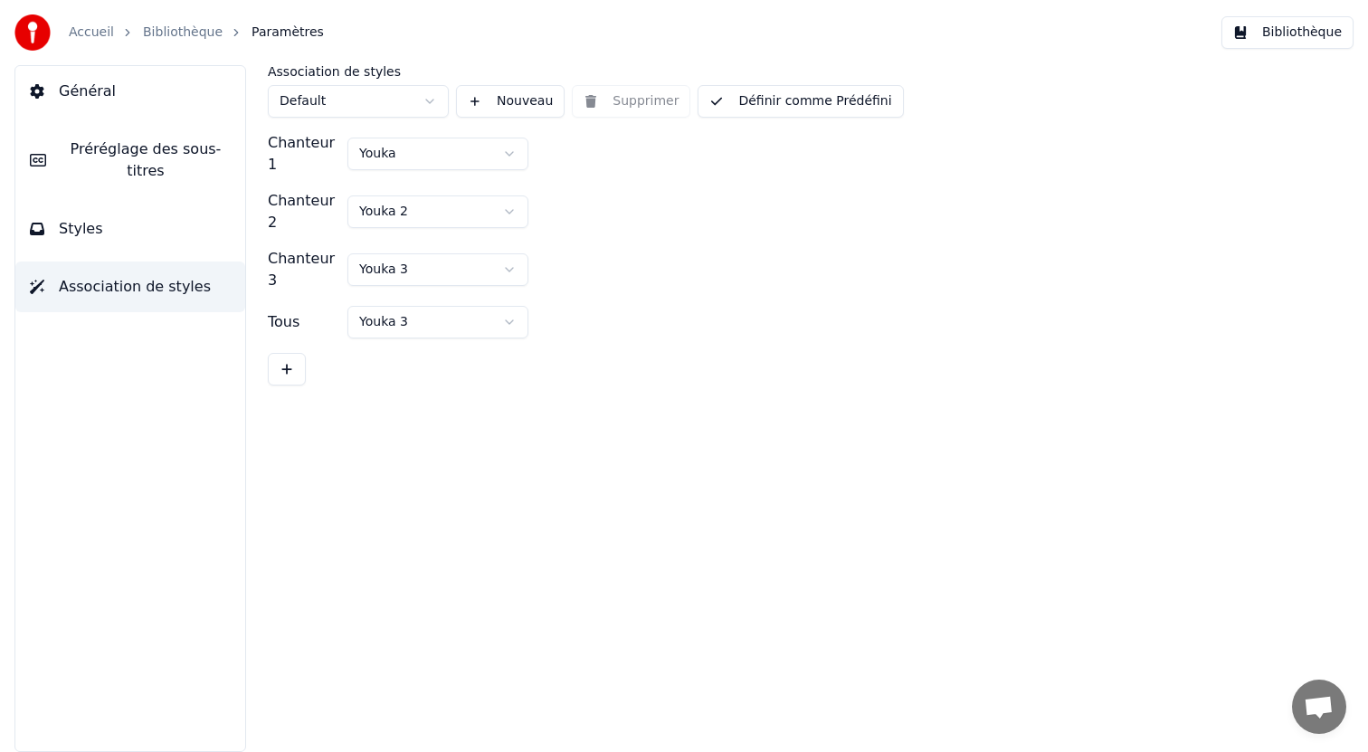
click at [125, 166] on span "Préréglage des sous-titres" at bounding box center [146, 159] width 170 height 43
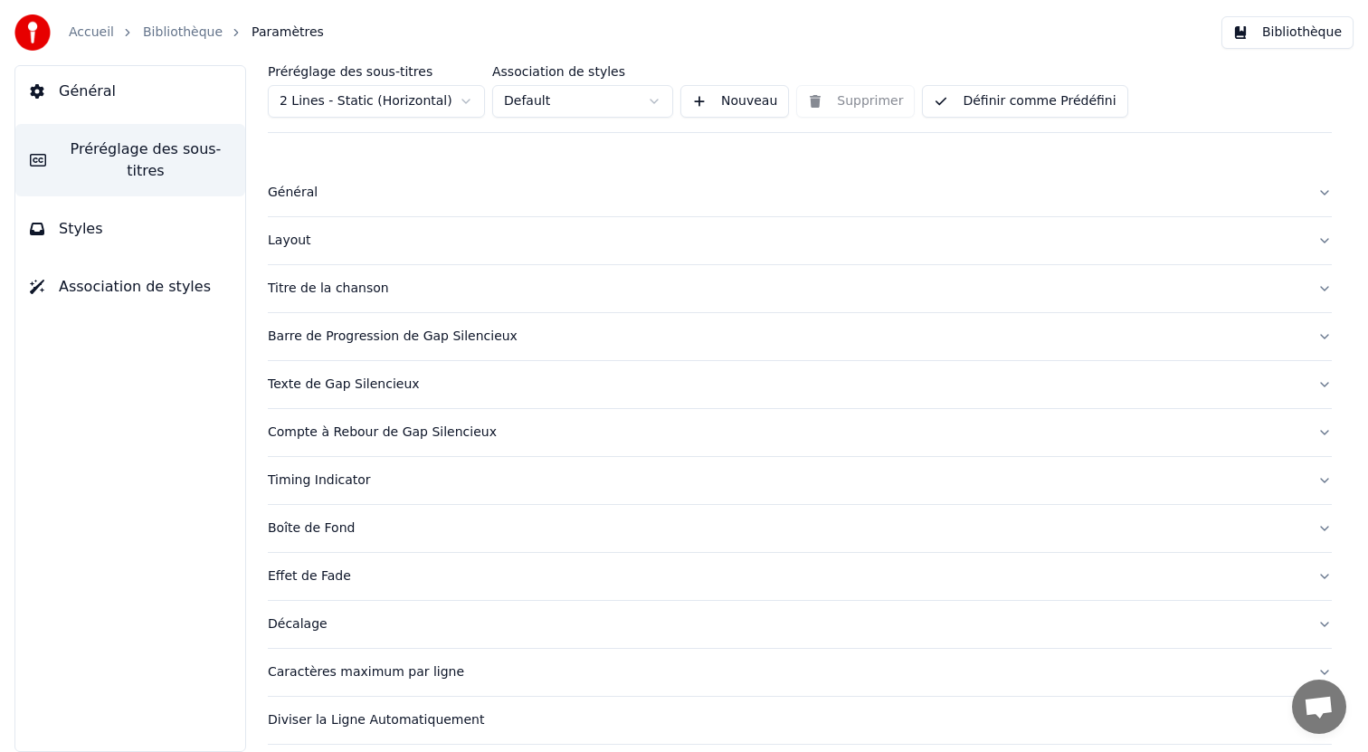
click at [650, 99] on html "Accueil Bibliothèque Paramètres Bibliothèque Général Préréglage des sous-titres…" at bounding box center [684, 376] width 1368 height 752
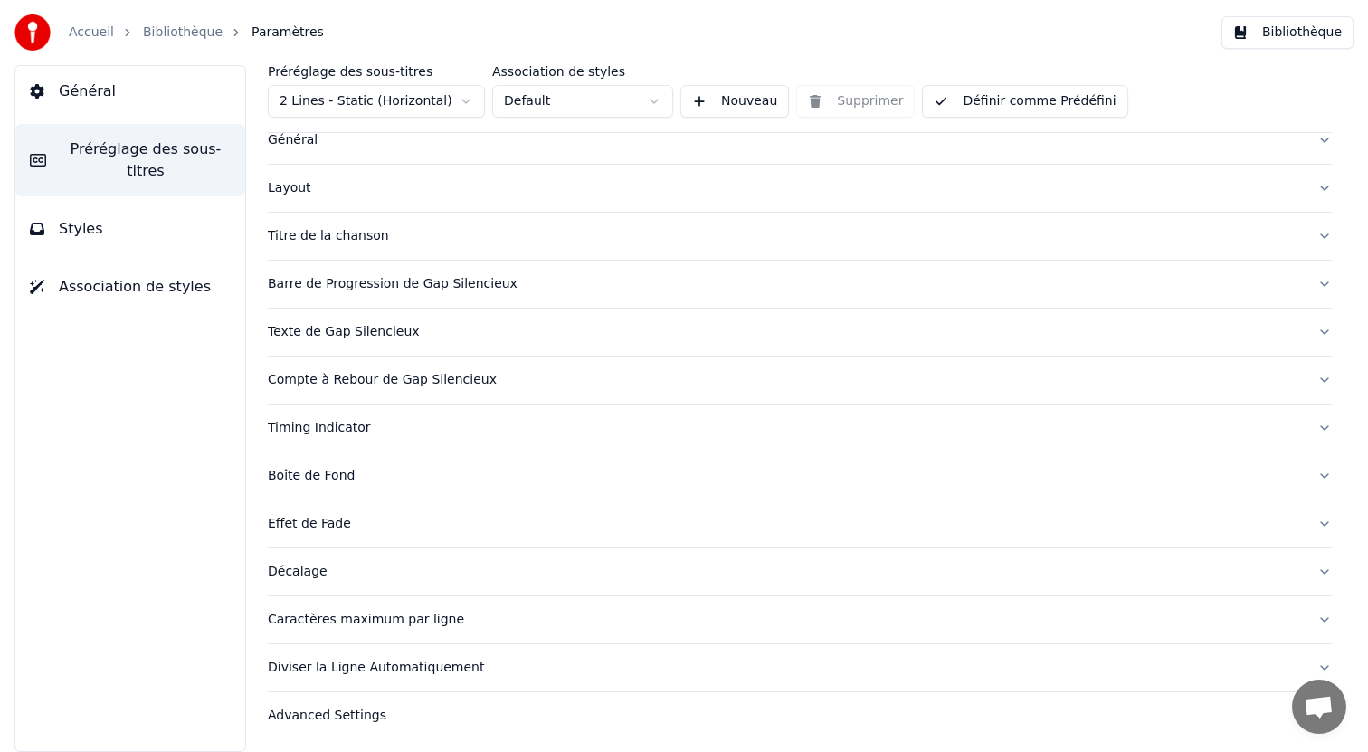
scroll to position [54, 0]
click at [605, 549] on button "Décalage" at bounding box center [800, 570] width 1064 height 47
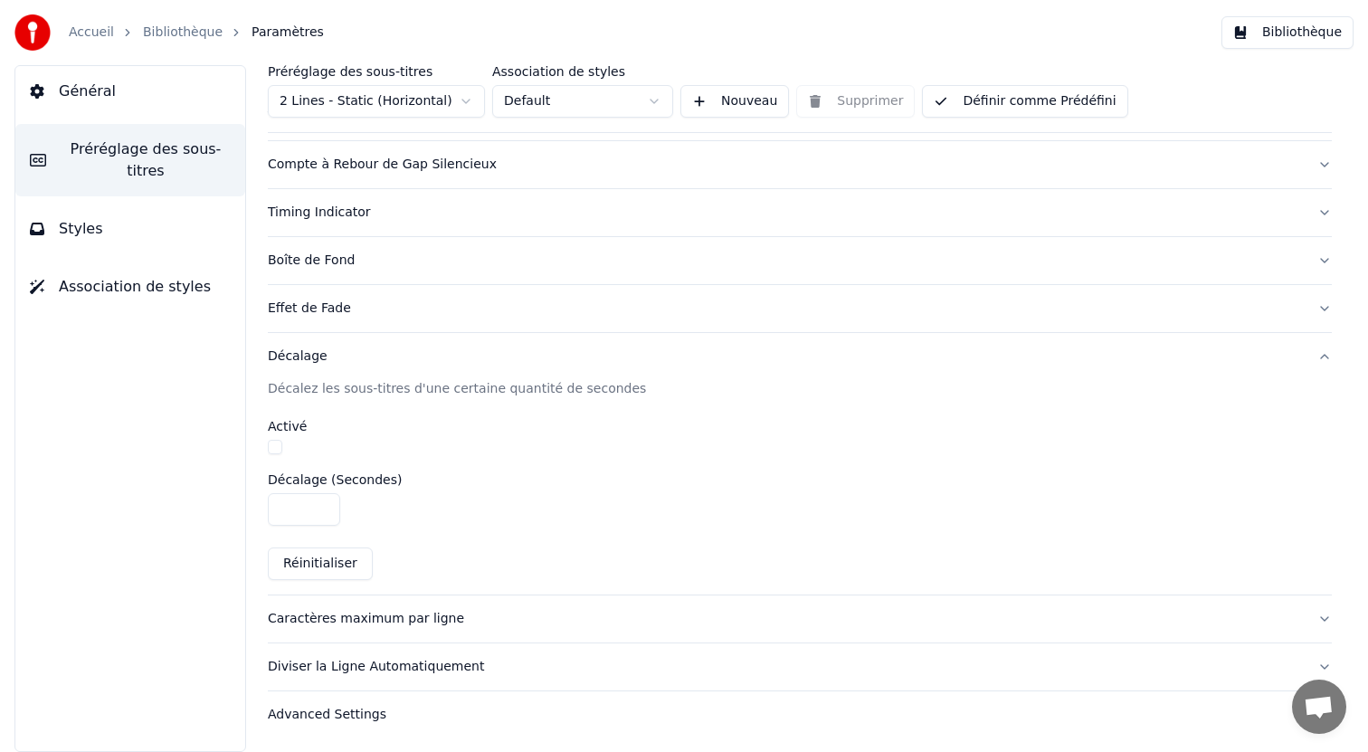
click at [504, 368] on button "Décalage" at bounding box center [800, 356] width 1064 height 47
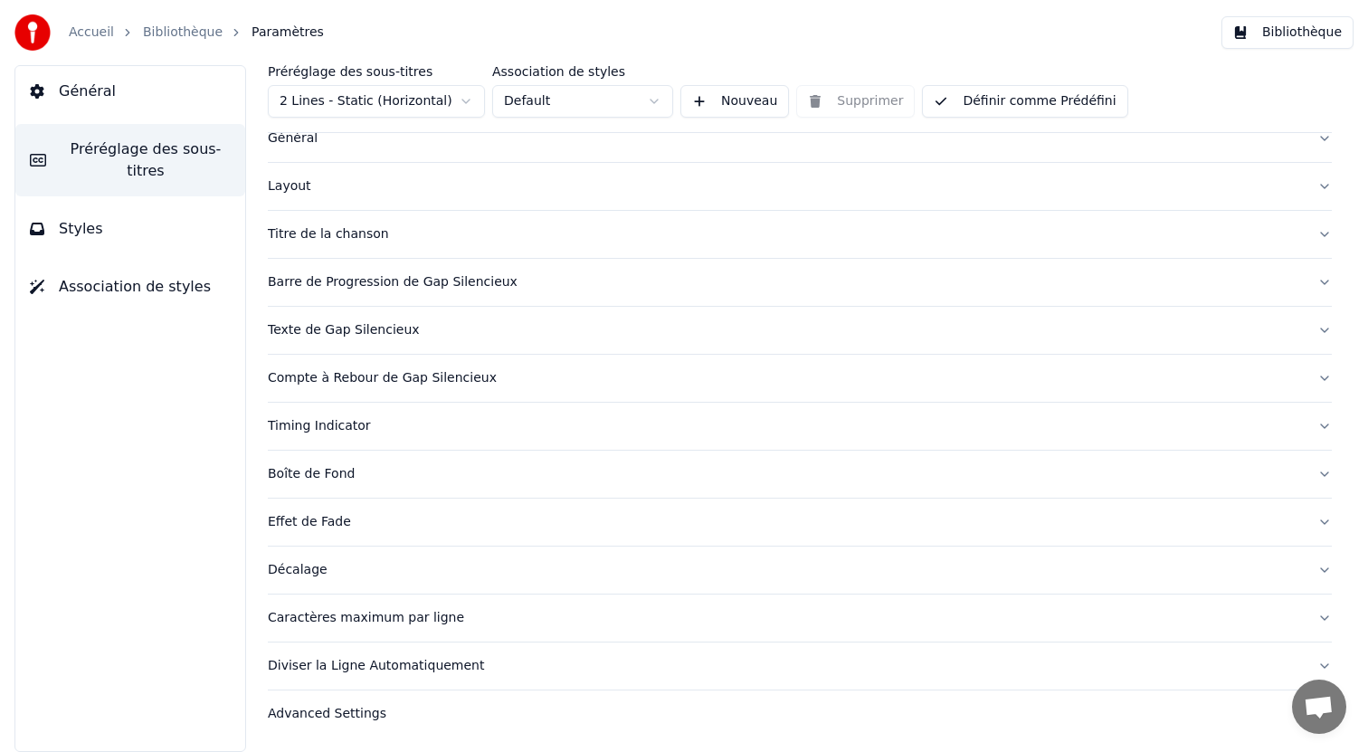
click at [447, 508] on button "Effet de Fade" at bounding box center [800, 522] width 1064 height 47
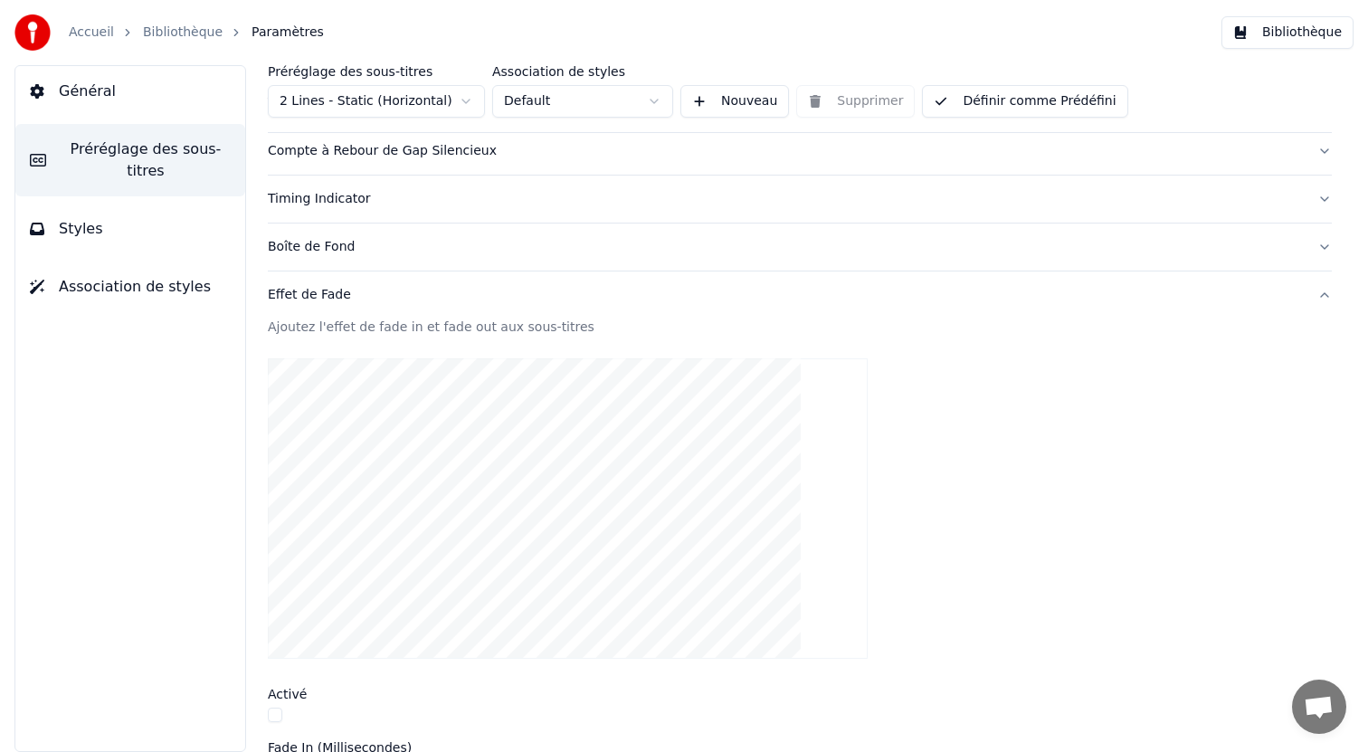
scroll to position [426, 0]
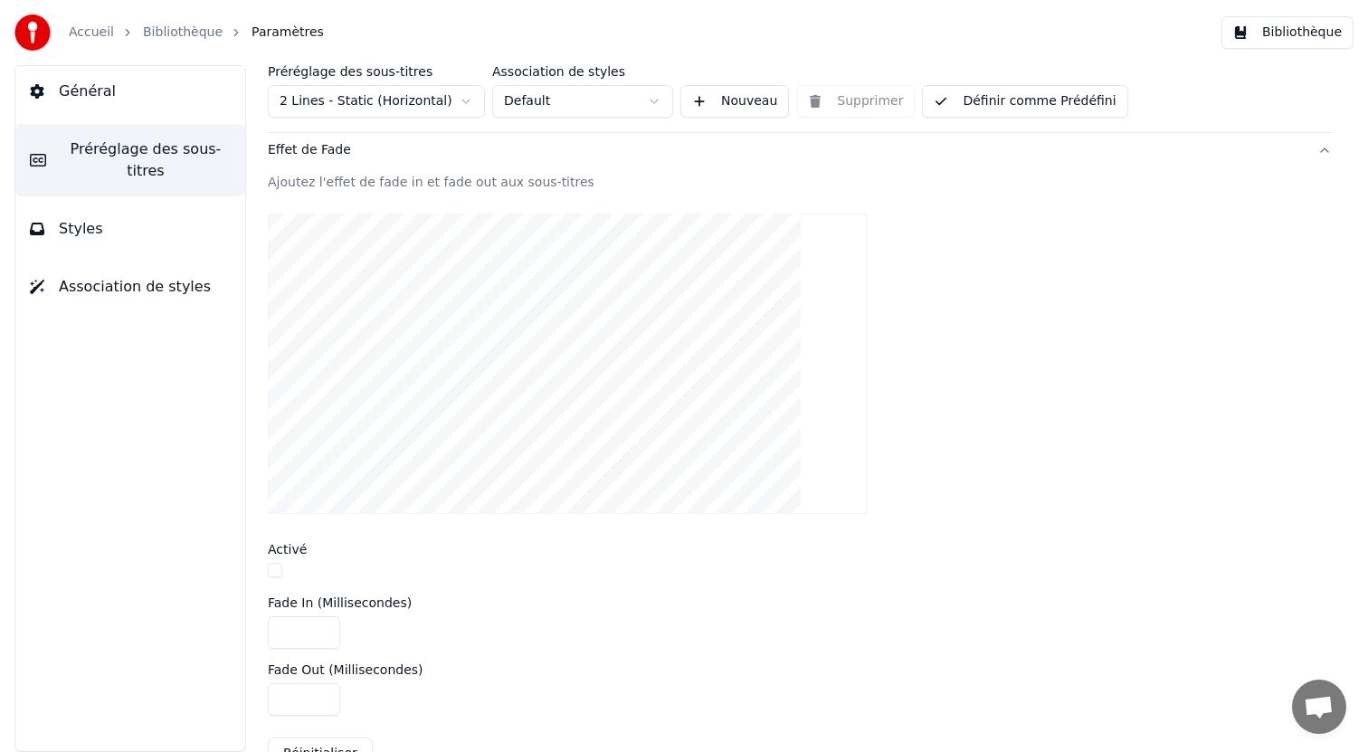
click at [277, 567] on button "button" at bounding box center [275, 570] width 14 height 14
click at [276, 570] on button "button" at bounding box center [275, 570] width 14 height 14
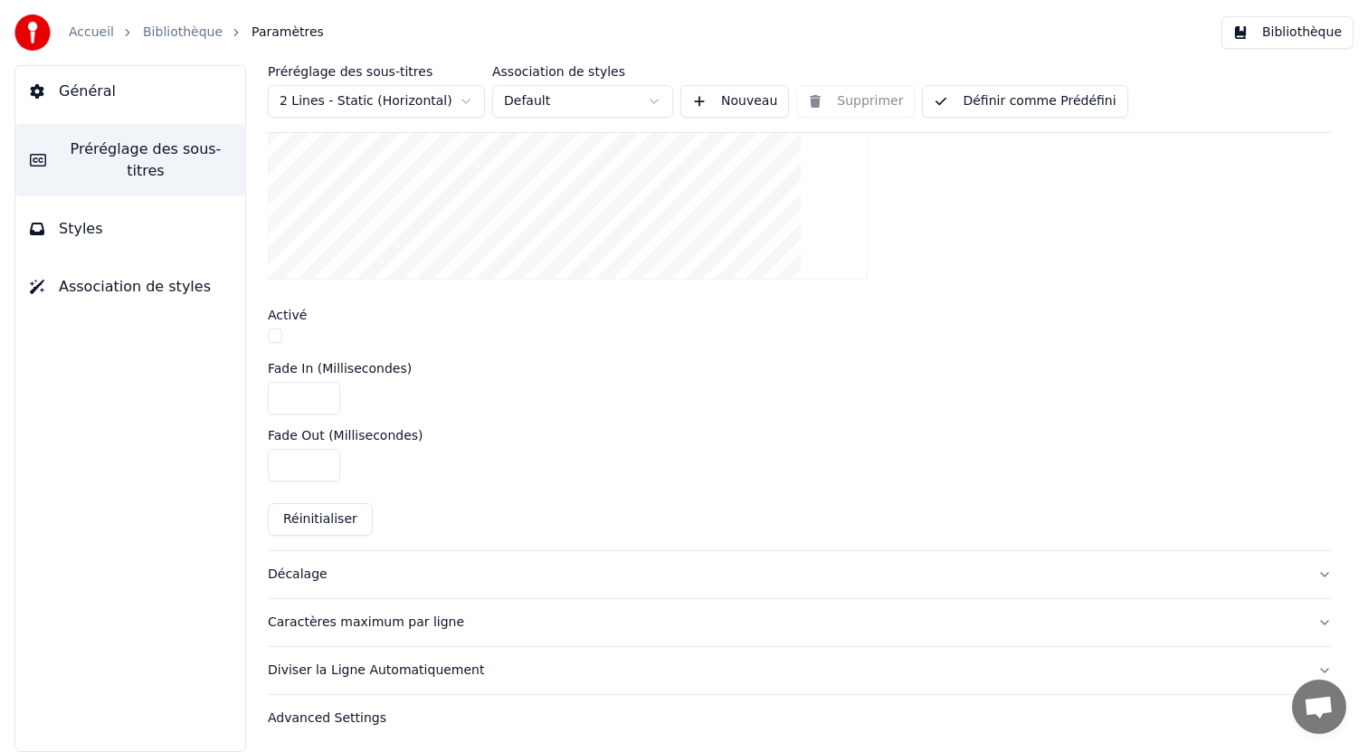
scroll to position [664, 0]
click at [578, 553] on button "Décalage" at bounding box center [800, 570] width 1064 height 47
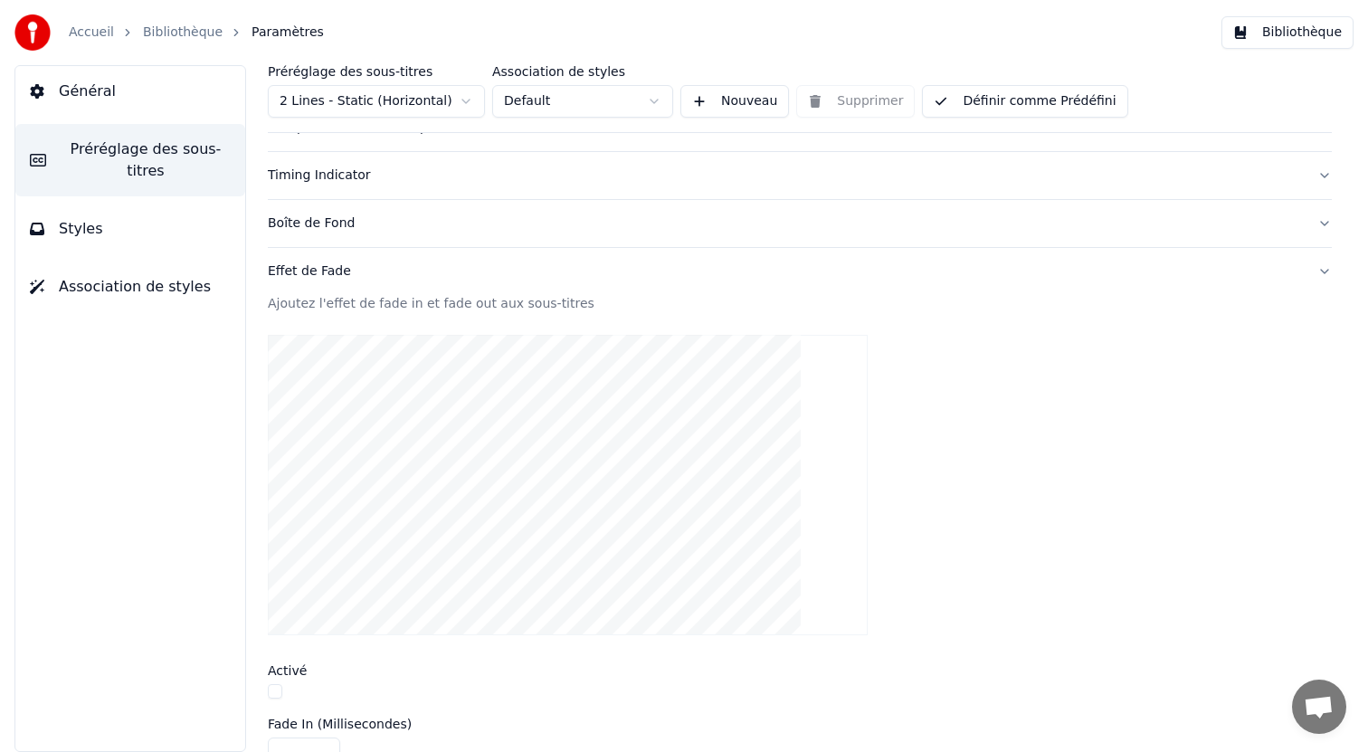
scroll to position [268, 0]
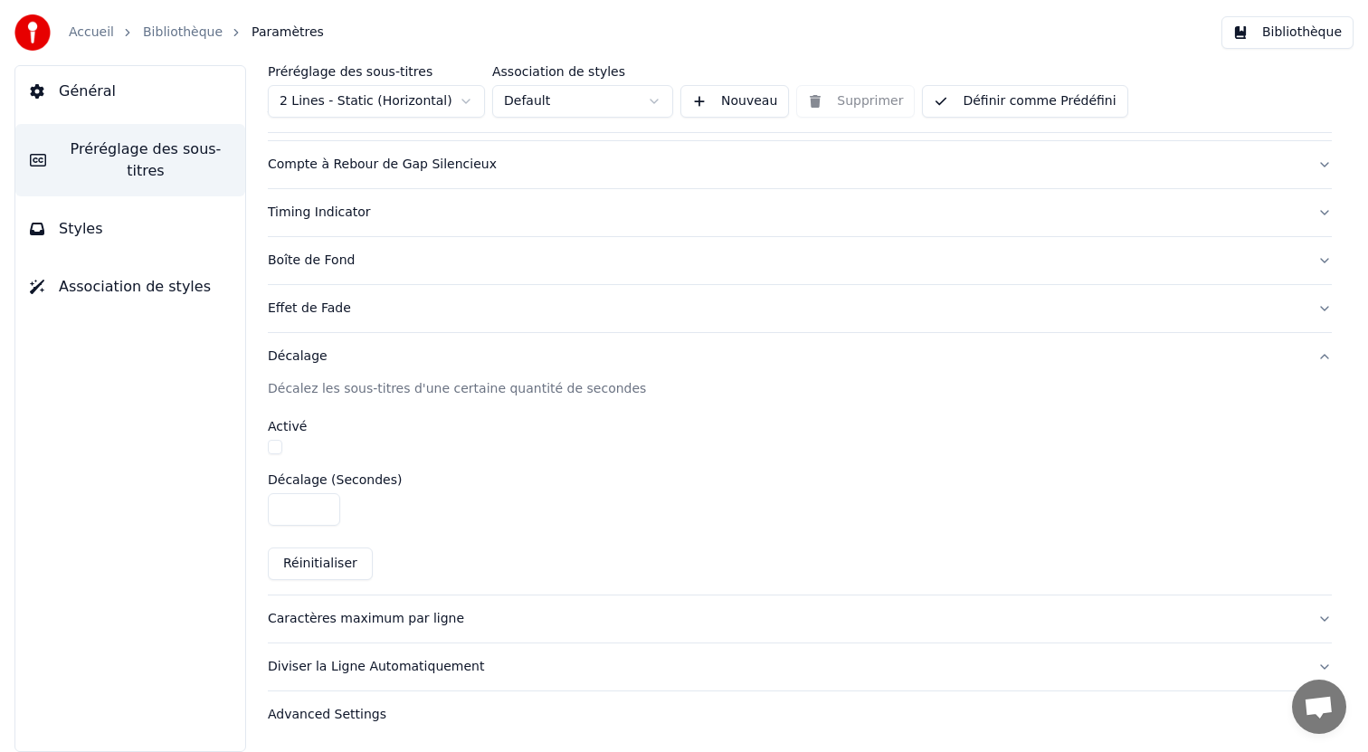
click at [555, 618] on div "Caractères maximum par ligne" at bounding box center [785, 619] width 1035 height 18
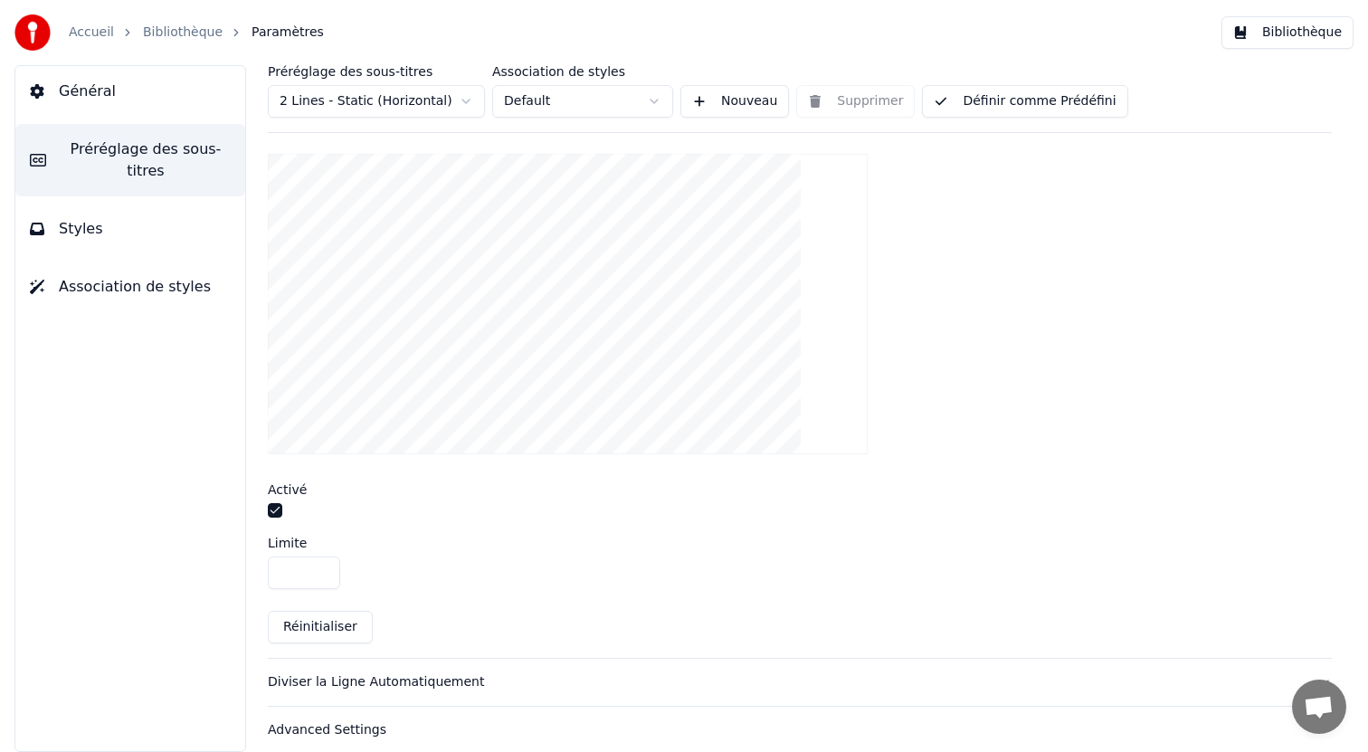
scroll to position [597, 0]
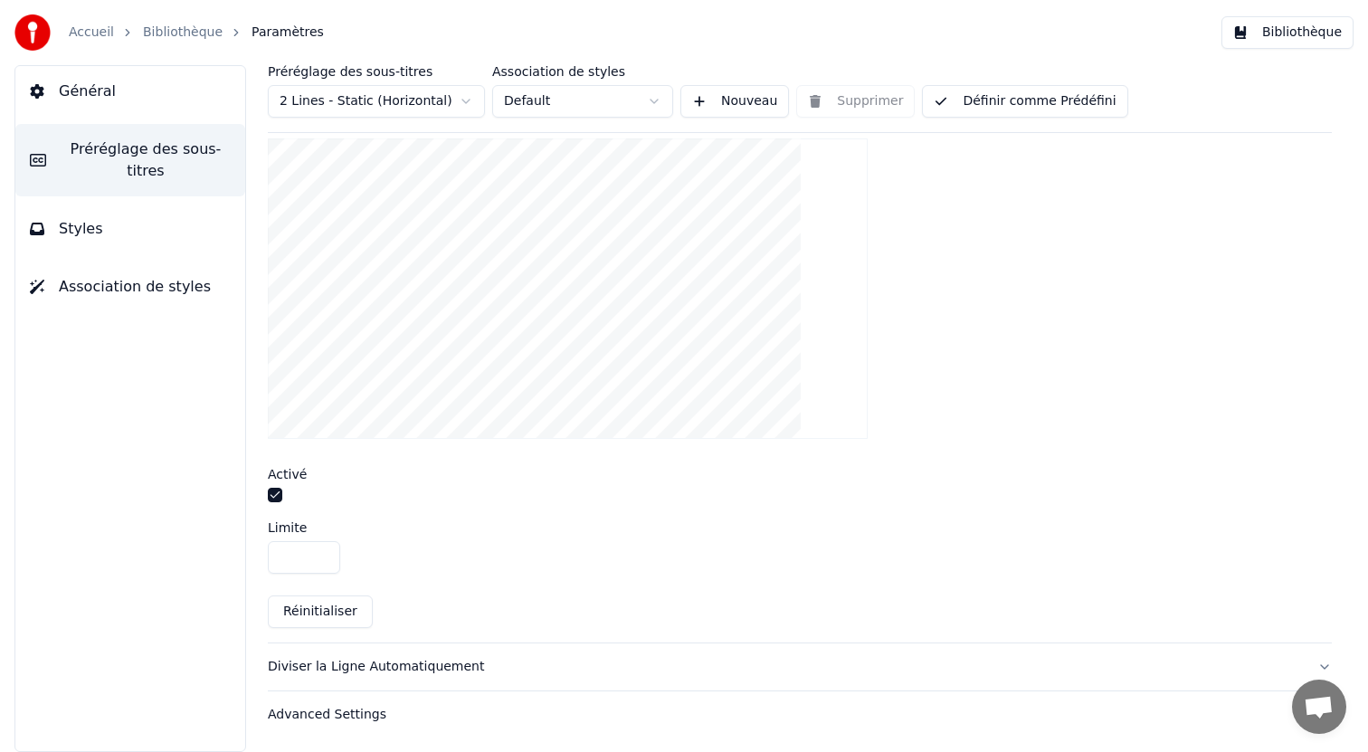
click at [278, 495] on button "button" at bounding box center [275, 495] width 14 height 14
click at [276, 490] on button "button" at bounding box center [275, 495] width 14 height 14
click at [320, 553] on input "**" at bounding box center [304, 557] width 72 height 33
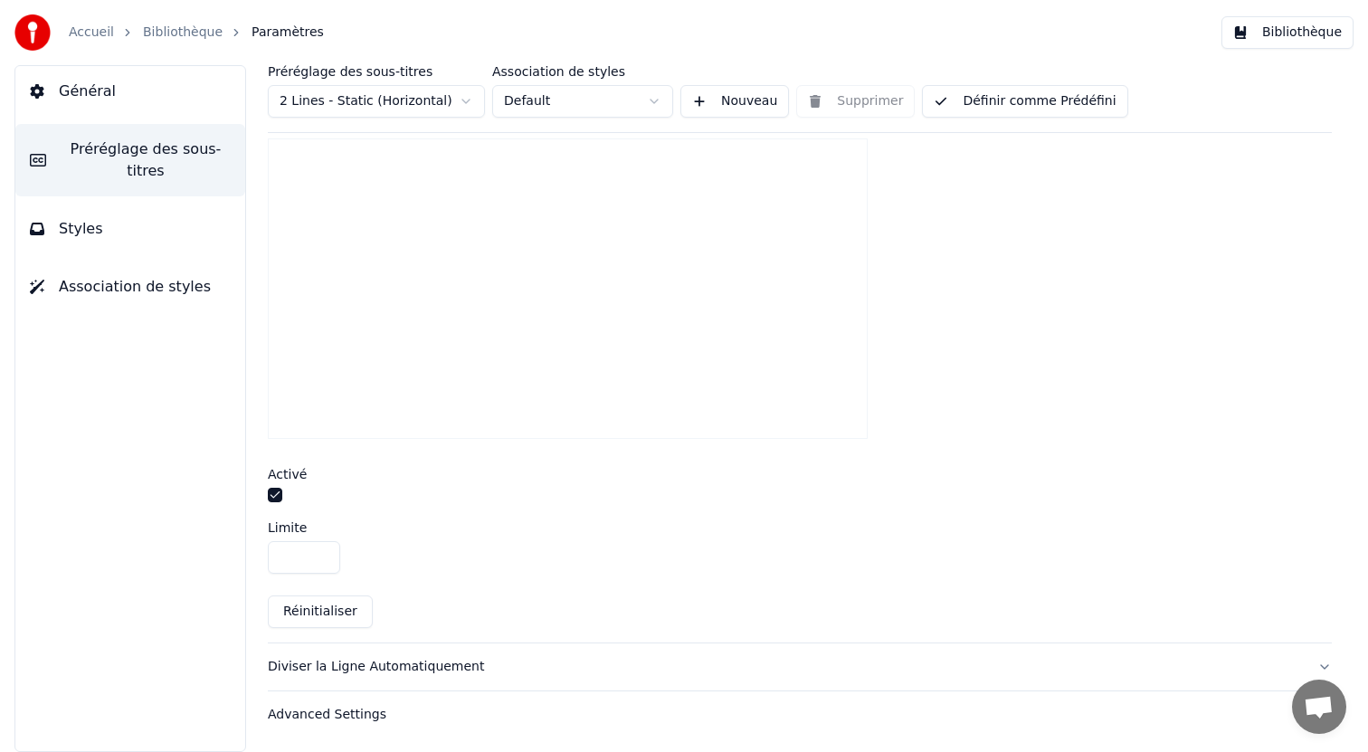
click at [320, 553] on input "**" at bounding box center [304, 557] width 72 height 33
click at [320, 559] on input "**" at bounding box center [304, 557] width 72 height 33
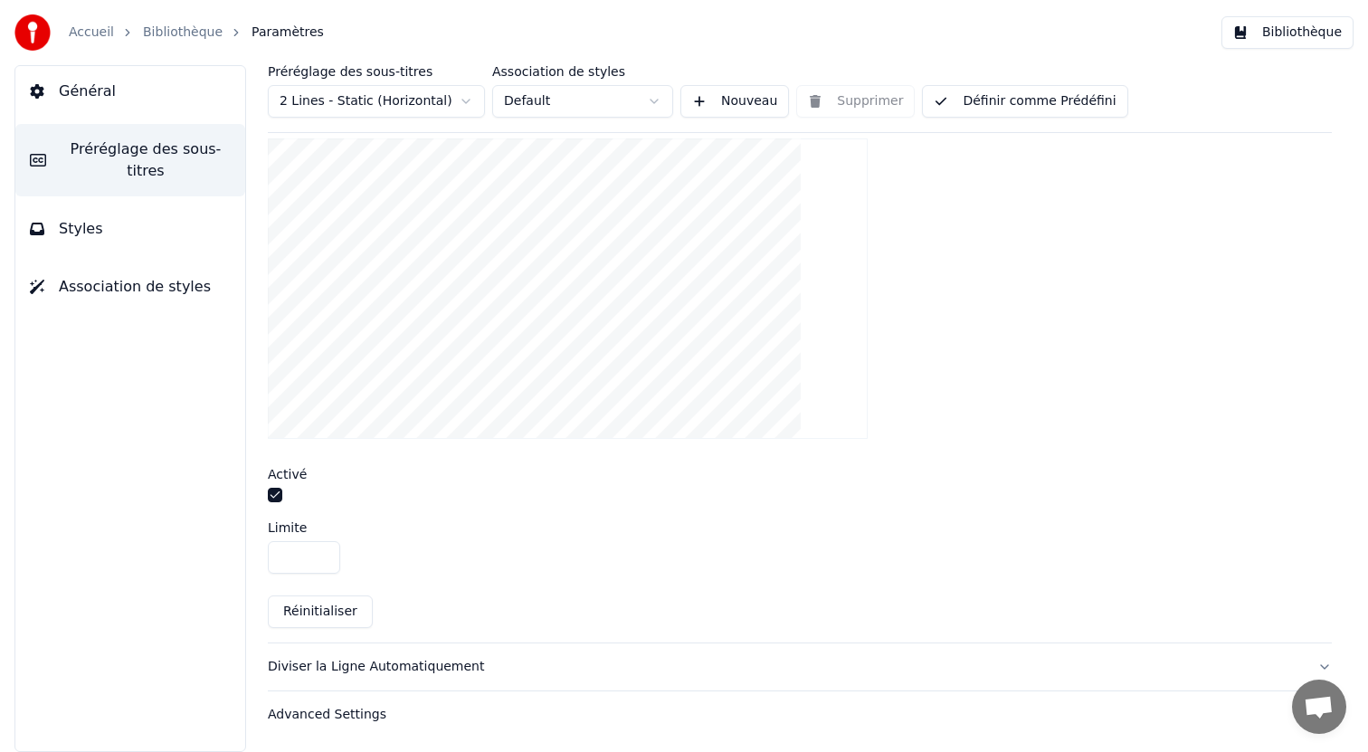
click at [320, 559] on input "**" at bounding box center [304, 557] width 72 height 33
type input "**"
click at [320, 559] on input "**" at bounding box center [304, 557] width 72 height 33
click at [448, 652] on button "Diviser la Ligne Automatiquement" at bounding box center [800, 666] width 1064 height 47
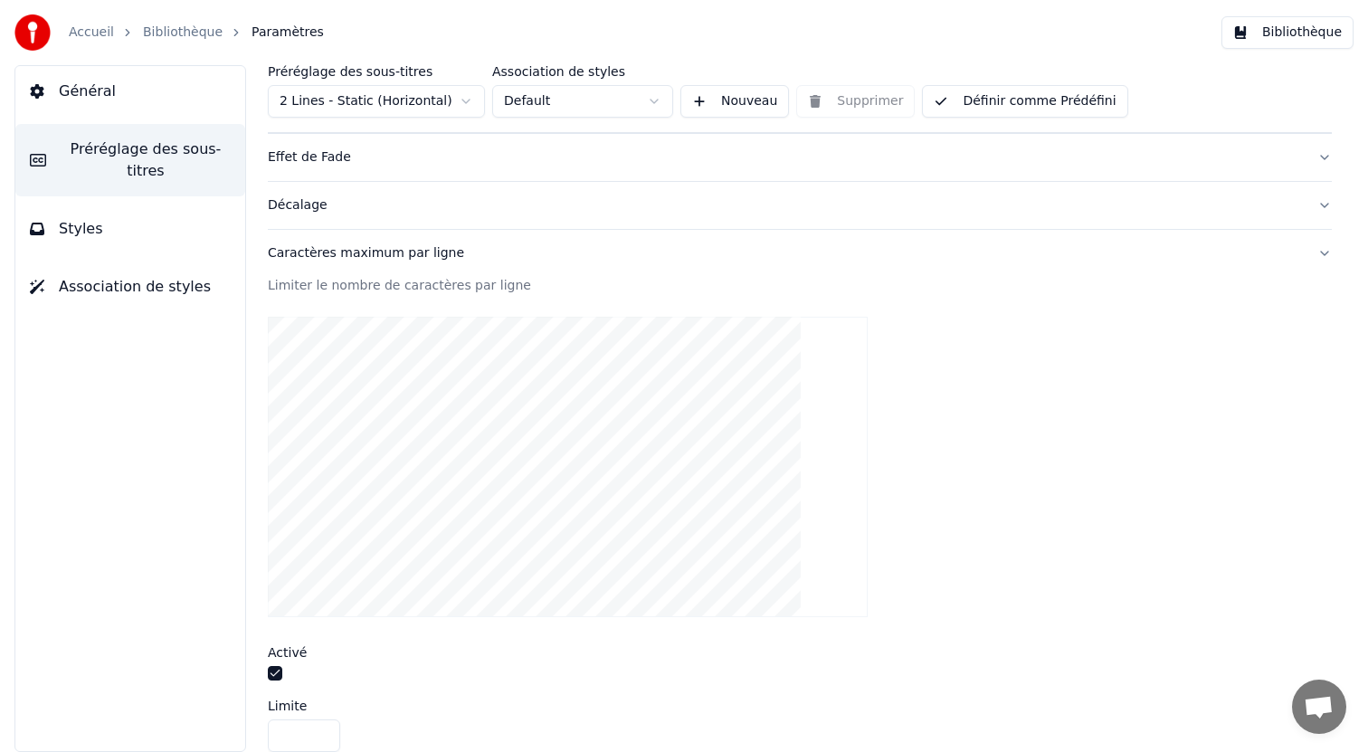
scroll to position [268, 0]
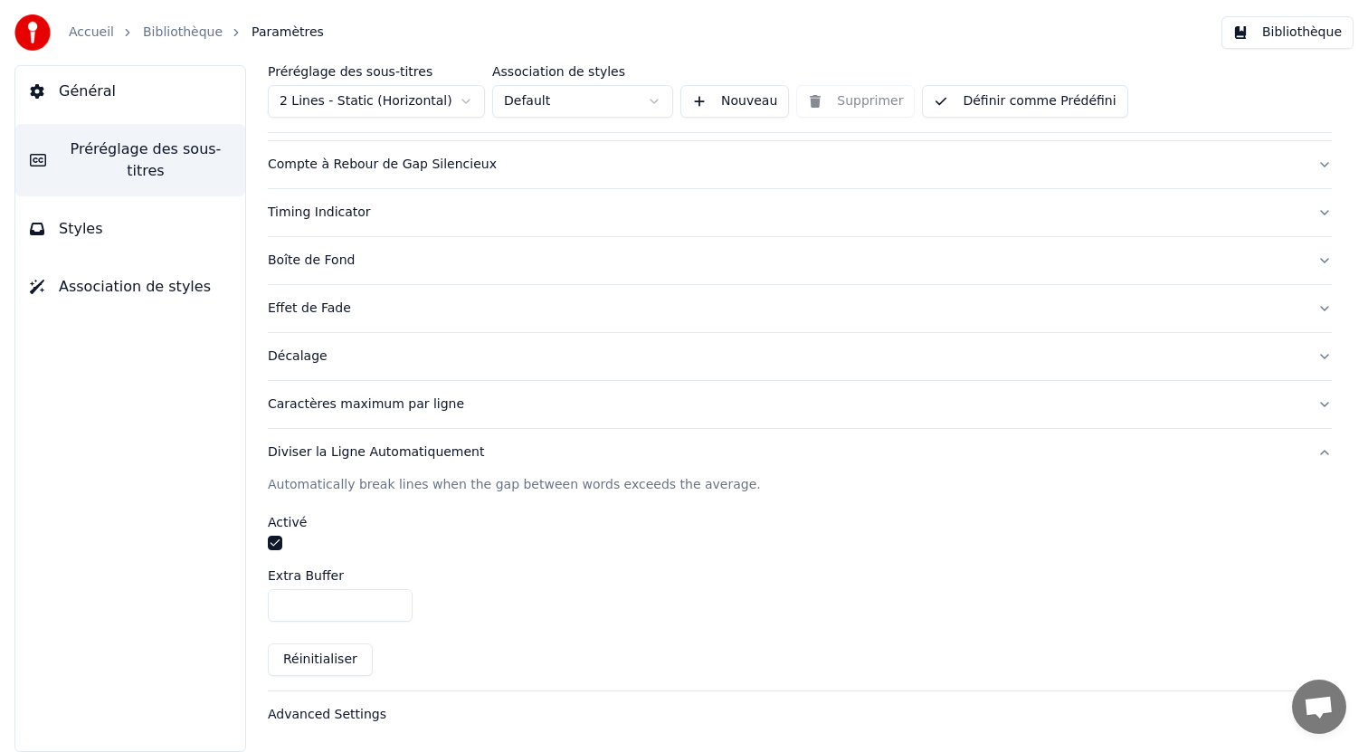
click at [386, 709] on div "Advanced Settings" at bounding box center [785, 715] width 1035 height 18
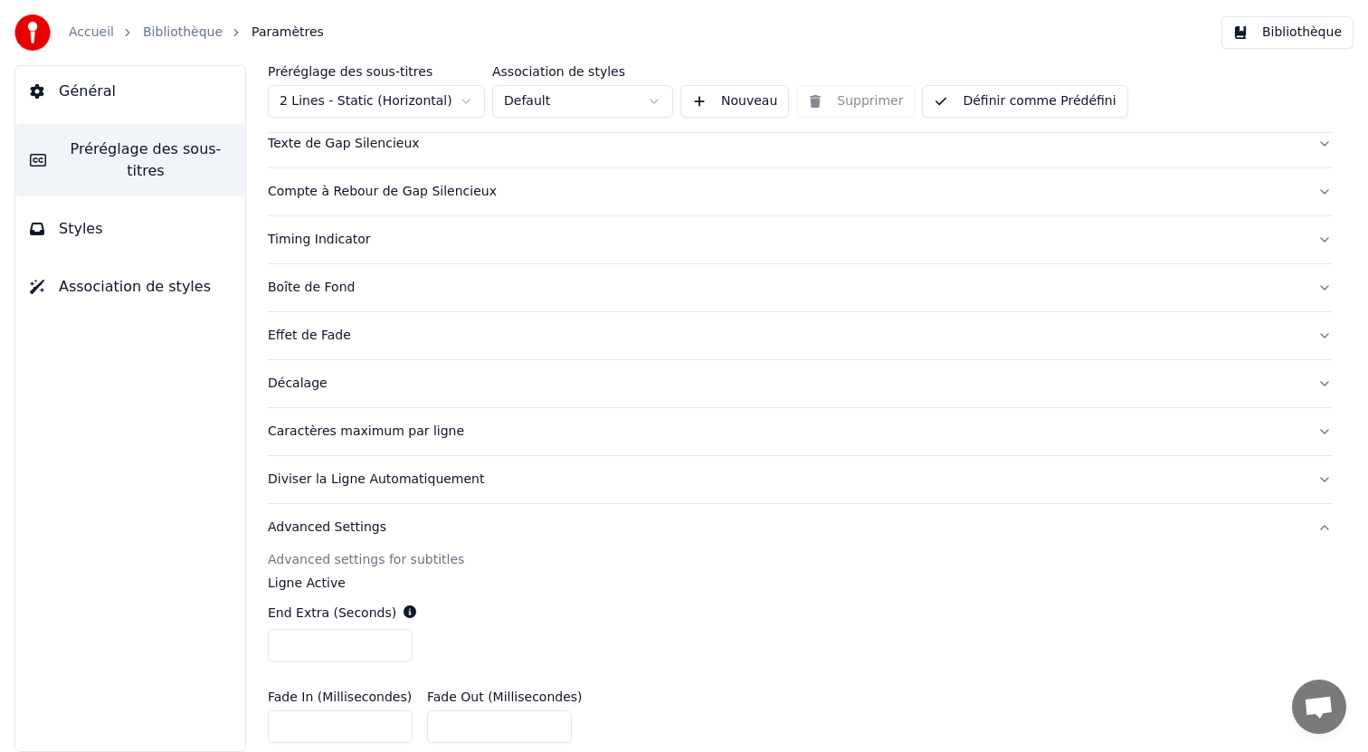
scroll to position [0, 0]
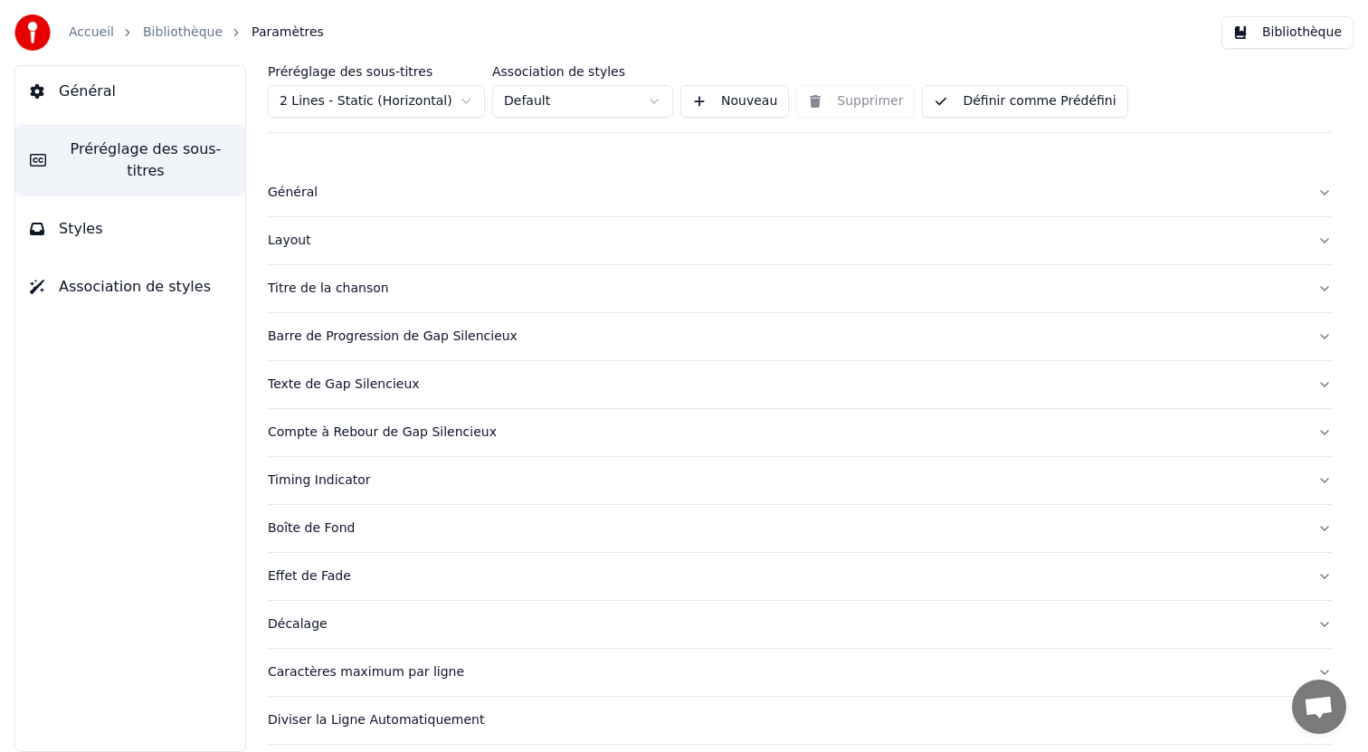
click at [544, 335] on div "Barre de Progression de Gap Silencieux" at bounding box center [785, 337] width 1035 height 18
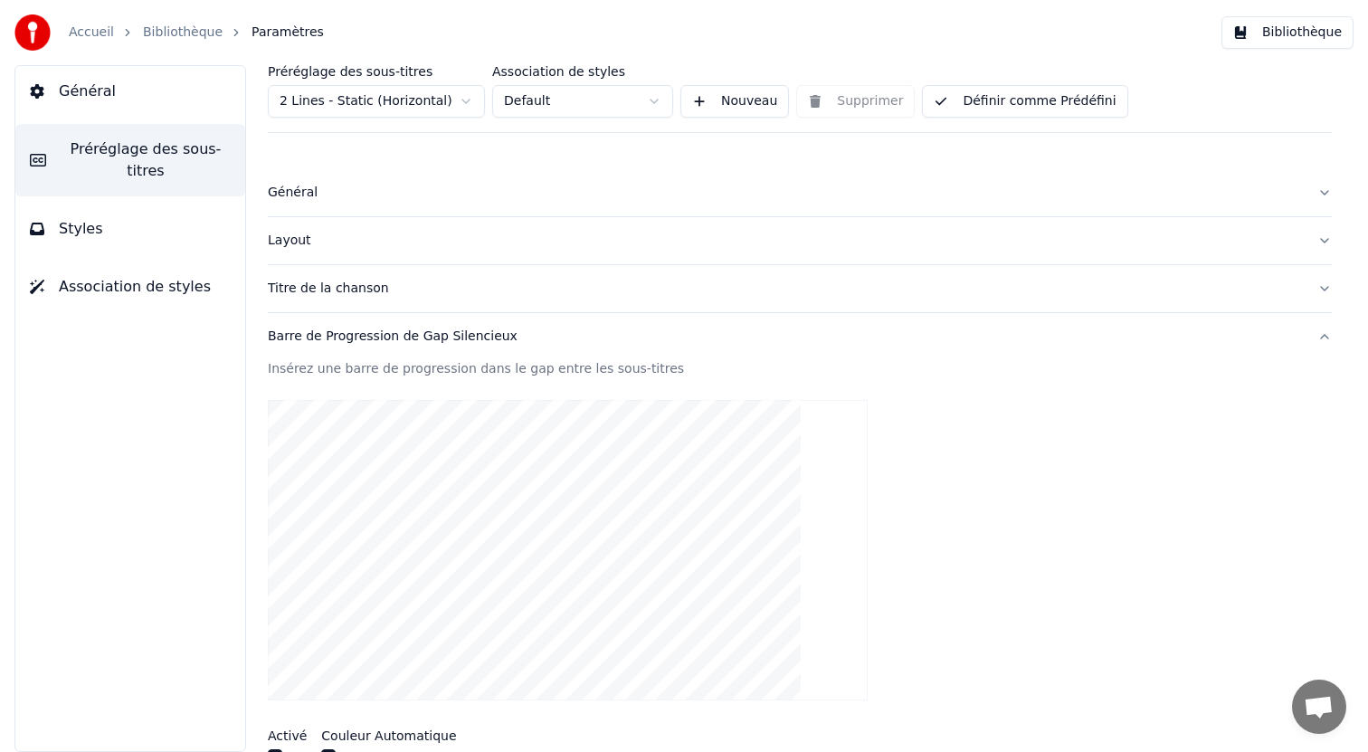
click at [547, 328] on div "Barre de Progression de Gap Silencieux" at bounding box center [785, 337] width 1035 height 18
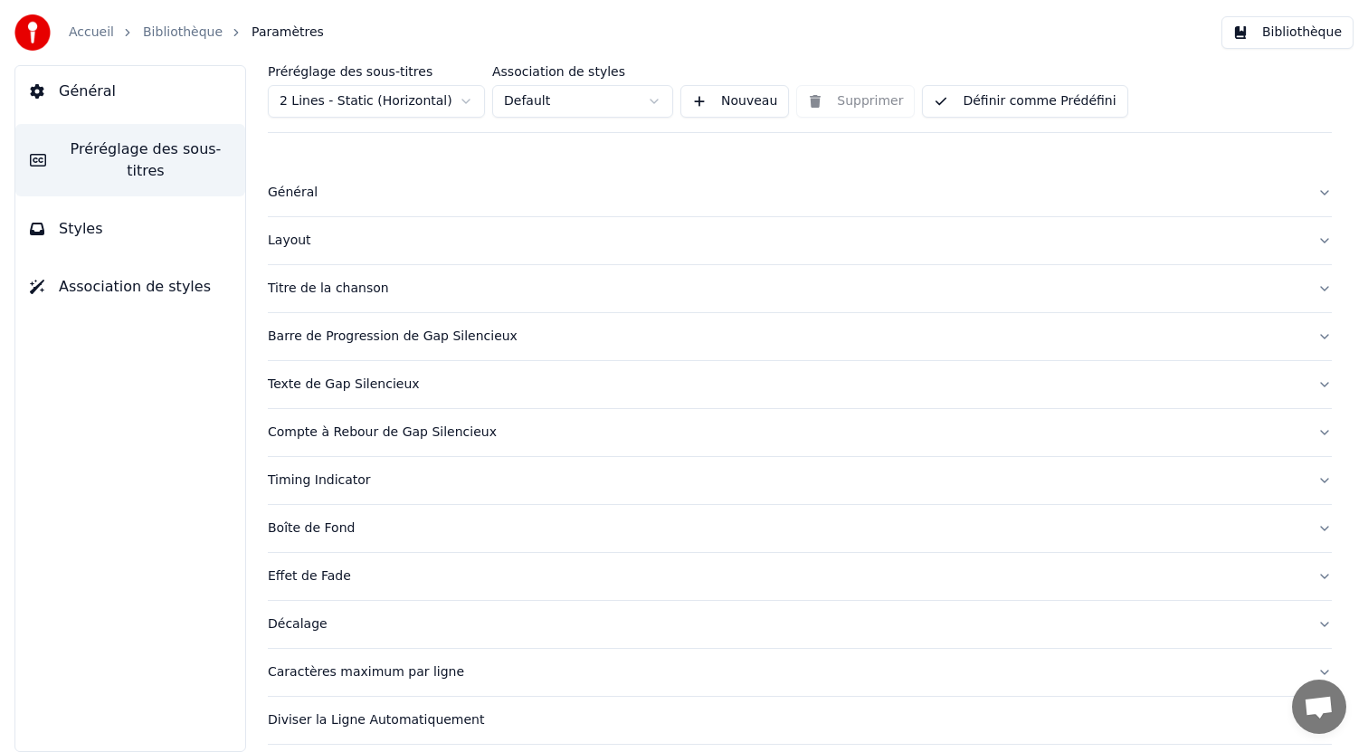
click at [514, 278] on button "Titre de la chanson" at bounding box center [800, 288] width 1064 height 47
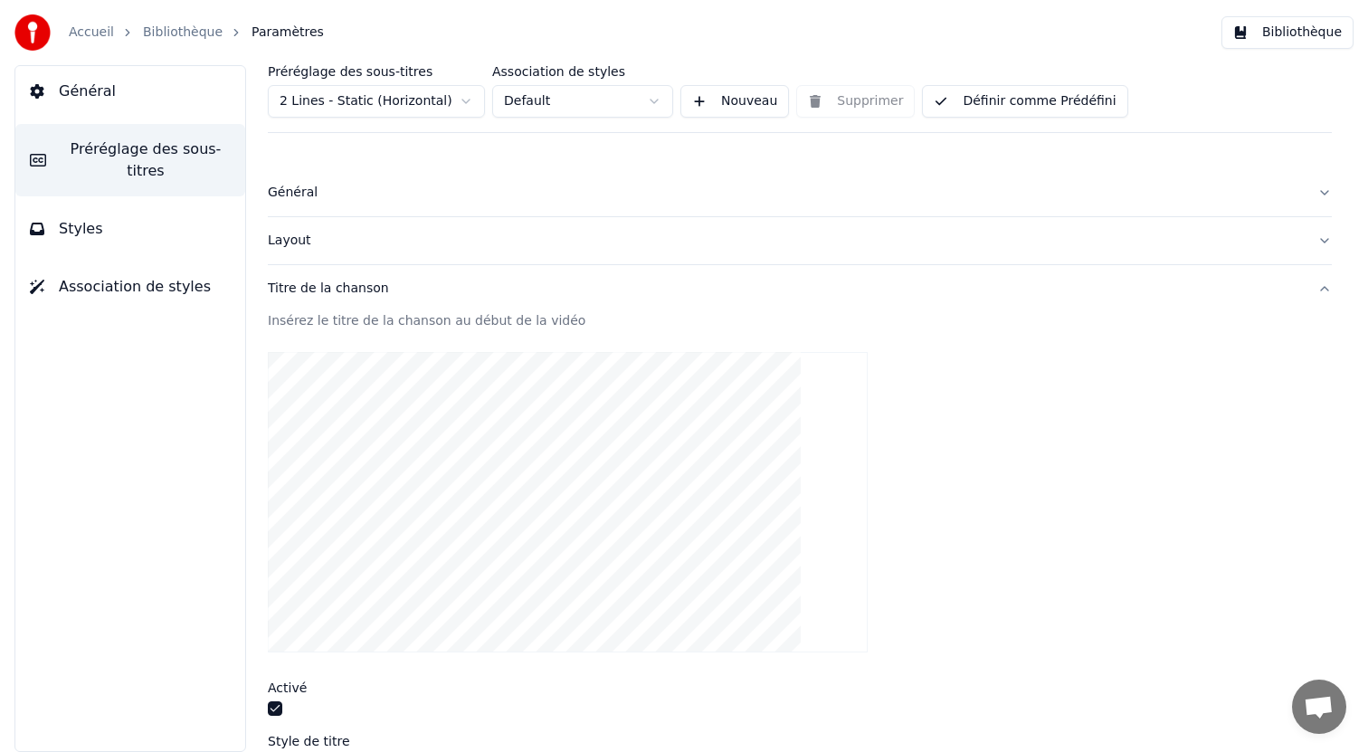
click at [514, 278] on button "Titre de la chanson" at bounding box center [800, 288] width 1064 height 47
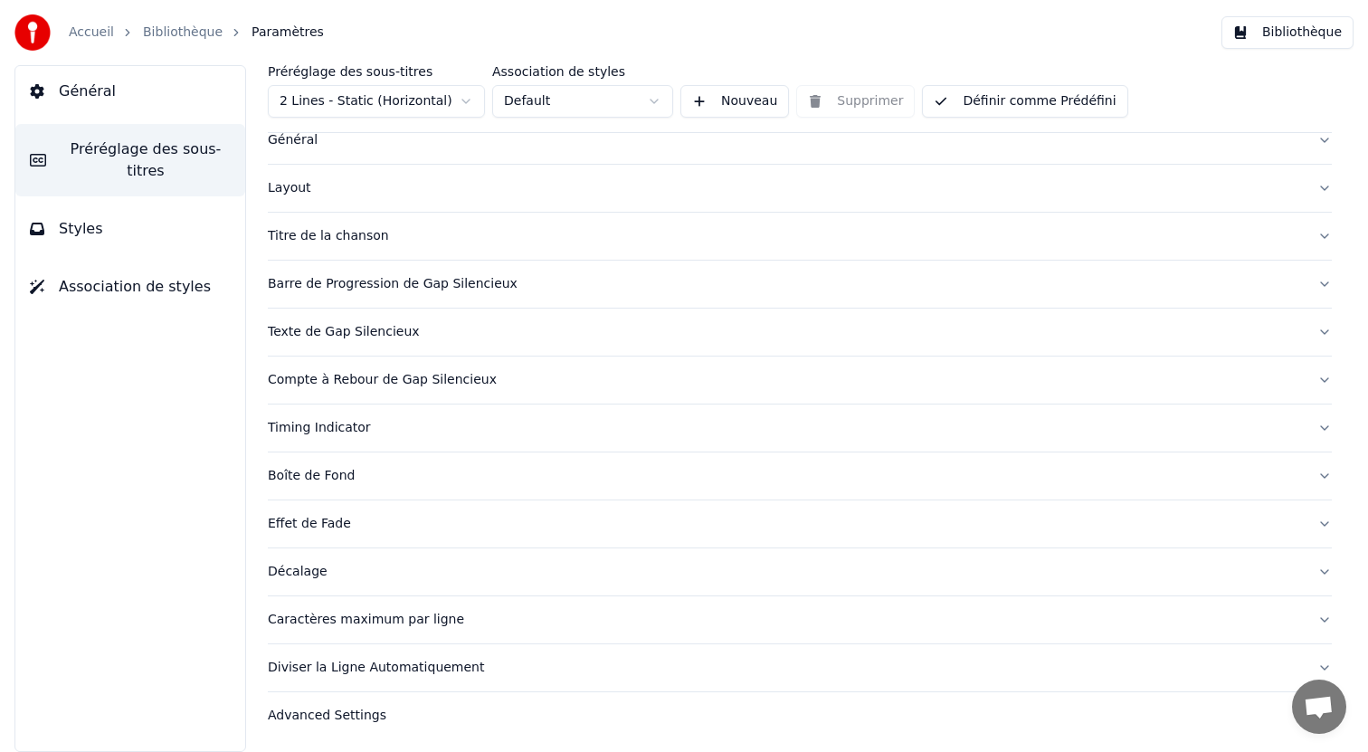
scroll to position [54, 0]
click at [460, 461] on button "Boîte de Fond" at bounding box center [800, 474] width 1064 height 47
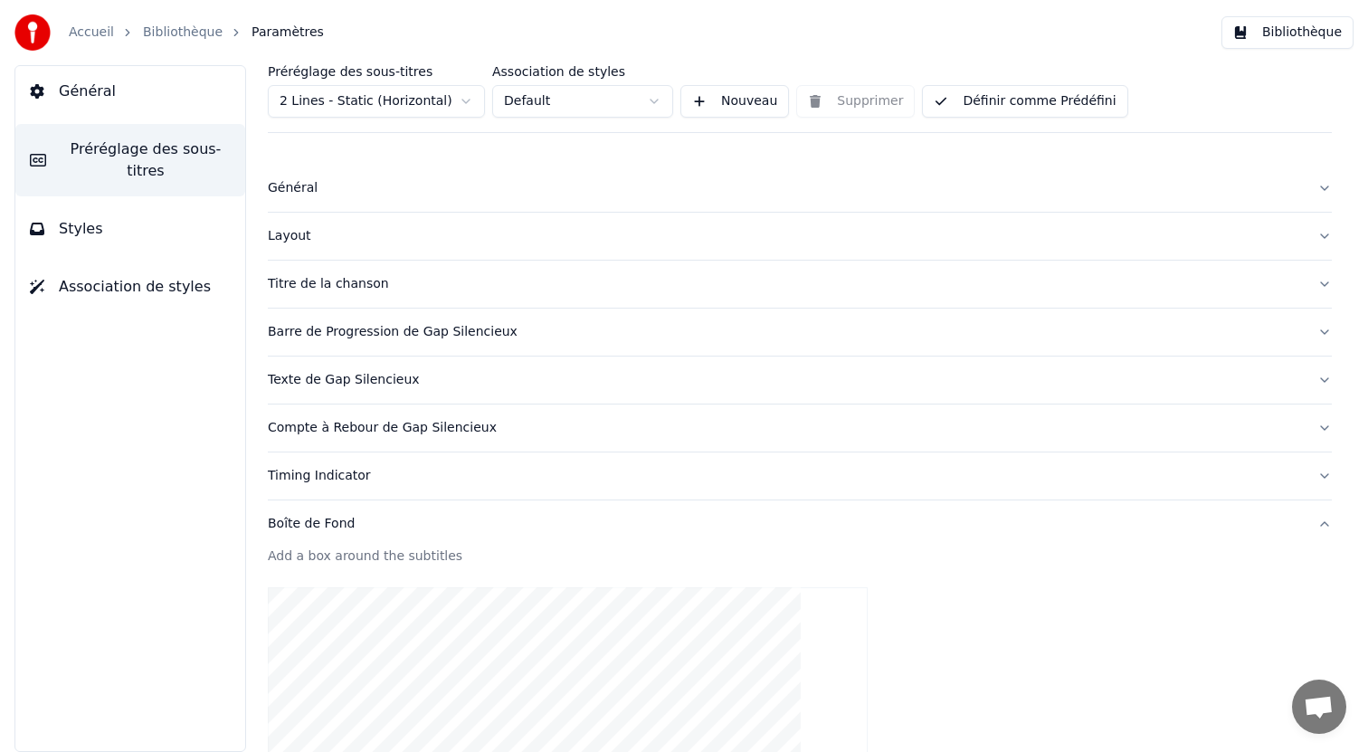
scroll to position [0, 0]
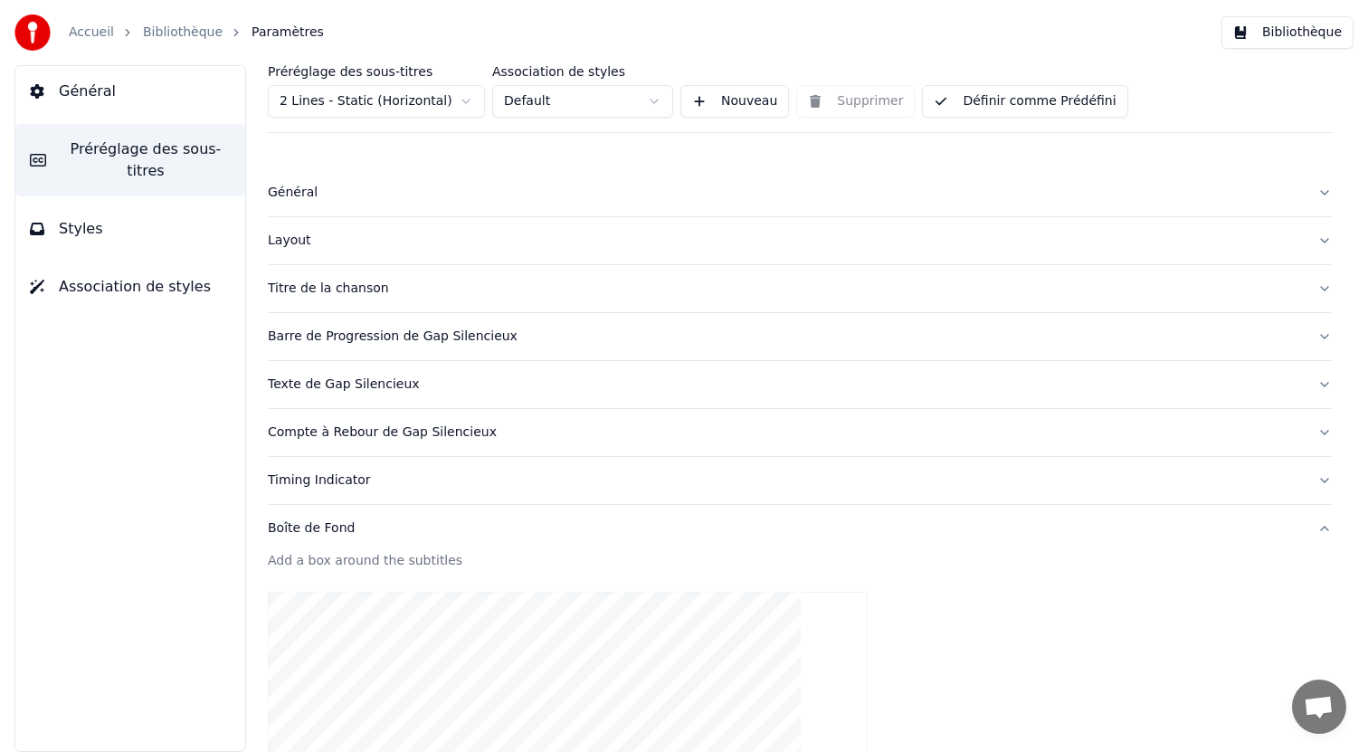
click at [348, 522] on div "Boîte de Fond" at bounding box center [785, 528] width 1035 height 18
click at [150, 221] on button "Styles" at bounding box center [130, 229] width 230 height 51
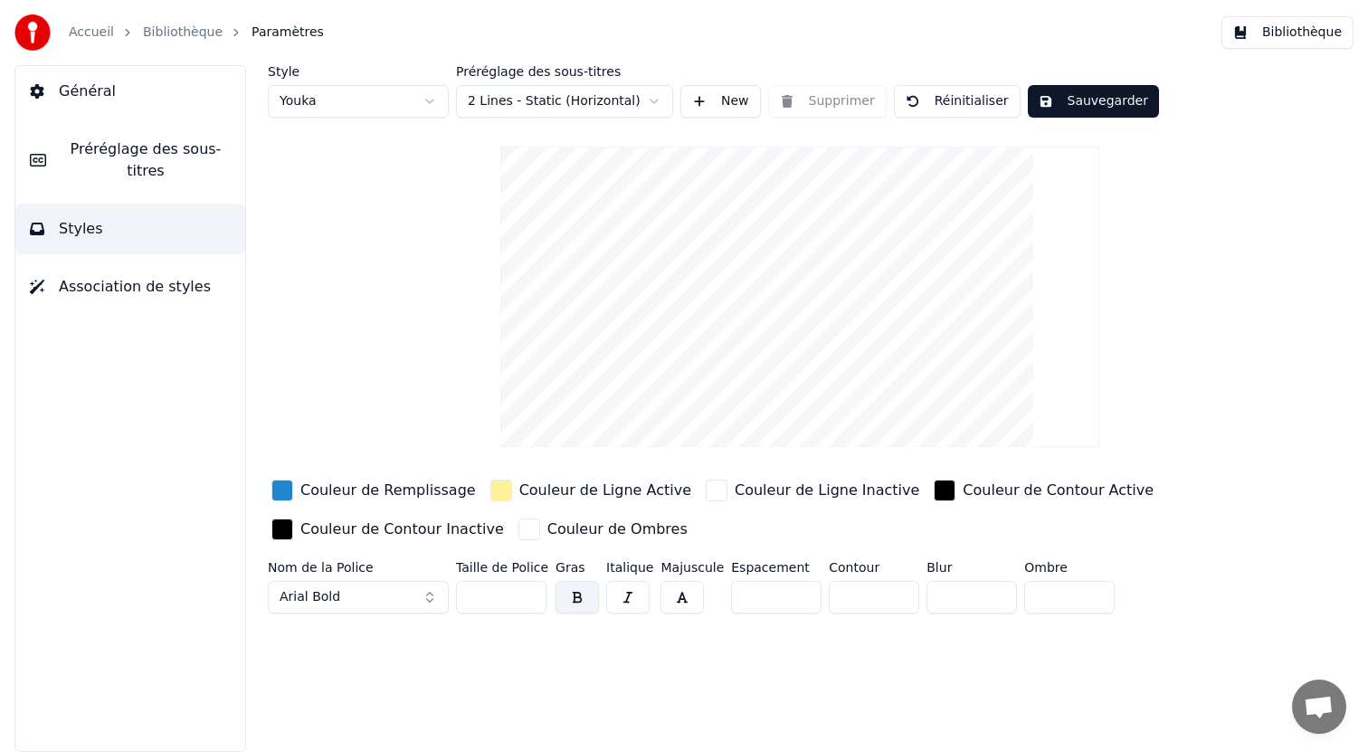
click at [516, 604] on input "**" at bounding box center [501, 597] width 90 height 33
click at [526, 600] on input "**" at bounding box center [501, 597] width 90 height 33
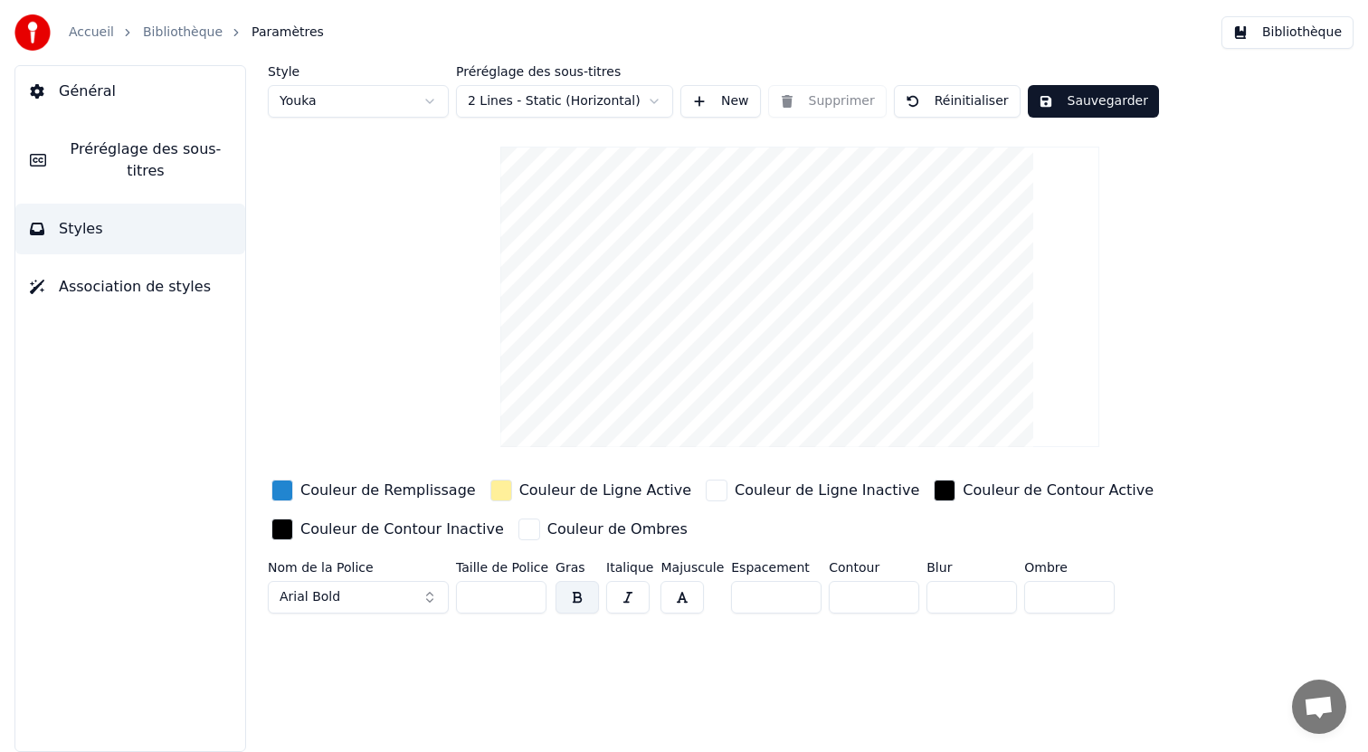
click at [526, 588] on input "**" at bounding box center [501, 597] width 90 height 33
type input "**"
click at [526, 588] on input "**" at bounding box center [501, 597] width 90 height 33
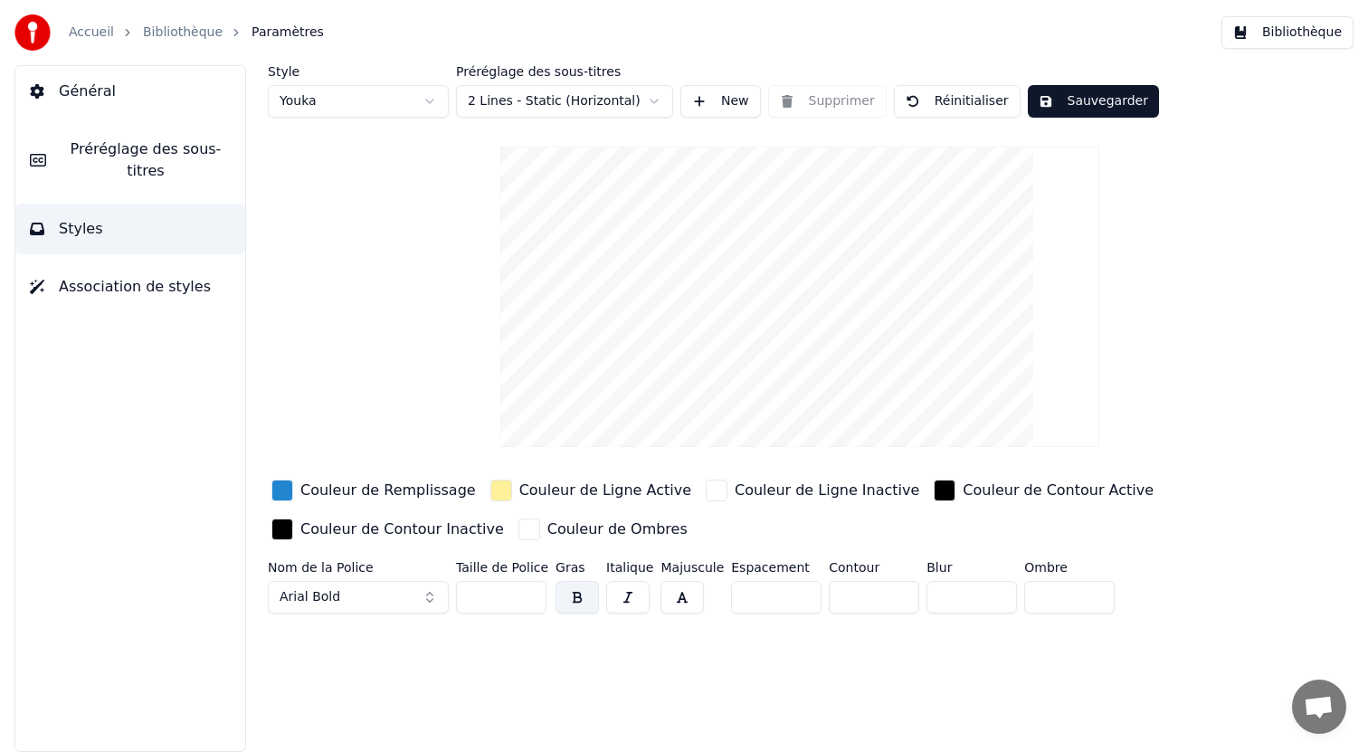
click at [133, 84] on button "Général" at bounding box center [130, 91] width 230 height 51
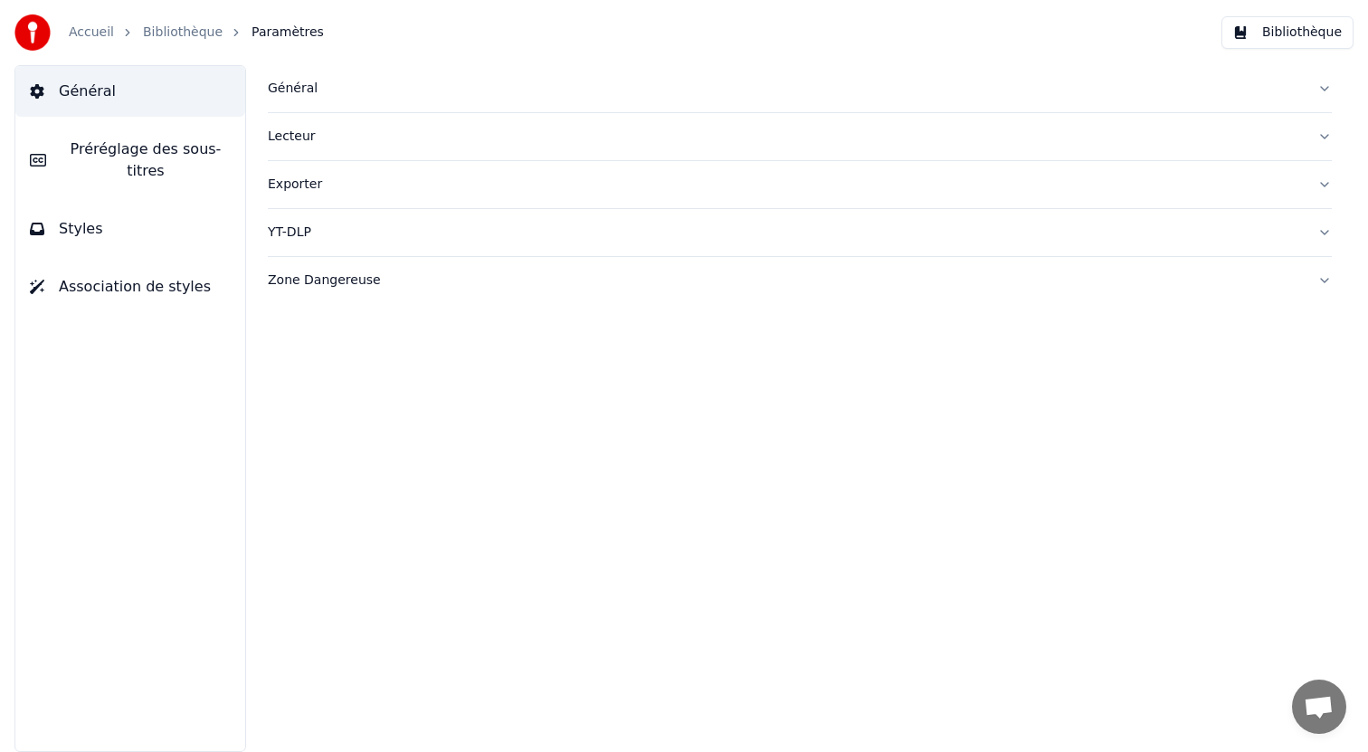
click at [359, 140] on div "Lecteur" at bounding box center [785, 137] width 1035 height 18
click at [351, 348] on div "Exporter" at bounding box center [785, 347] width 1035 height 18
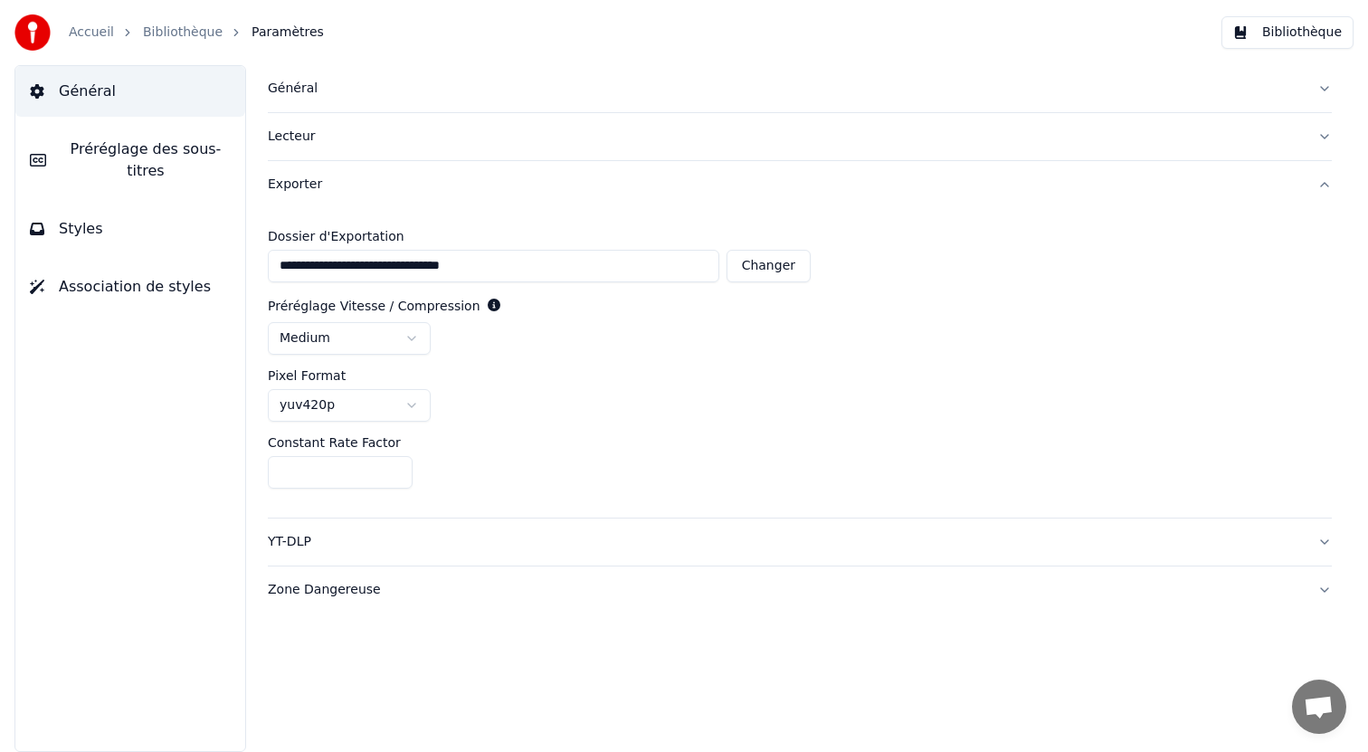
click at [437, 545] on div "YT-DLP" at bounding box center [785, 542] width 1035 height 18
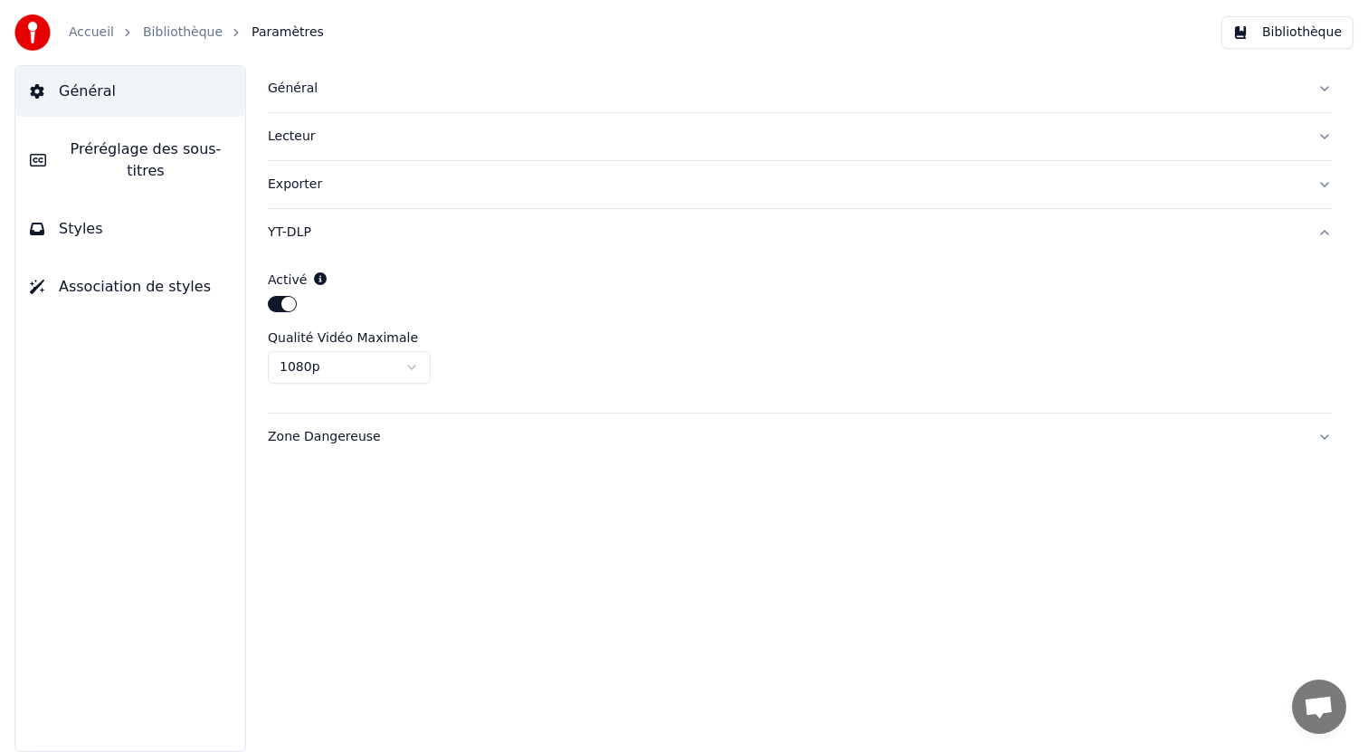
click at [475, 421] on button "Zone Dangereuse" at bounding box center [800, 437] width 1064 height 47
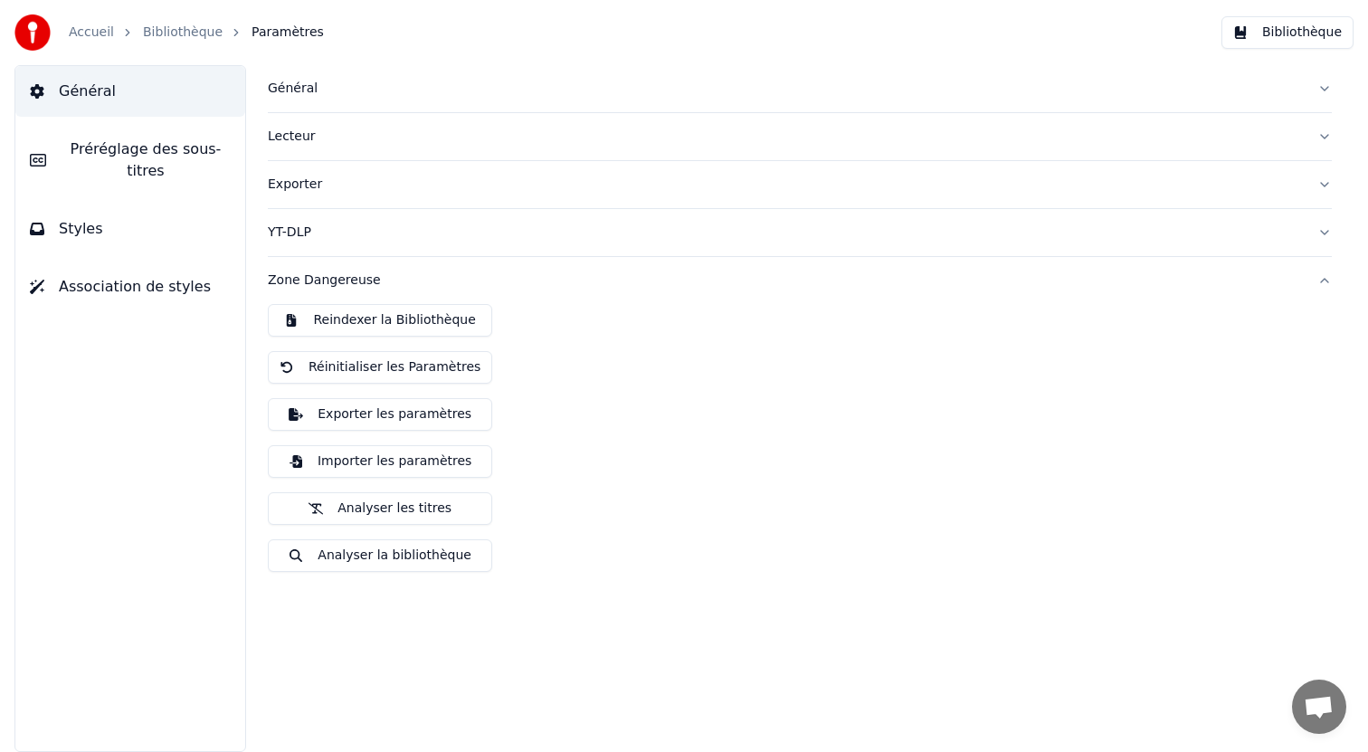
click at [80, 30] on link "Accueil" at bounding box center [91, 33] width 45 height 18
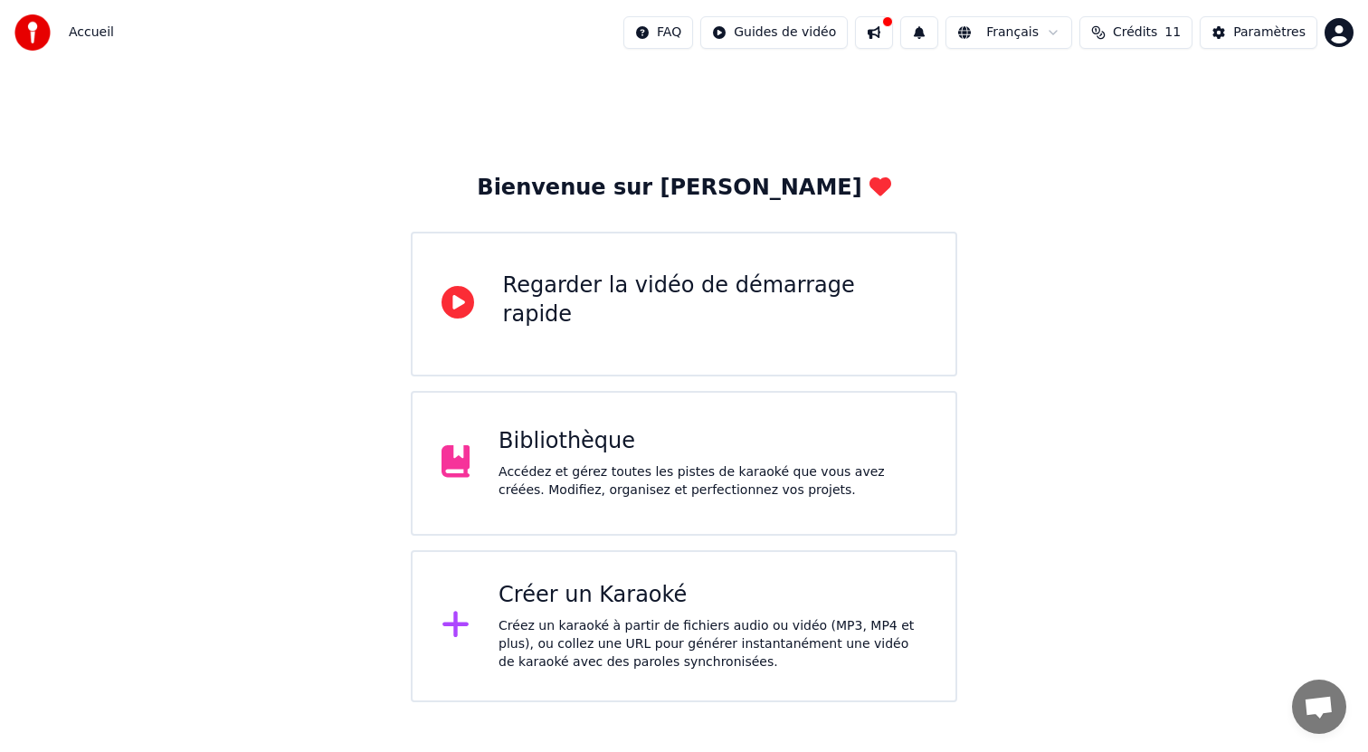
click at [528, 460] on div "Bibliothèque Accédez et gérez toutes les pistes de karaoké que vous avez créées…" at bounding box center [713, 463] width 428 height 72
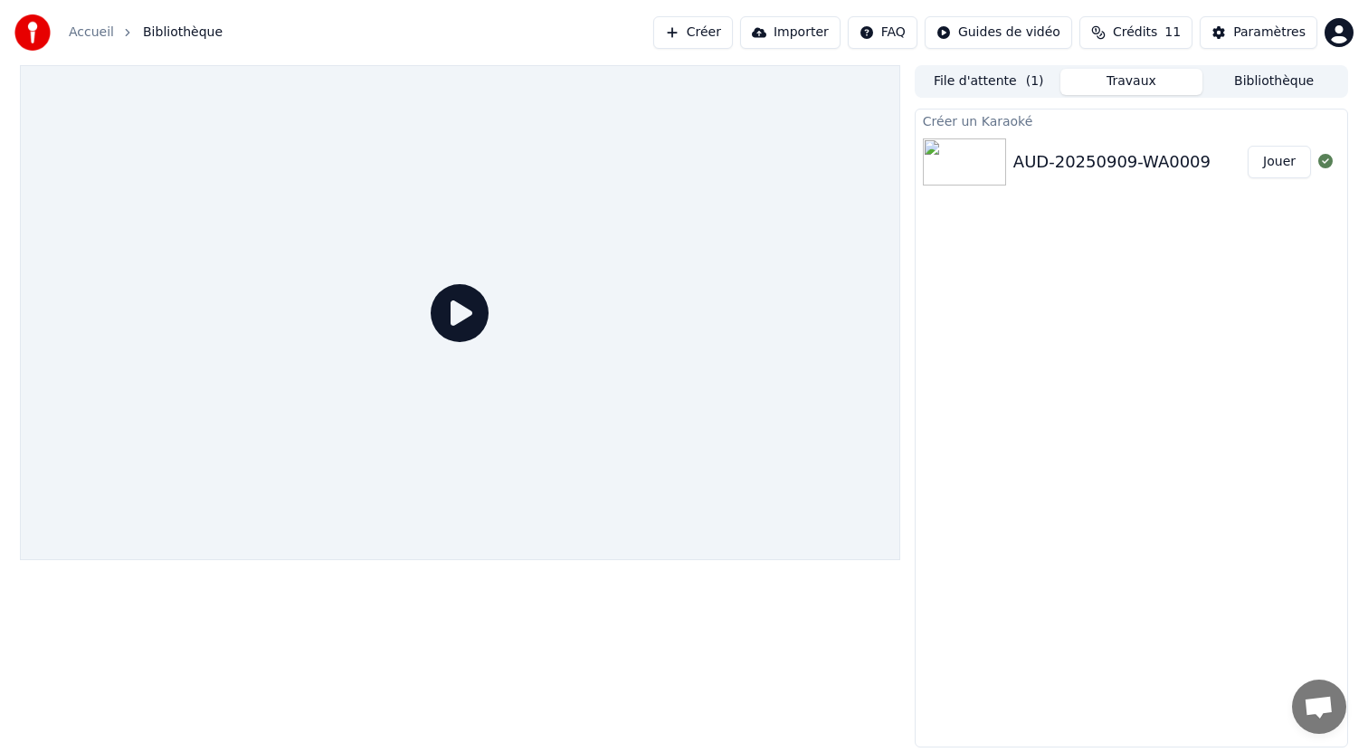
click at [1094, 149] on div "AUD-20250909-WA0009" at bounding box center [1111, 161] width 197 height 25
click at [1040, 39] on html "Accueil Bibliothèque Créer Importer FAQ Guides de vidéo Crédits 11 Paramètres F…" at bounding box center [684, 376] width 1368 height 752
click at [1032, 90] on div "Guide de synchronisation des paroles" at bounding box center [1019, 100] width 252 height 29
click at [556, 338] on div at bounding box center [460, 312] width 880 height 495
click at [446, 306] on icon at bounding box center [460, 313] width 58 height 58
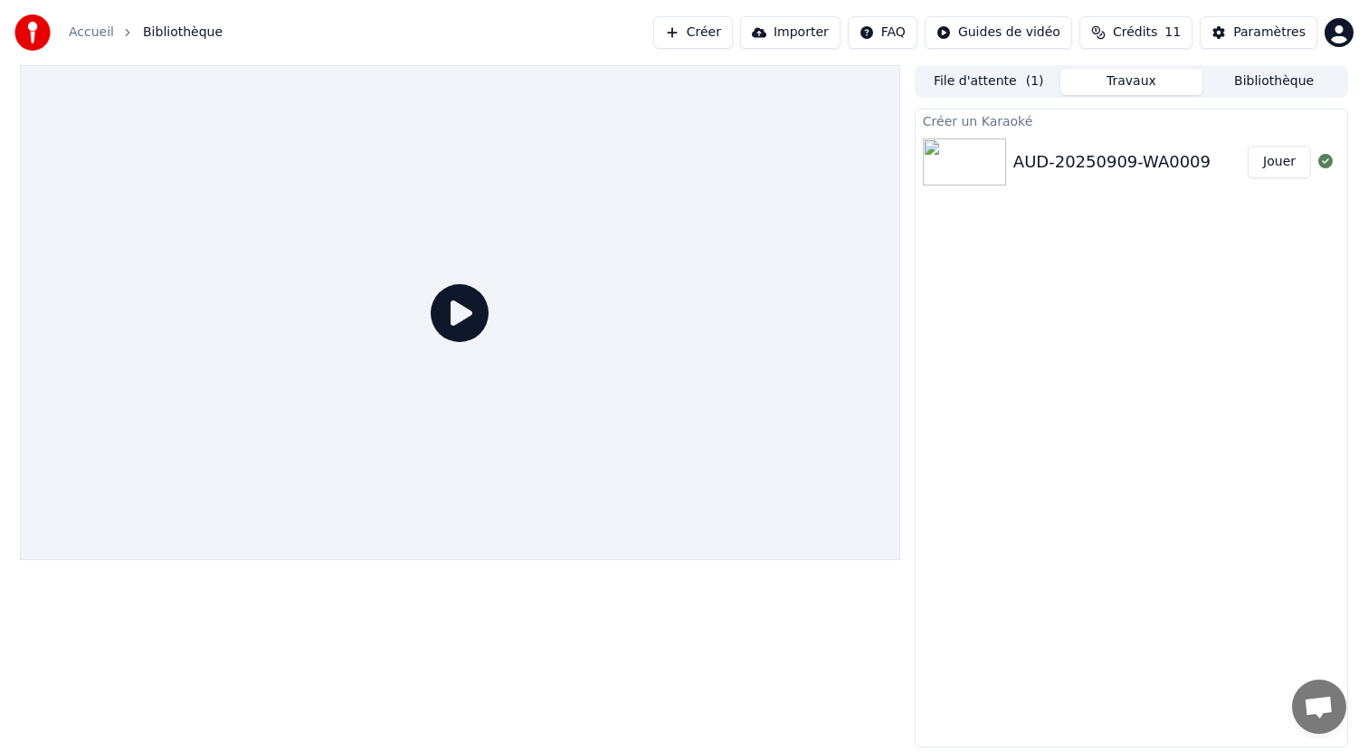
click at [613, 225] on div at bounding box center [460, 312] width 880 height 495
click at [471, 302] on icon at bounding box center [460, 313] width 58 height 58
click at [454, 316] on icon at bounding box center [460, 313] width 58 height 58
click at [1089, 152] on div "AUD-20250909-WA0009" at bounding box center [1111, 161] width 197 height 25
click at [962, 166] on img at bounding box center [964, 161] width 83 height 47
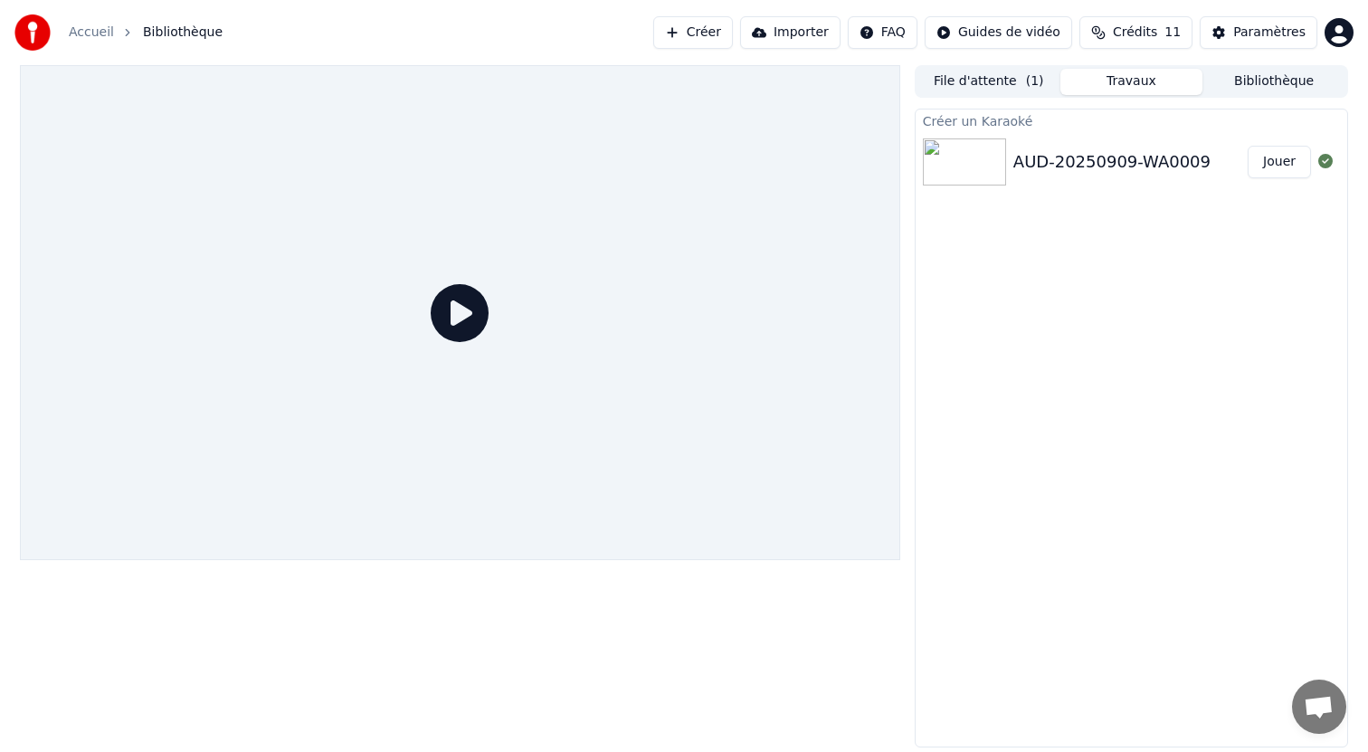
click at [1269, 165] on button "Jouer" at bounding box center [1279, 162] width 63 height 33
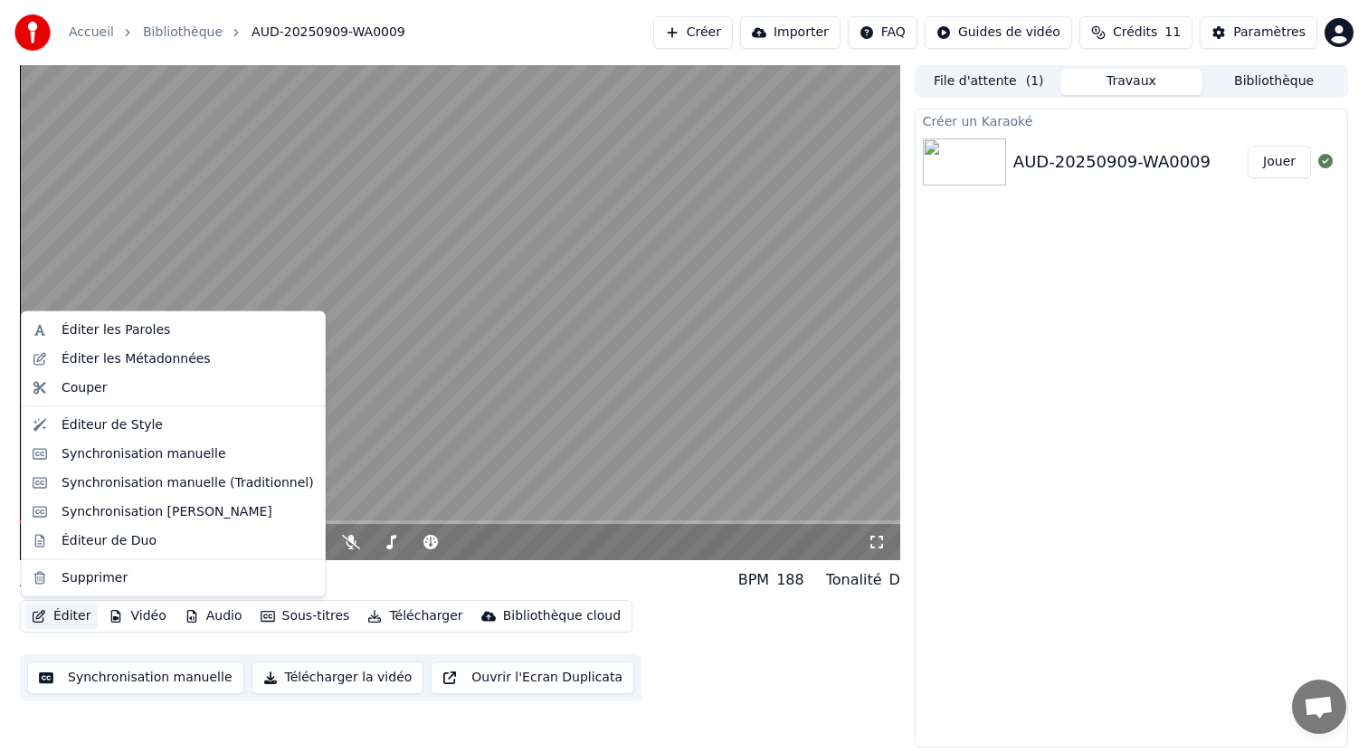
click at [74, 623] on button "Éditer" at bounding box center [60, 616] width 73 height 25
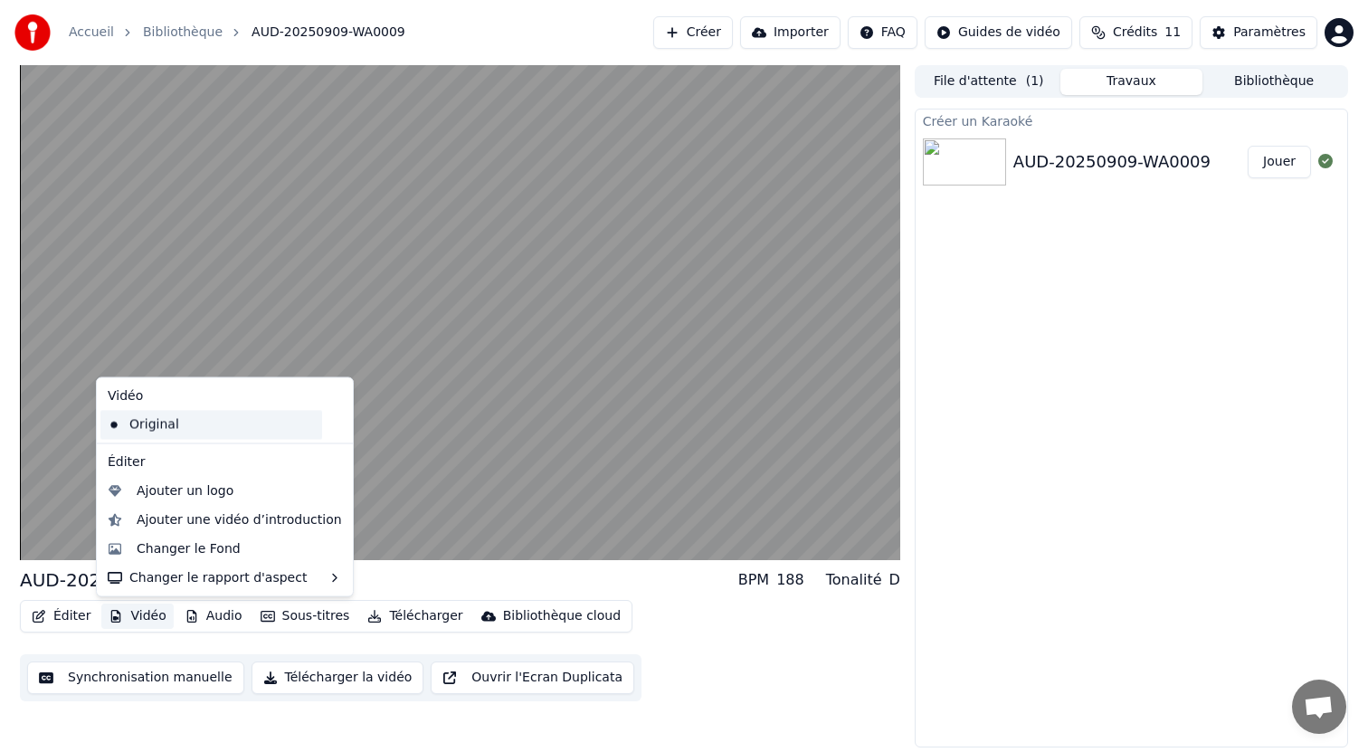
click at [155, 428] on div "Original" at bounding box center [211, 424] width 222 height 29
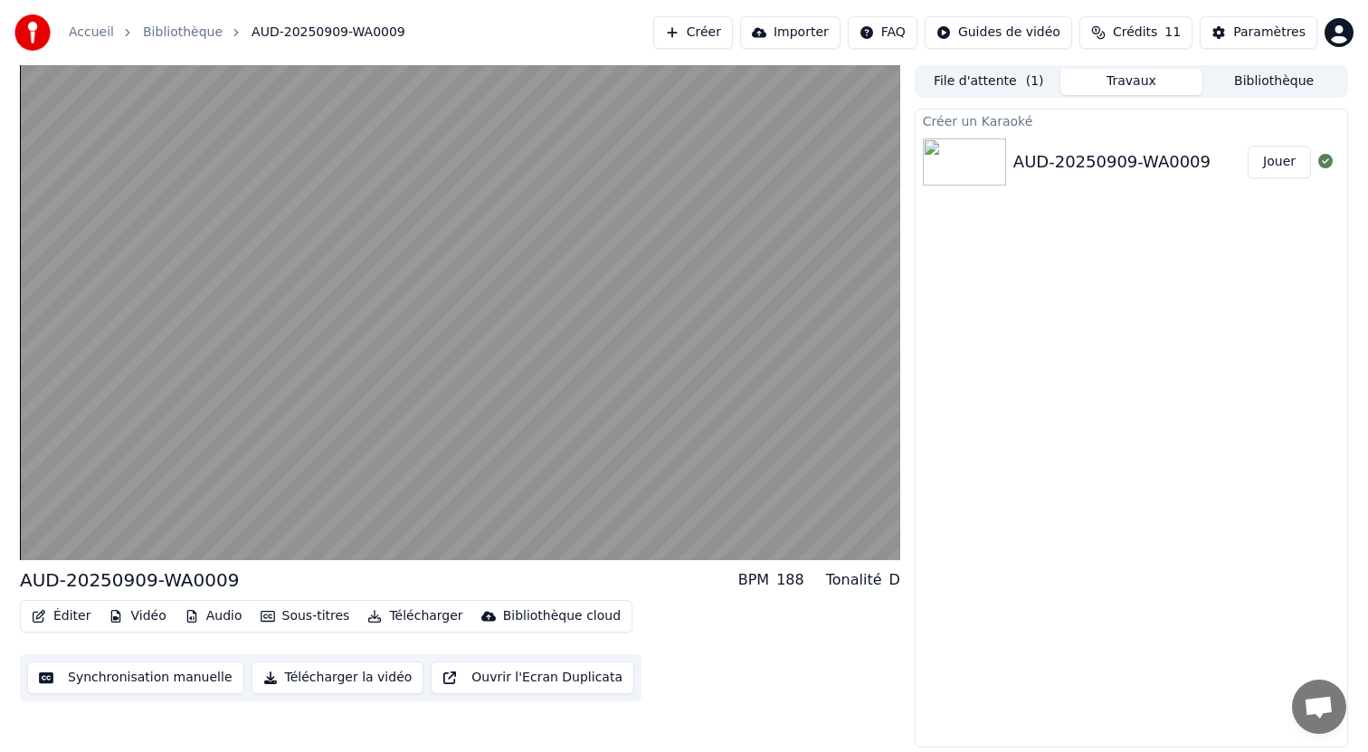
click at [138, 623] on button "Vidéo" at bounding box center [136, 616] width 71 height 25
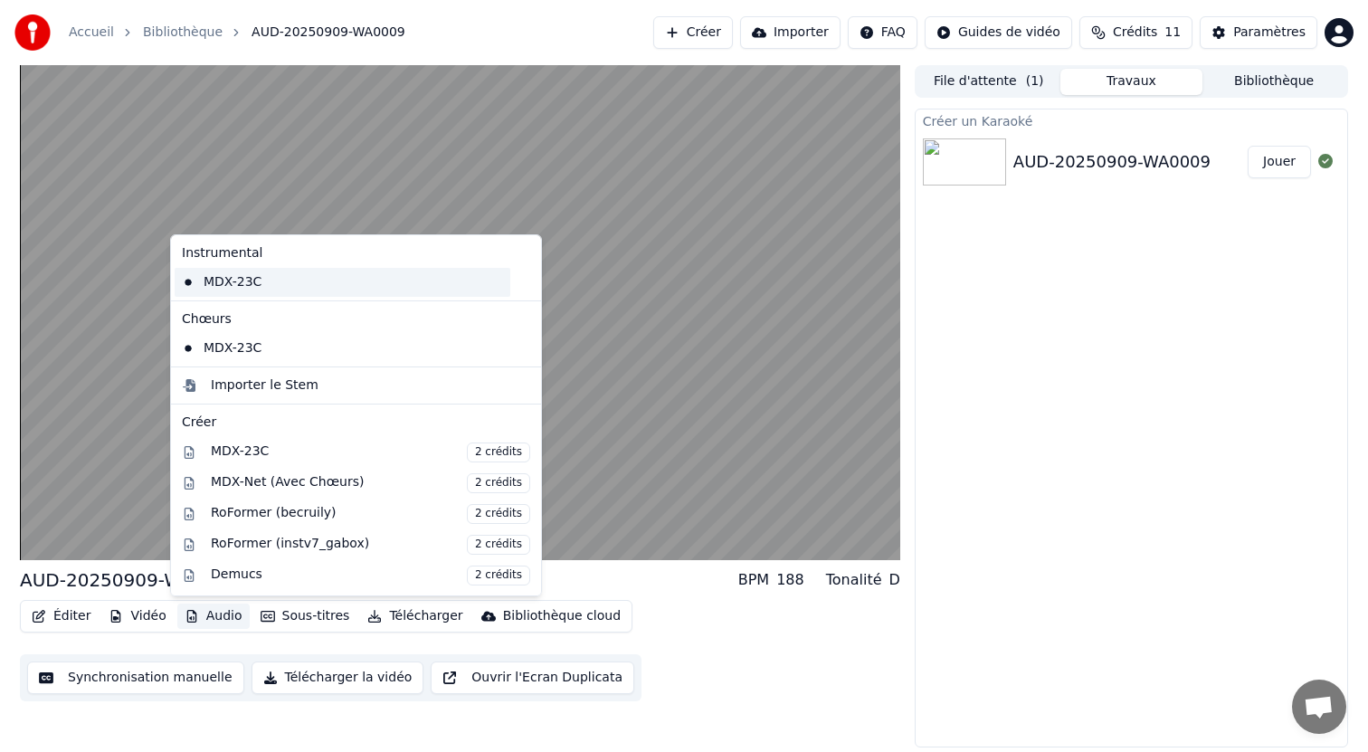
click at [269, 285] on div "MDX-23C" at bounding box center [343, 282] width 336 height 29
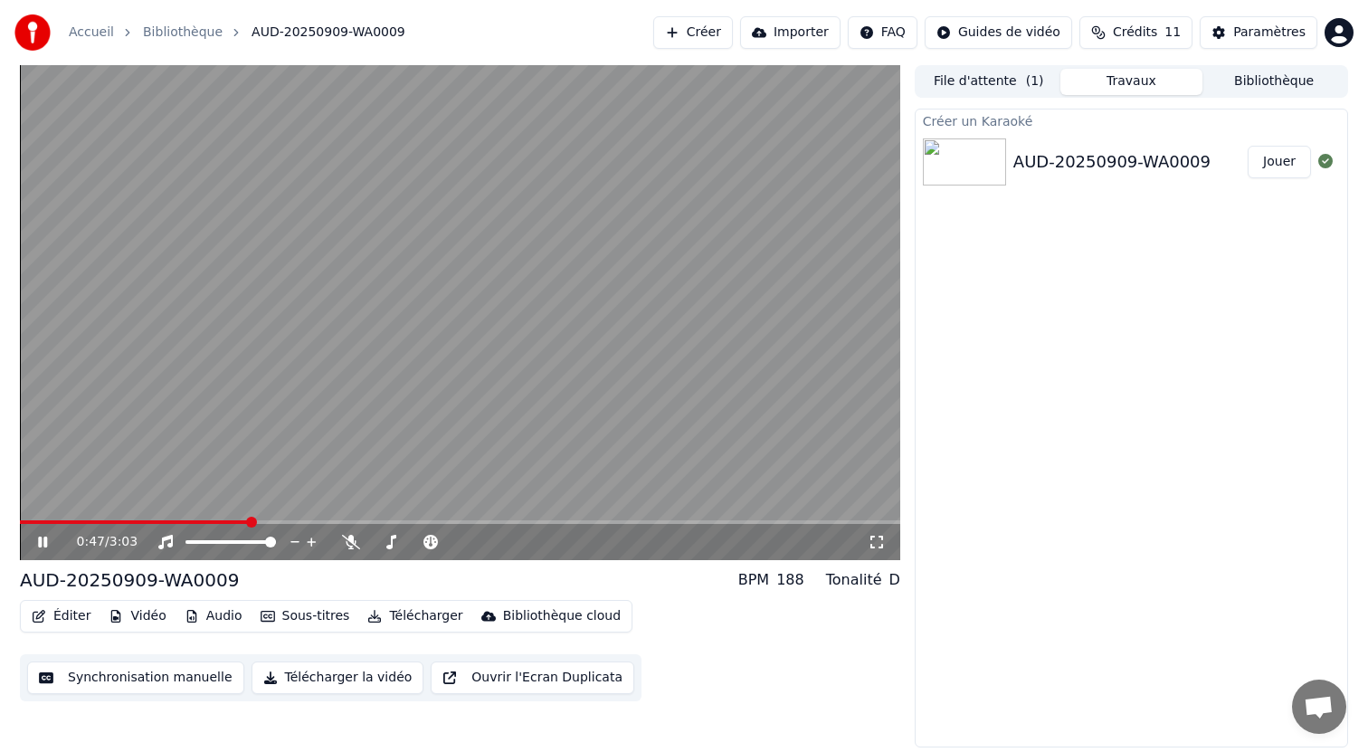
click at [225, 618] on button "Audio" at bounding box center [213, 616] width 72 height 25
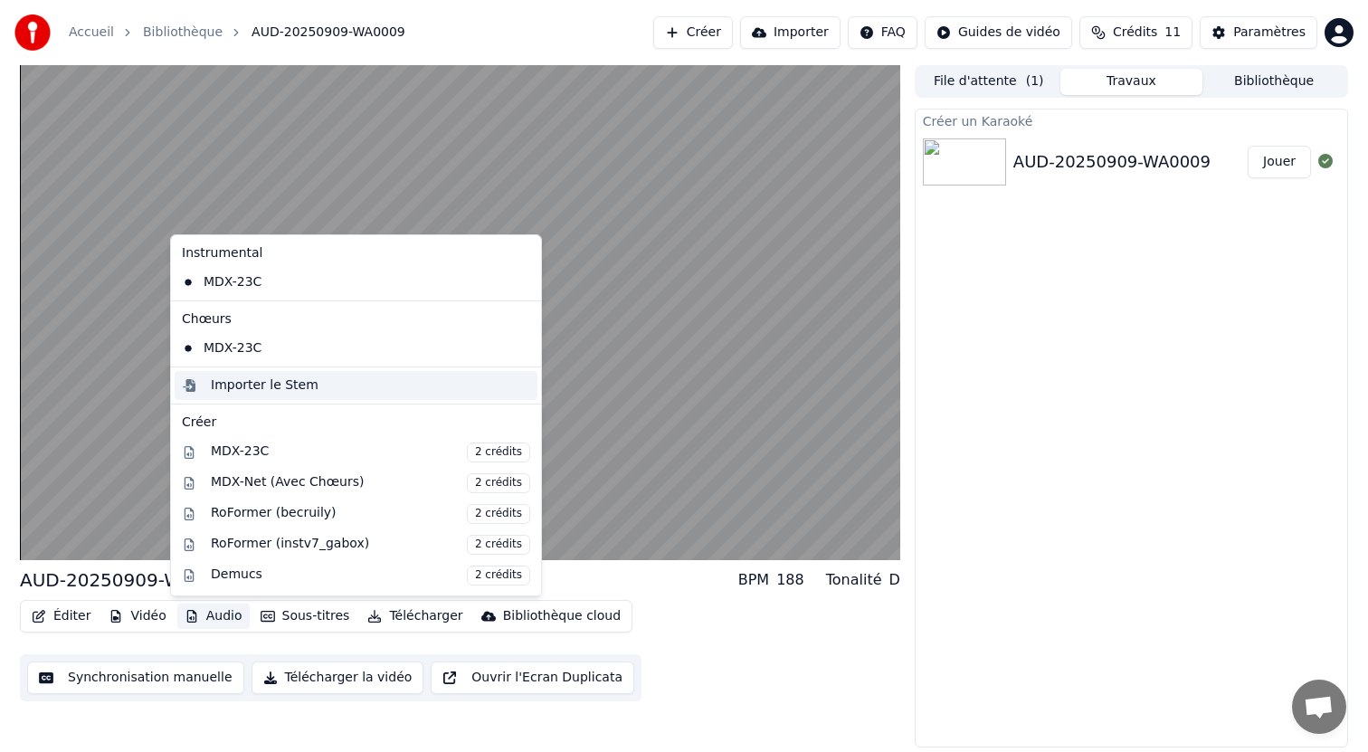
click at [267, 383] on div "Importer le Stem" at bounding box center [265, 385] width 108 height 18
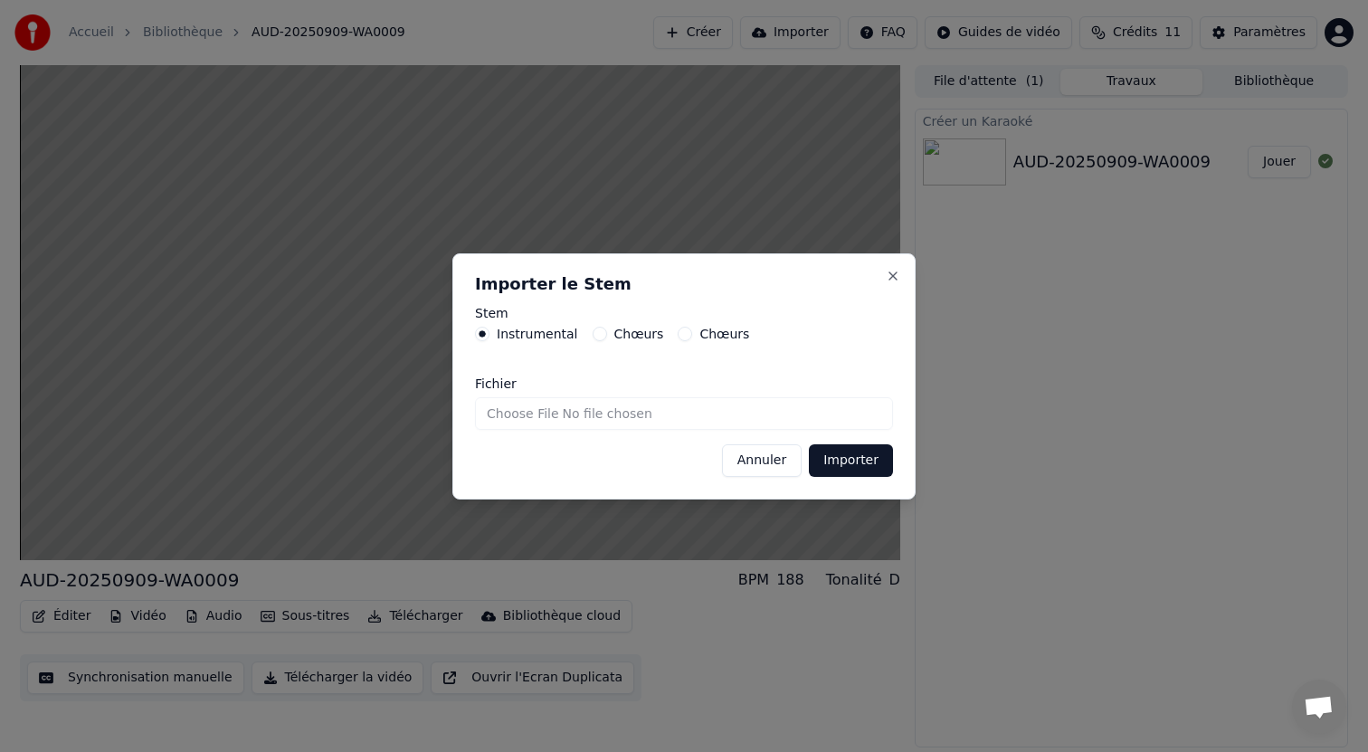
click at [599, 335] on button "Chœurs" at bounding box center [600, 334] width 14 height 14
click at [683, 334] on button "Chœurs" at bounding box center [685, 334] width 14 height 14
click at [616, 338] on label "Chœurs" at bounding box center [639, 334] width 50 height 13
click at [607, 338] on button "Chœurs" at bounding box center [600, 334] width 14 height 14
click at [767, 459] on button "Annuler" at bounding box center [762, 460] width 80 height 33
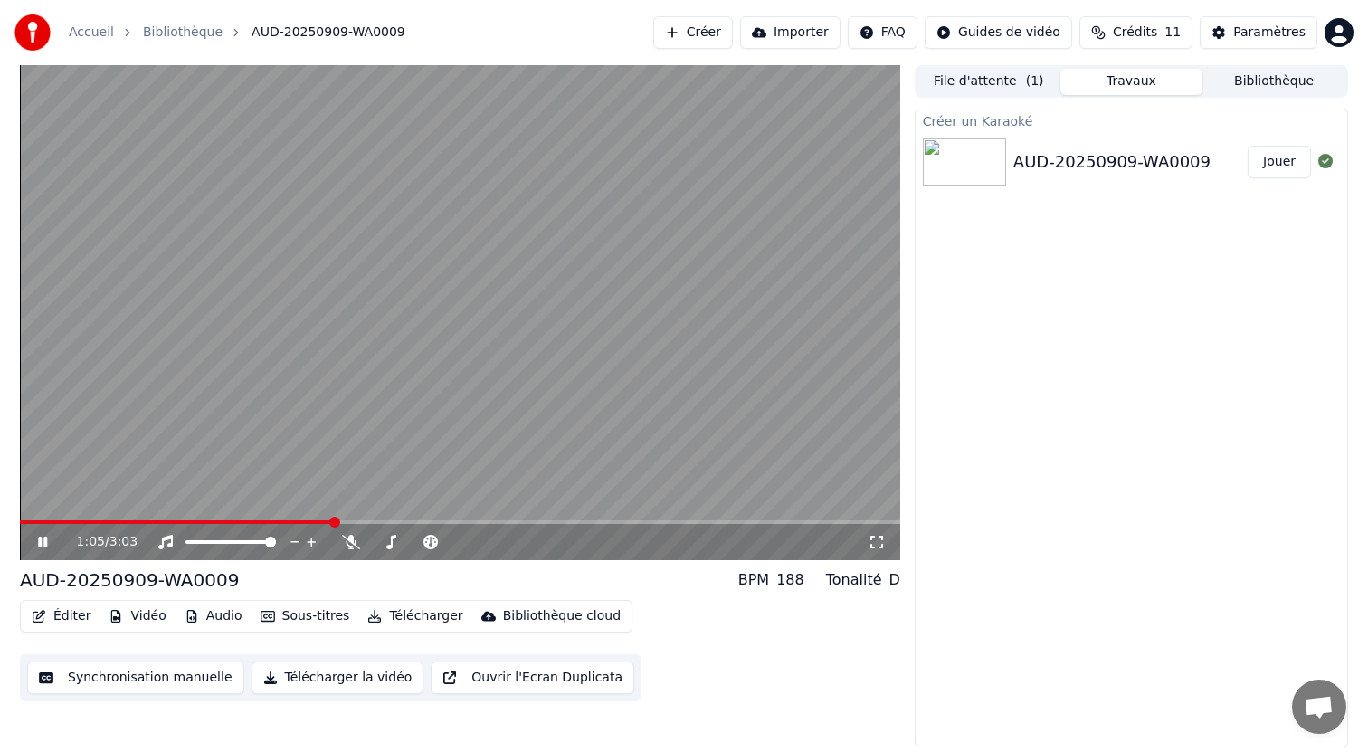
click at [362, 412] on video at bounding box center [460, 312] width 880 height 495
click at [346, 545] on icon at bounding box center [351, 542] width 18 height 14
click at [174, 388] on video at bounding box center [460, 312] width 880 height 495
click at [20, 528] on span at bounding box center [25, 522] width 11 height 11
click at [501, 542] on span at bounding box center [495, 542] width 11 height 11
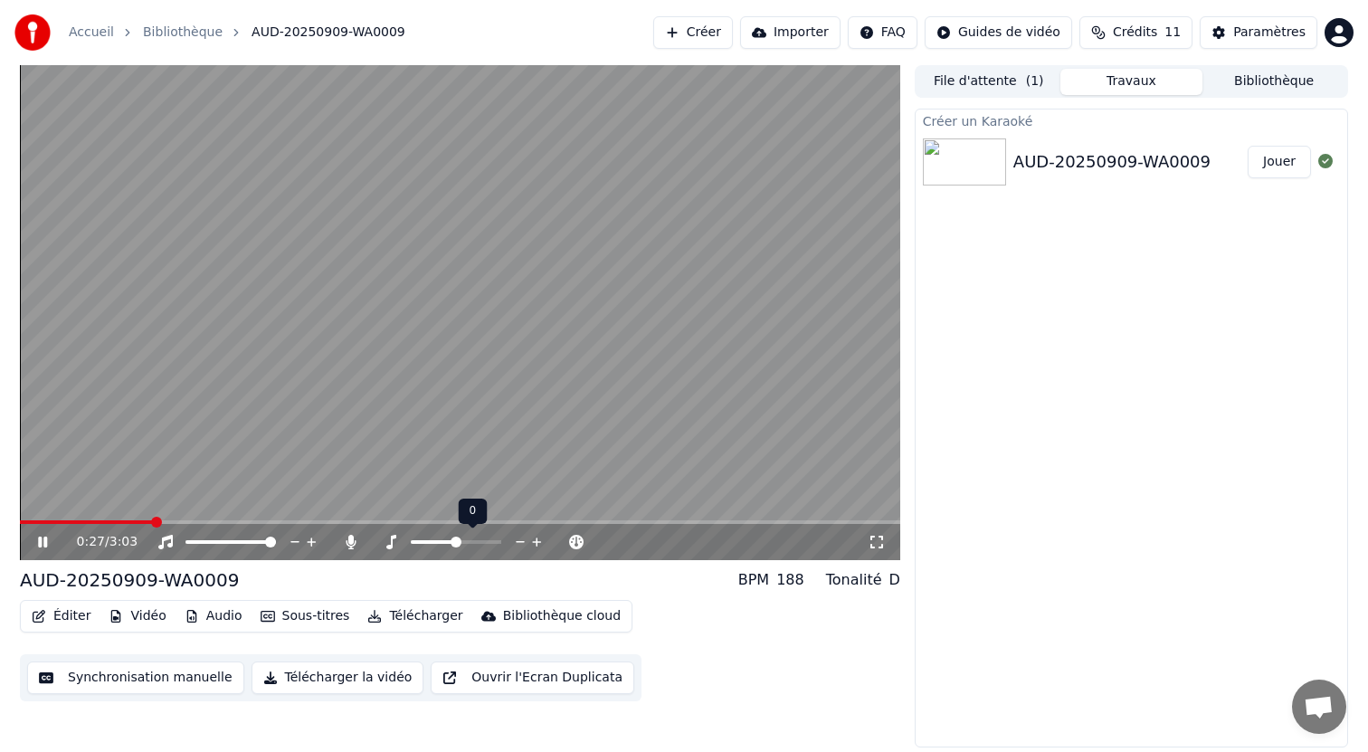
click at [457, 544] on span at bounding box center [456, 542] width 11 height 11
click at [518, 585] on div "AUD-20250909-WA0009 BPM 188 Tonalité D" at bounding box center [460, 579] width 880 height 25
click at [451, 392] on video at bounding box center [460, 312] width 880 height 495
click at [396, 618] on button "Télécharger" at bounding box center [414, 616] width 109 height 25
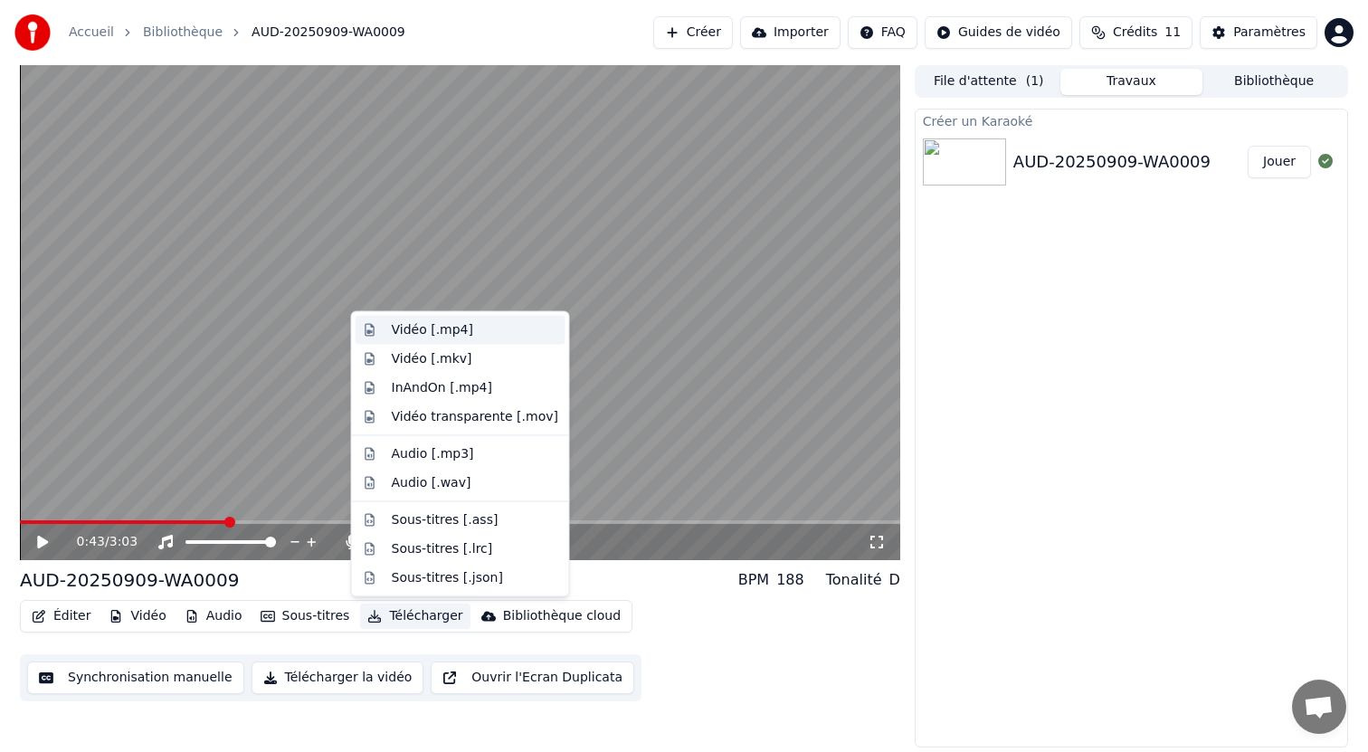
click at [474, 328] on div "Vidéo [.mp4]" at bounding box center [475, 330] width 166 height 18
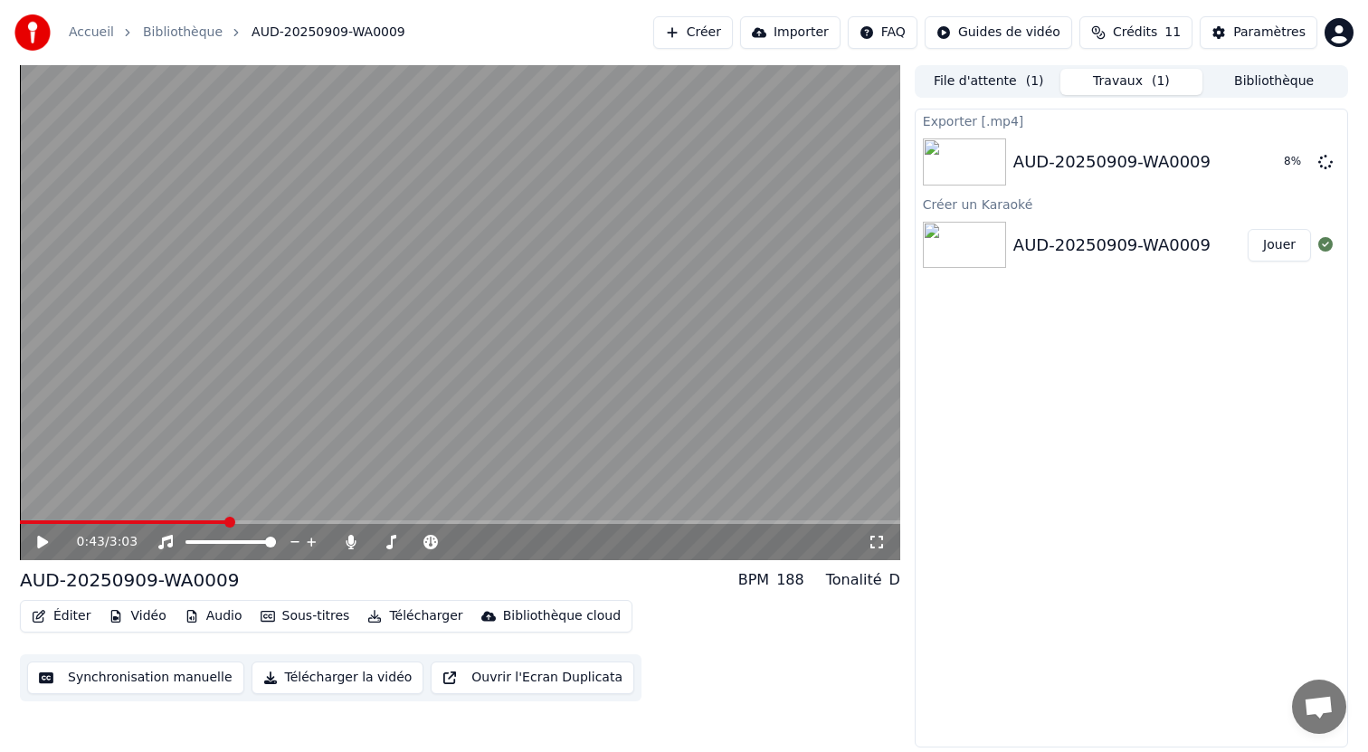
click at [879, 539] on icon at bounding box center [877, 542] width 18 height 14
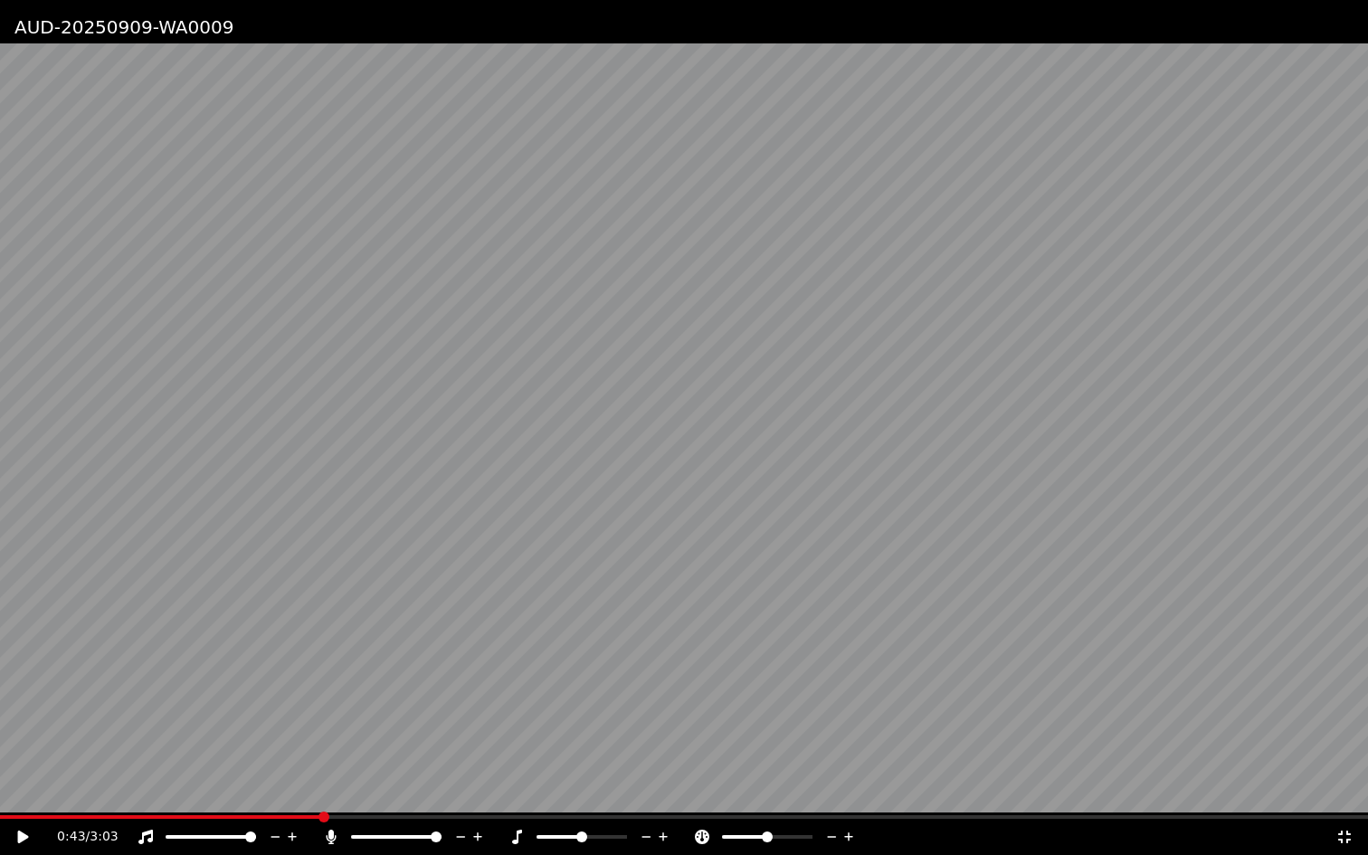
click at [891, 404] on video at bounding box center [684, 427] width 1368 height 855
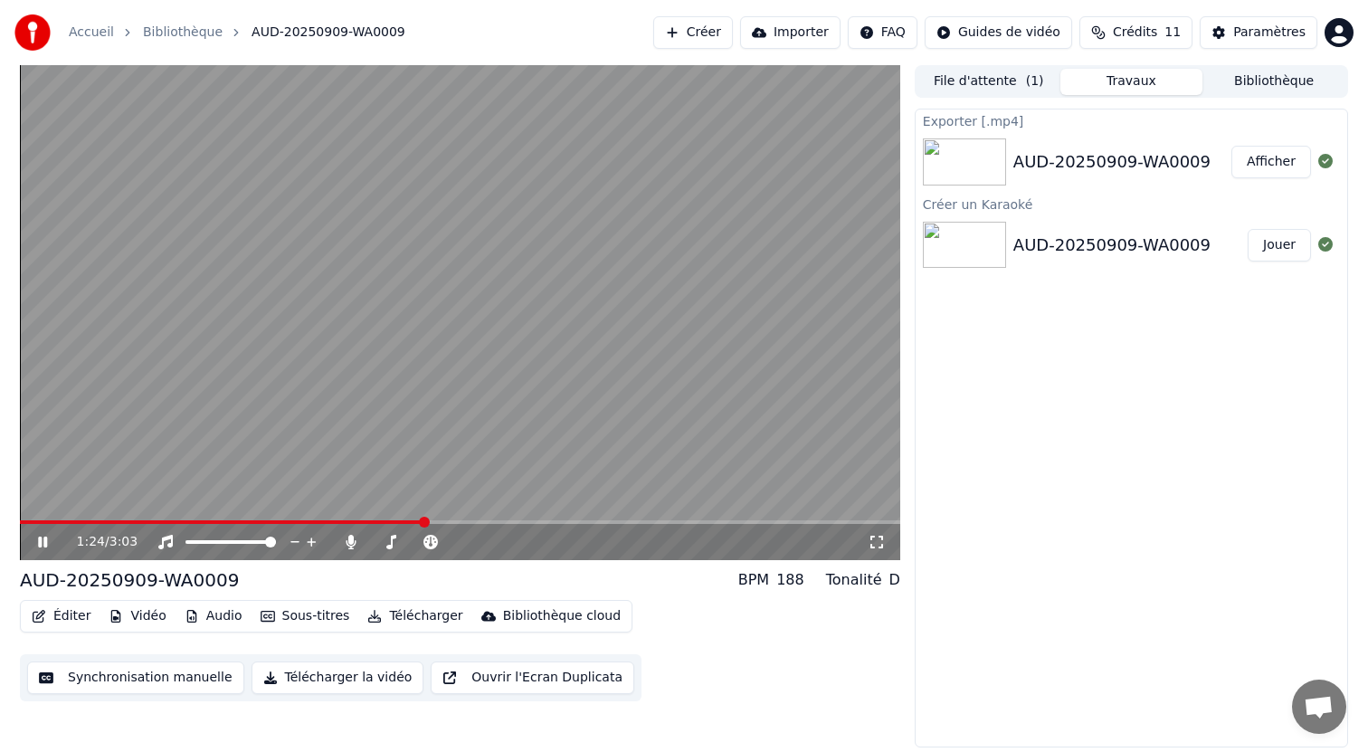
click at [1275, 166] on button "Afficher" at bounding box center [1272, 162] width 80 height 33
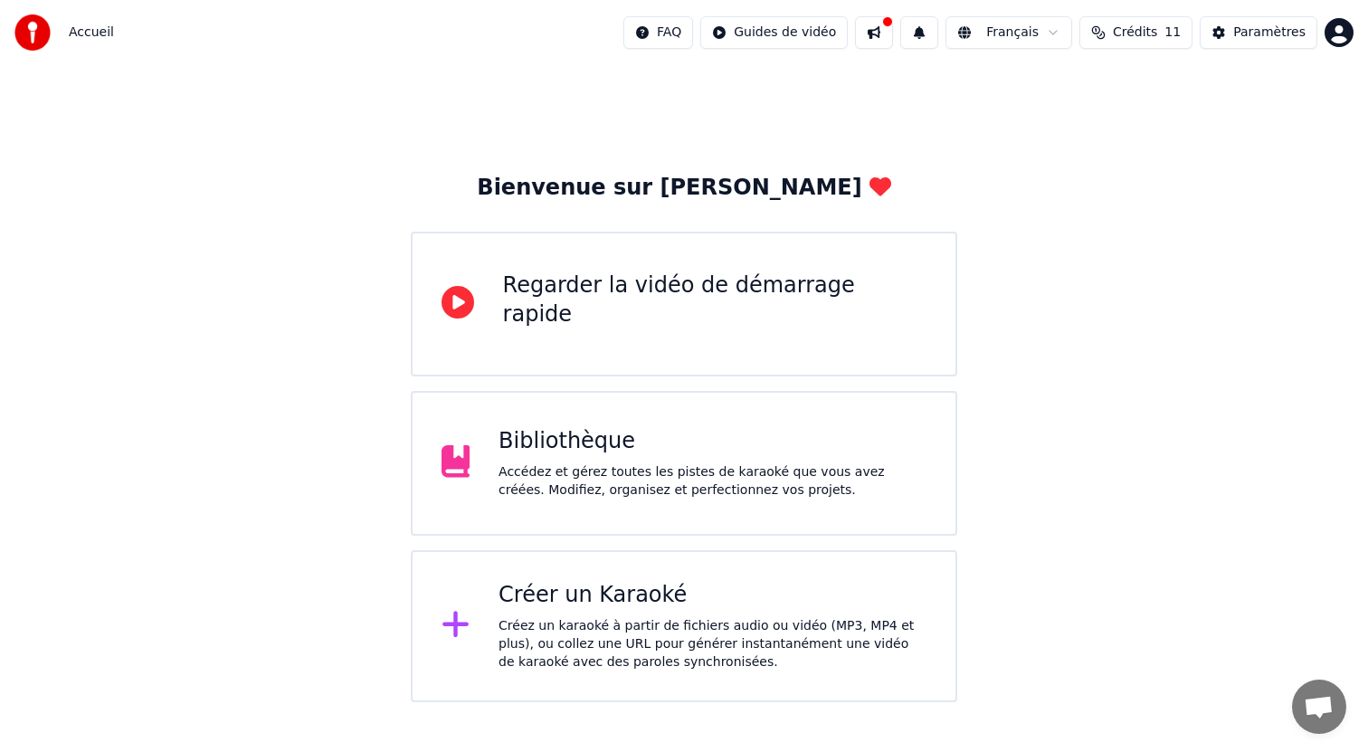
click at [683, 426] on div "Bibliothèque Accédez et gérez toutes les pistes de karaoké que vous avez créées…" at bounding box center [684, 463] width 547 height 145
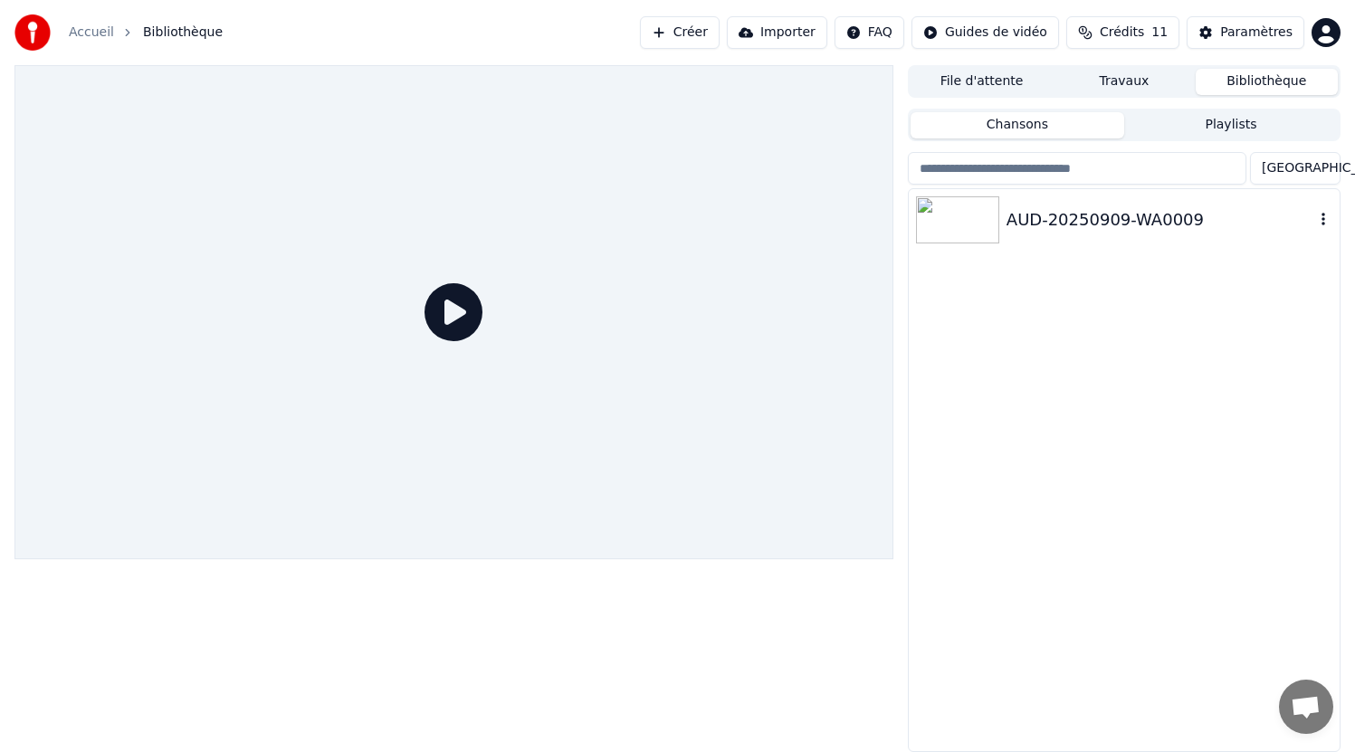
click at [1323, 216] on icon "button" at bounding box center [1323, 219] width 4 height 13
click at [1075, 228] on div "AUD-20250909-WA0009" at bounding box center [1160, 219] width 308 height 25
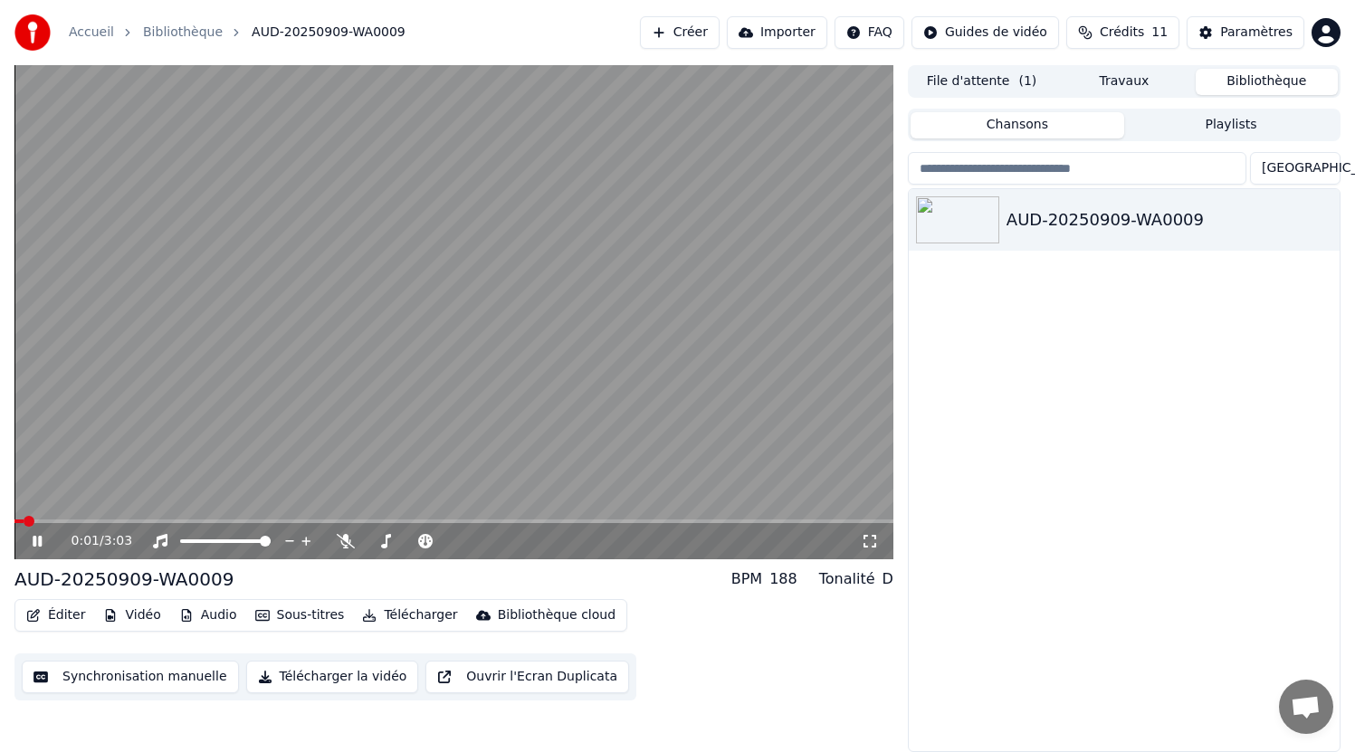
click at [53, 617] on button "Éditer" at bounding box center [55, 615] width 73 height 25
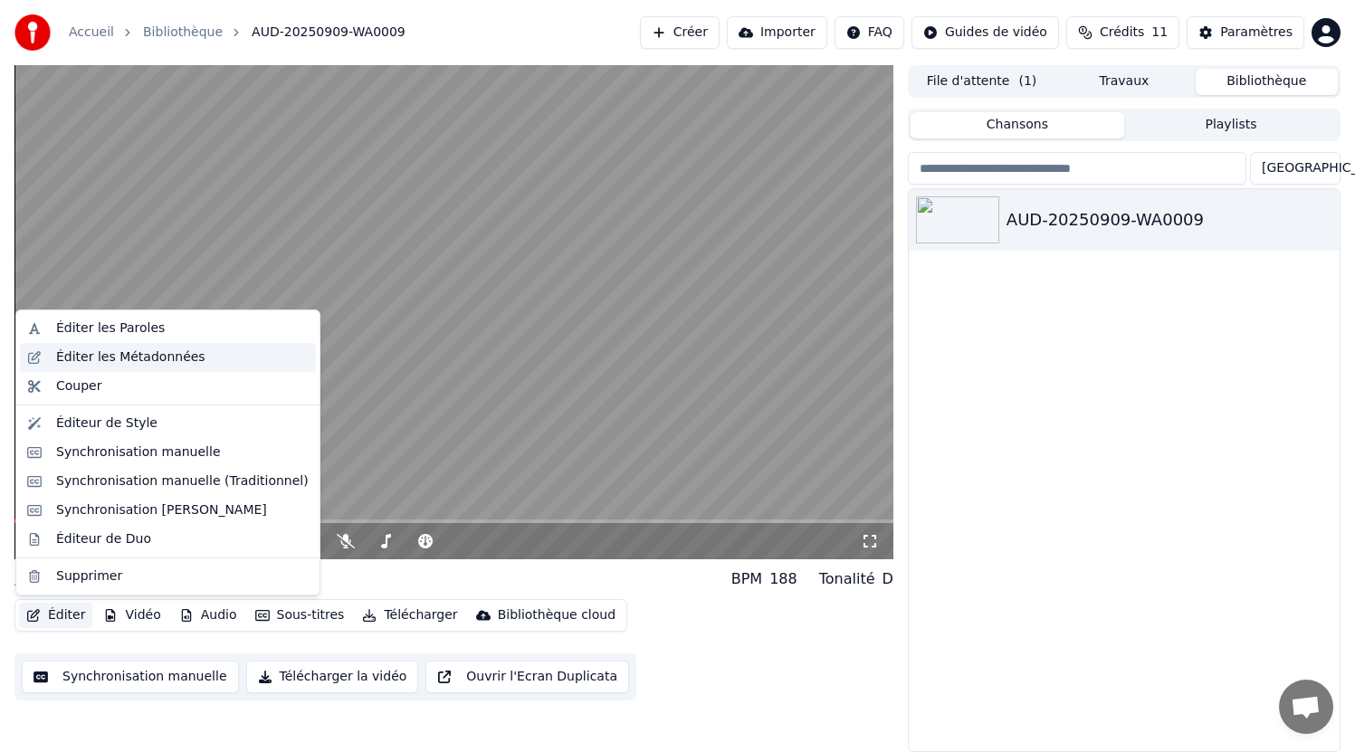
click at [109, 347] on div "Éditer les Métadonnées" at bounding box center [168, 357] width 296 height 29
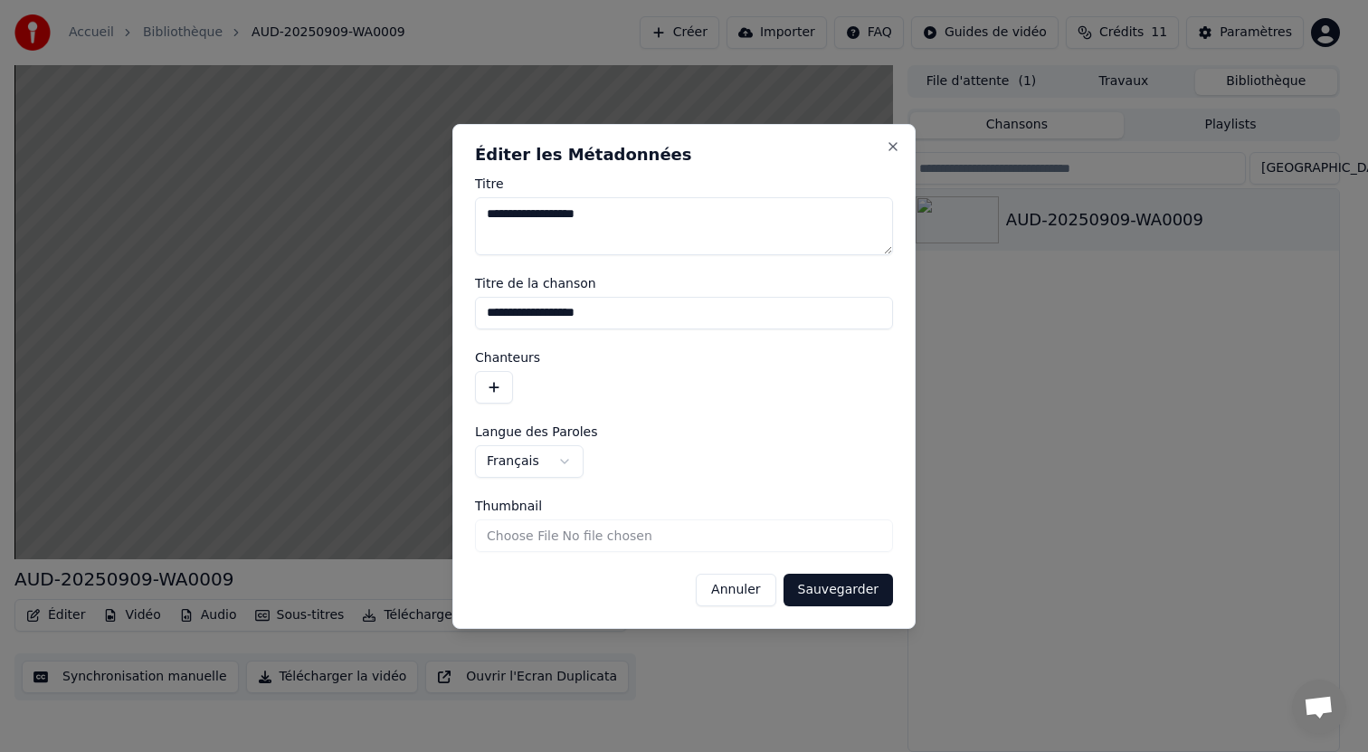
drag, startPoint x: 680, startPoint y: 222, endPoint x: 431, endPoint y: 240, distance: 250.4
click at [431, 240] on body "**********" at bounding box center [677, 376] width 1355 height 752
type textarea "**********"
drag, startPoint x: 661, startPoint y: 316, endPoint x: 430, endPoint y: 319, distance: 231.7
click at [430, 319] on body "**********" at bounding box center [677, 376] width 1355 height 752
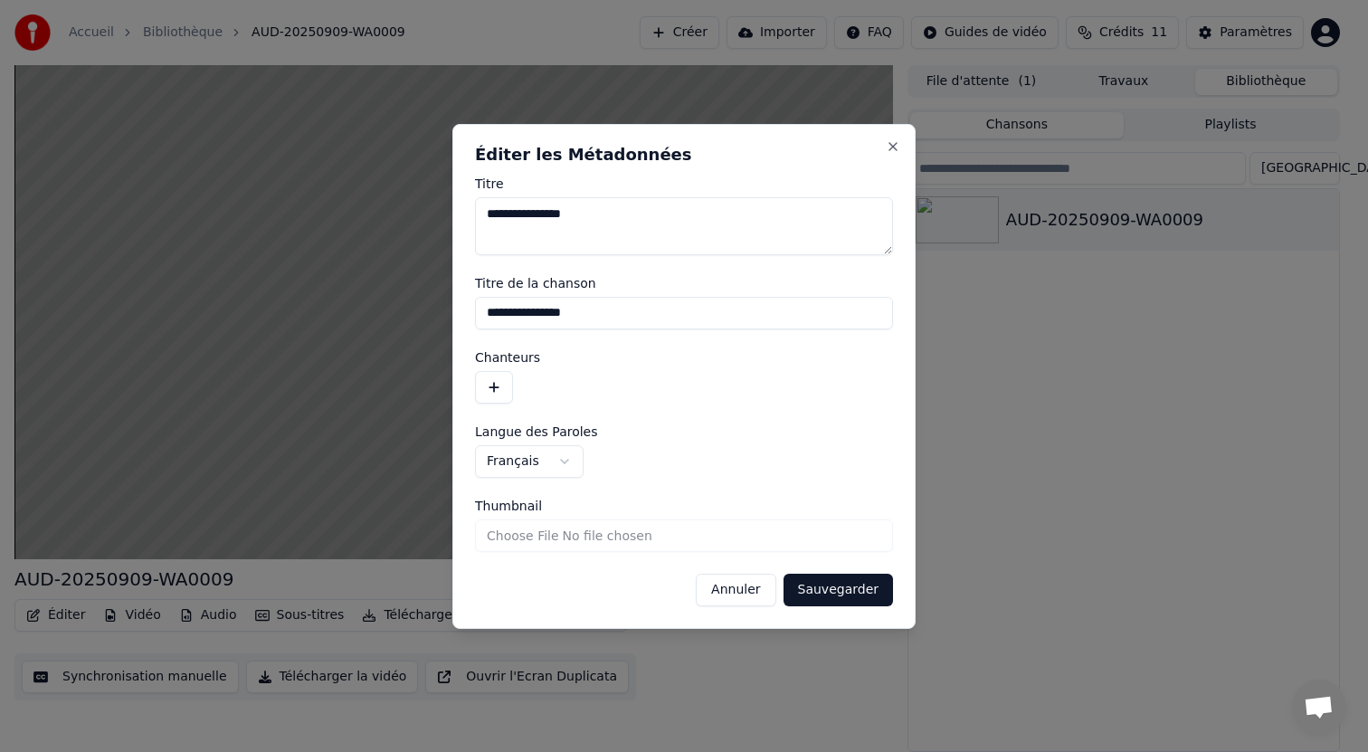
type input "**********"
click at [832, 585] on button "Sauvegarder" at bounding box center [838, 590] width 109 height 33
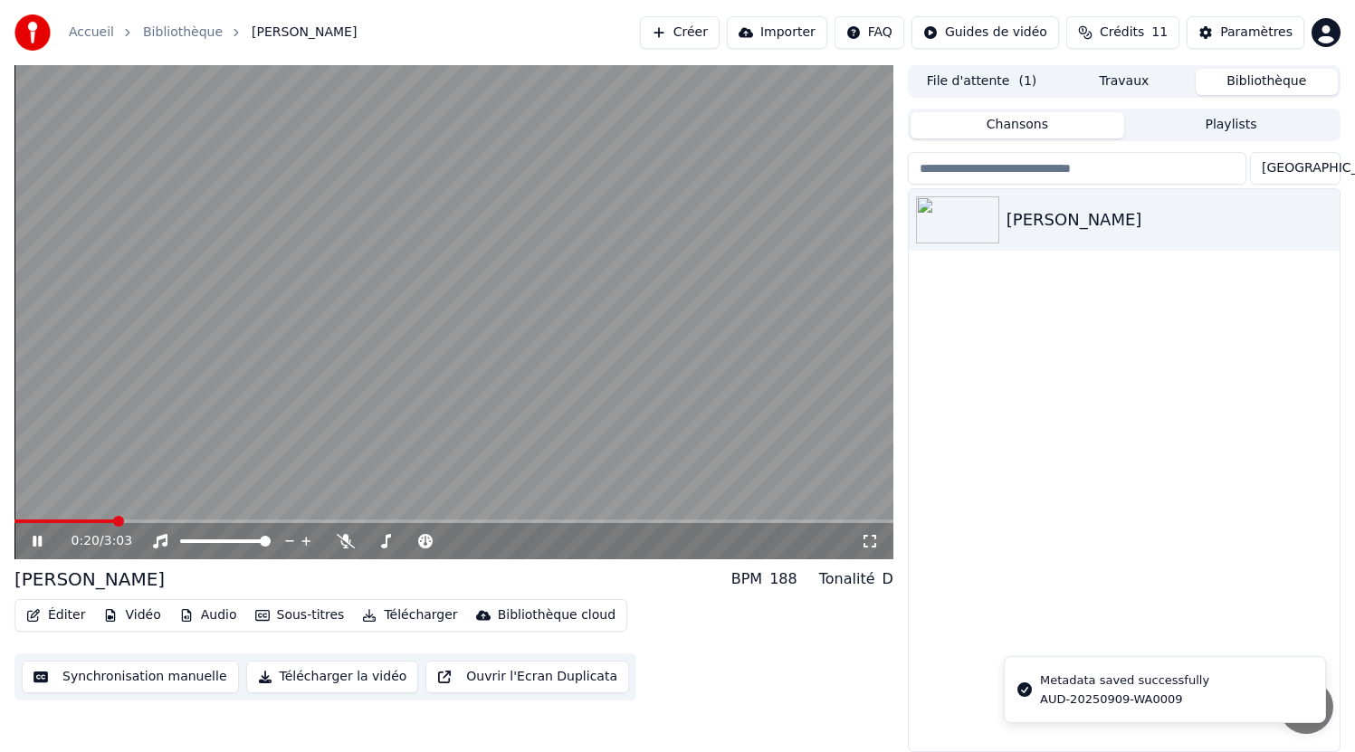
click at [420, 613] on button "Télécharger" at bounding box center [409, 615] width 109 height 25
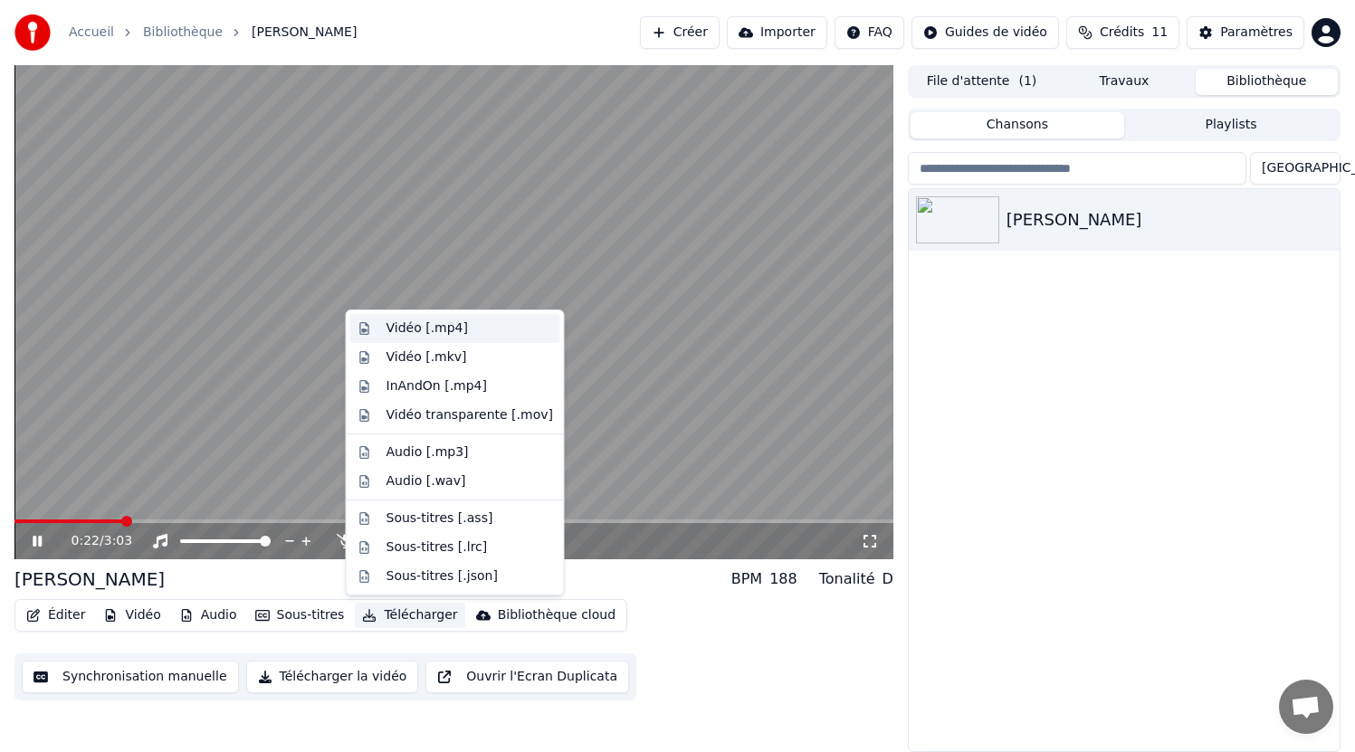
click at [457, 325] on div "Vidéo [.mp4]" at bounding box center [426, 328] width 81 height 18
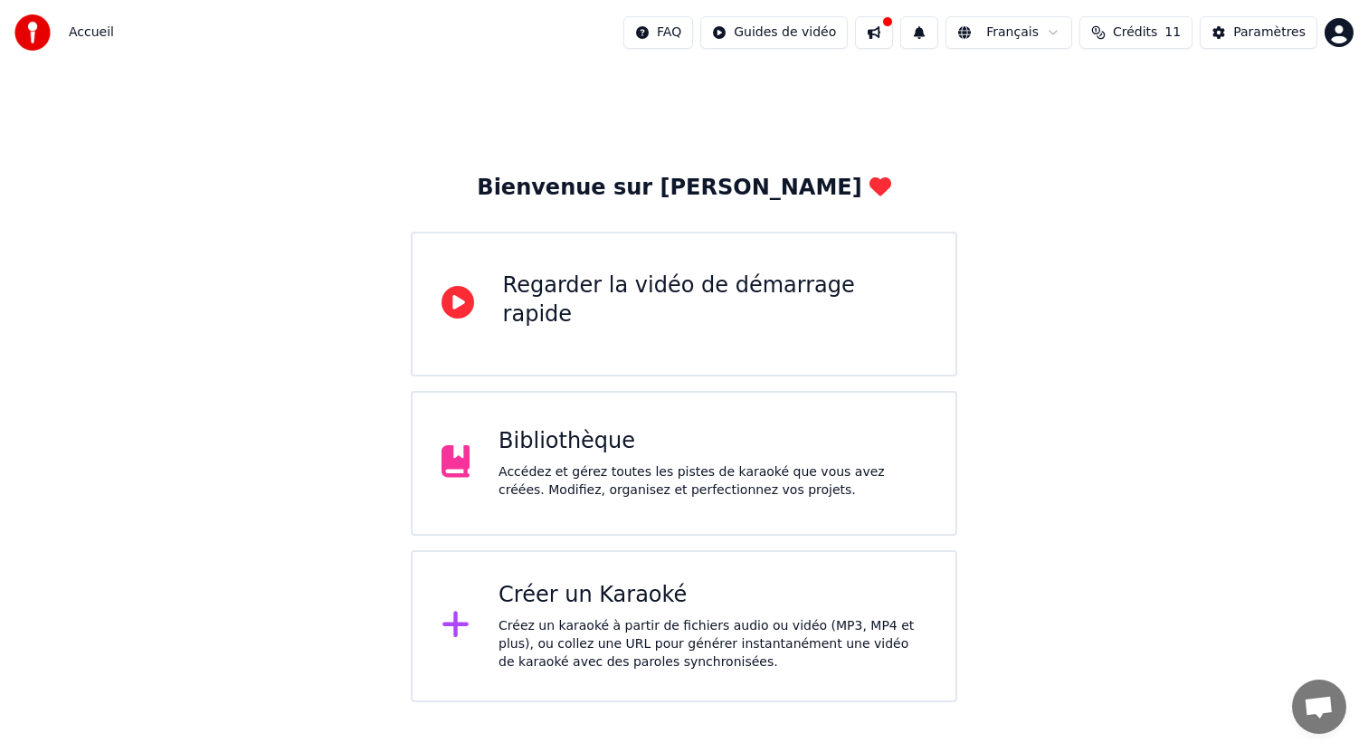
click at [622, 430] on div "Bibliothèque" at bounding box center [713, 441] width 428 height 29
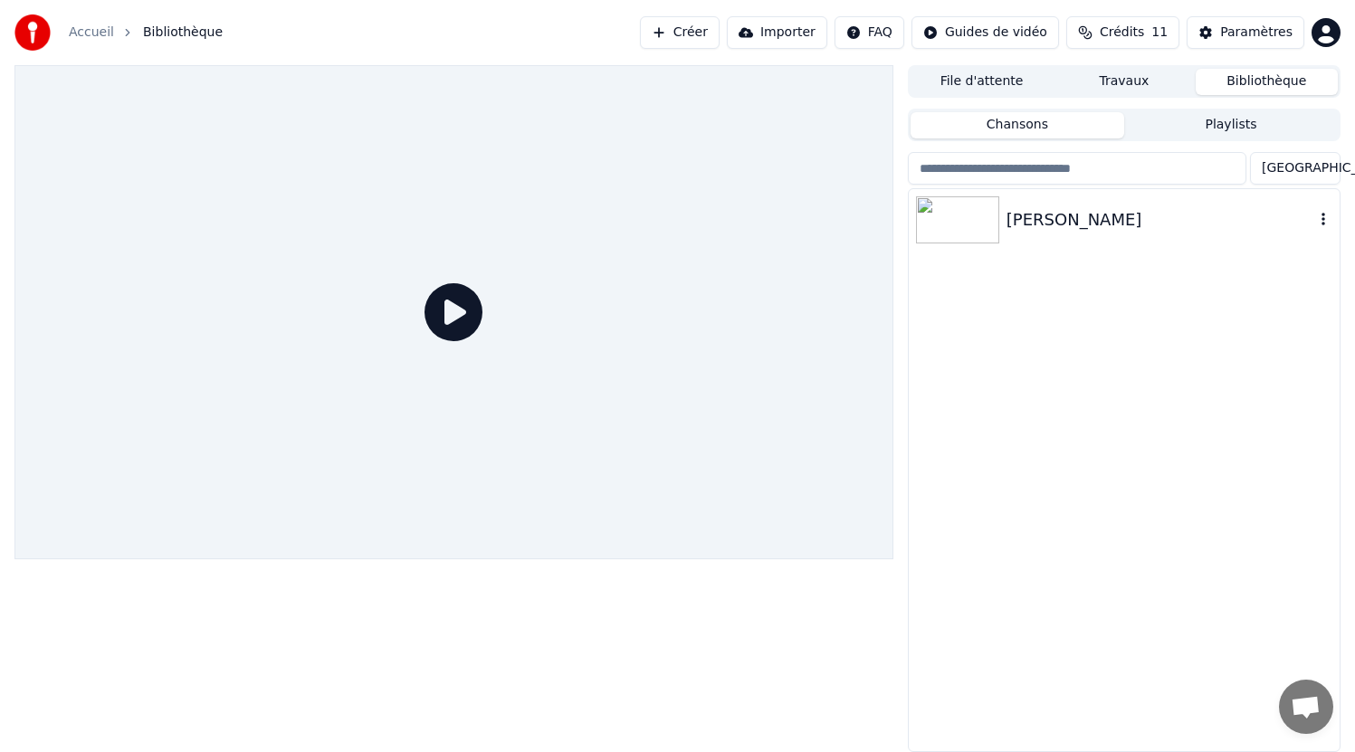
click at [1108, 224] on div "Anaëlle y Norman" at bounding box center [1160, 219] width 308 height 25
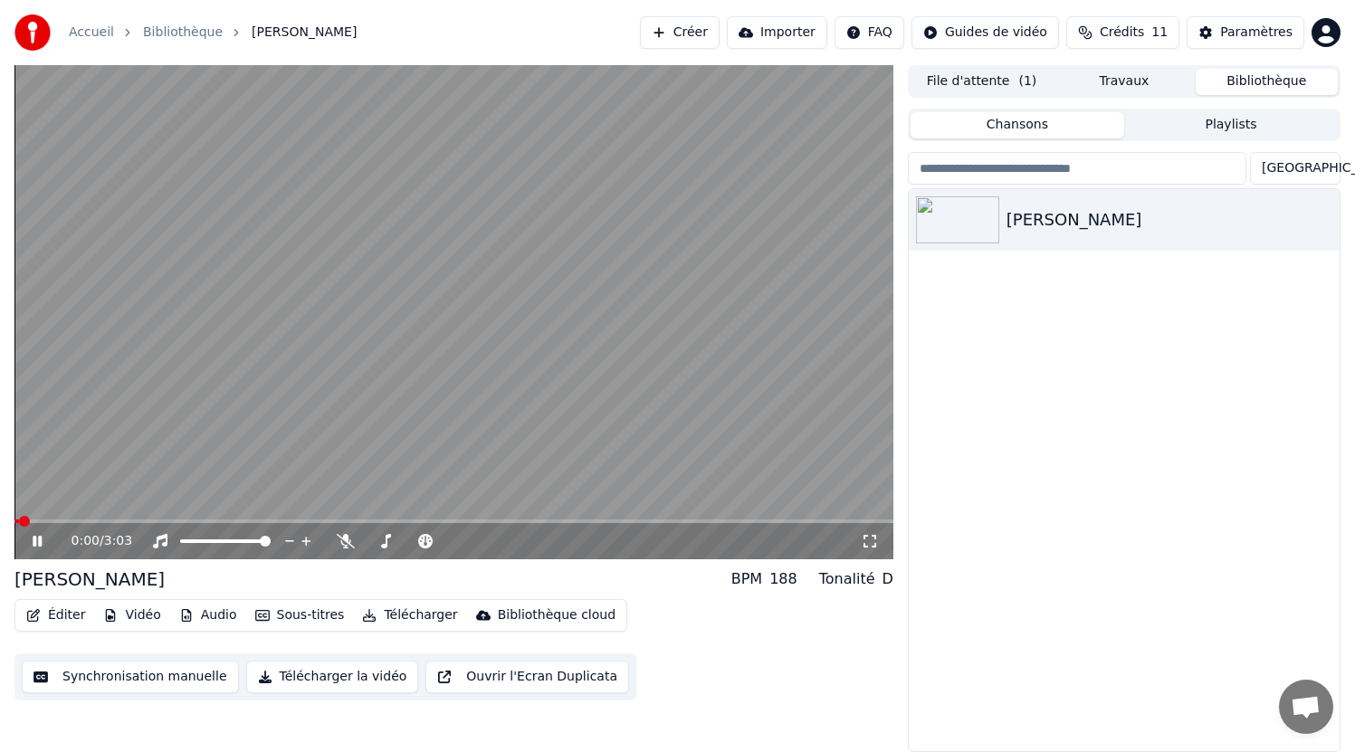
click at [420, 603] on button "Télécharger" at bounding box center [409, 615] width 109 height 25
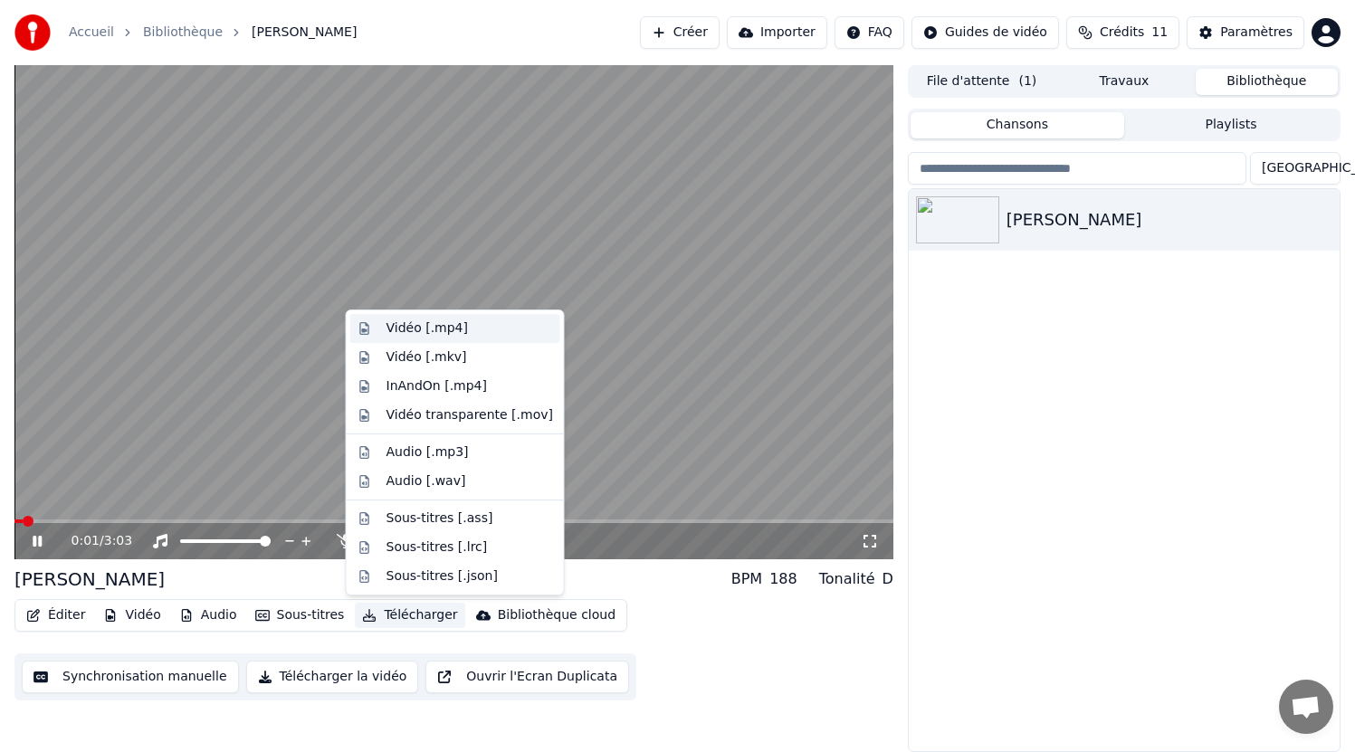
click at [414, 335] on div "Vidéo [.mp4]" at bounding box center [426, 328] width 81 height 18
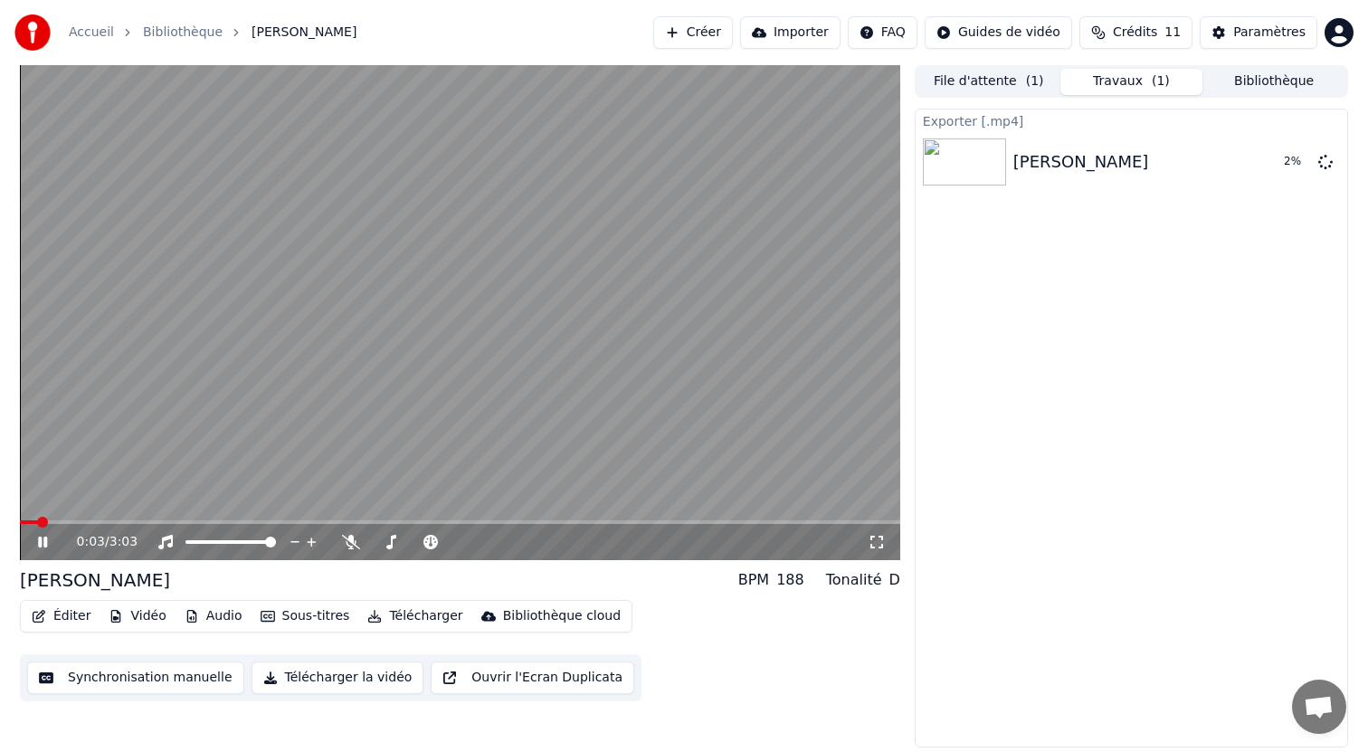
click at [35, 546] on icon at bounding box center [55, 542] width 43 height 14
click at [427, 625] on button "Télécharger" at bounding box center [414, 616] width 109 height 25
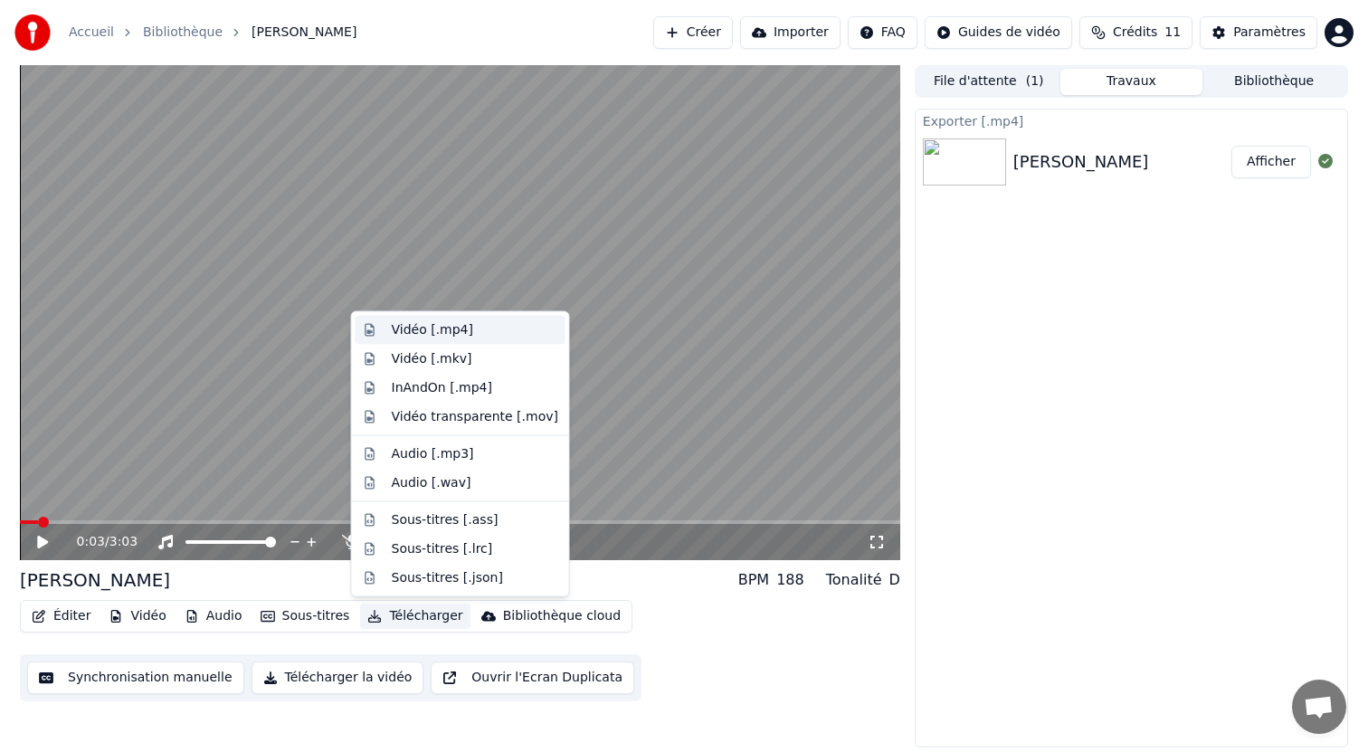
click at [456, 338] on div "Vidéo [.mp4]" at bounding box center [432, 330] width 81 height 18
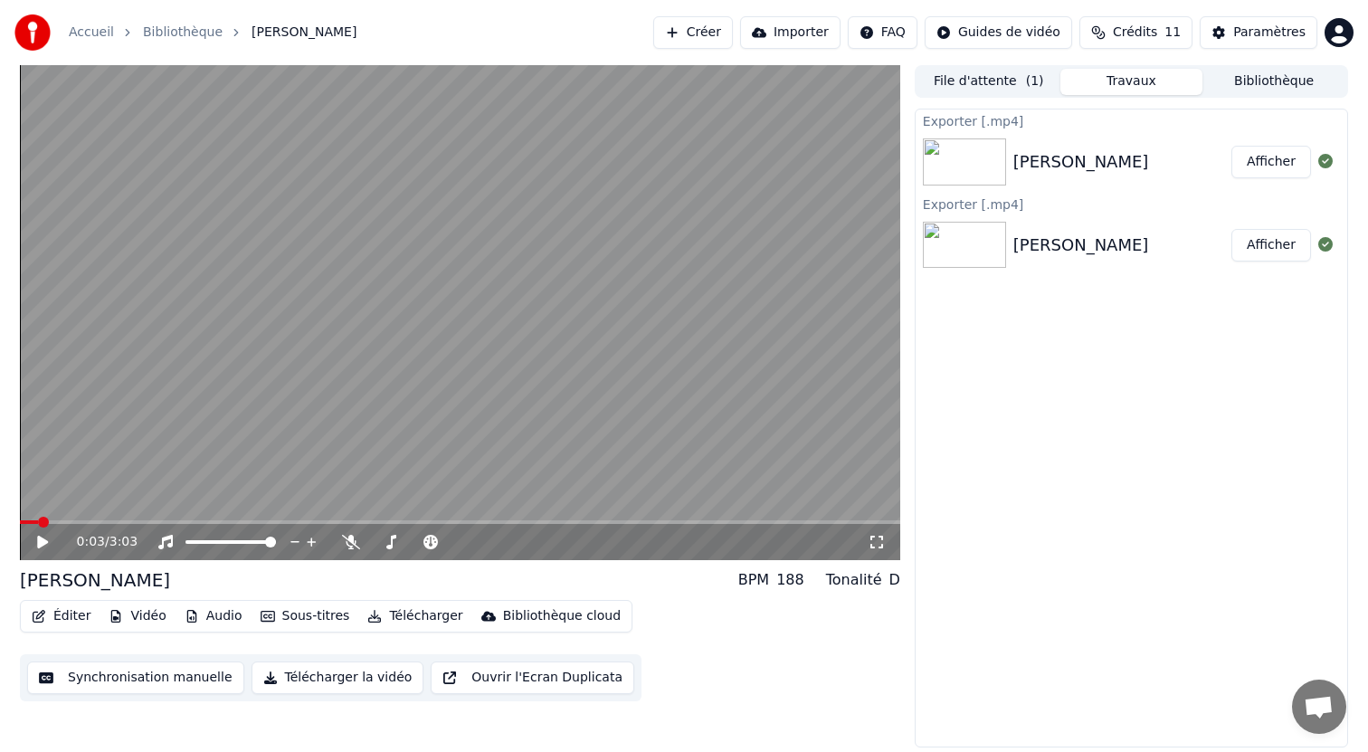
click at [1286, 161] on button "Afficher" at bounding box center [1272, 162] width 80 height 33
click at [353, 542] on icon at bounding box center [351, 542] width 18 height 14
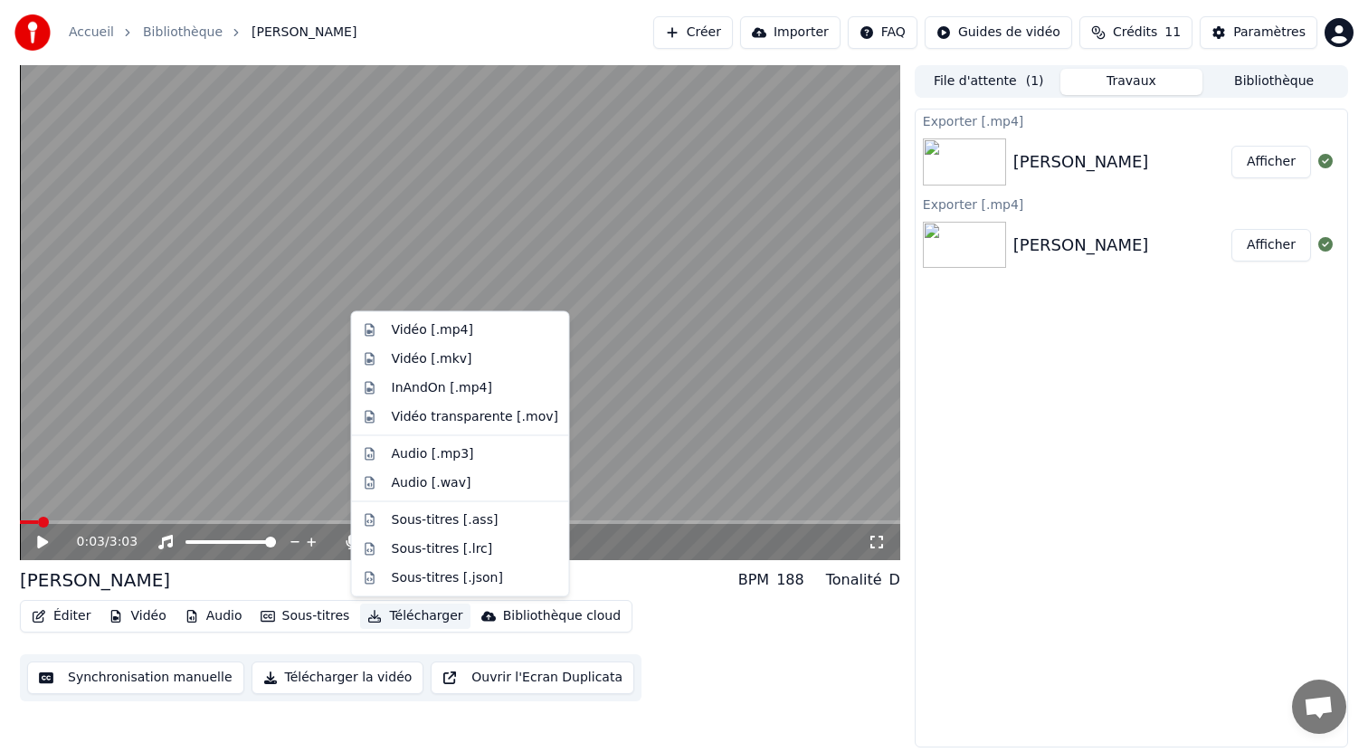
click at [410, 608] on button "Télécharger" at bounding box center [414, 616] width 109 height 25
click at [455, 337] on div "Vidéo [.mp4]" at bounding box center [432, 330] width 81 height 18
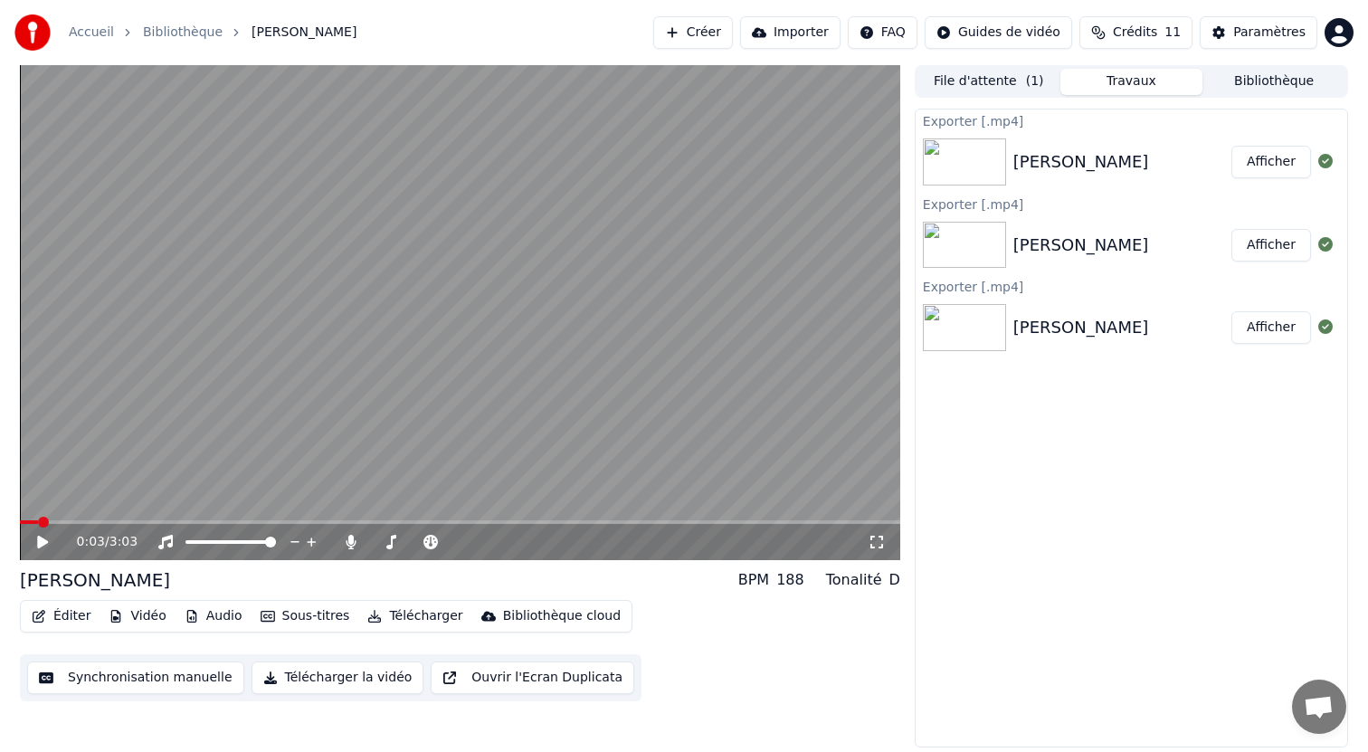
click at [1264, 153] on button "Afficher" at bounding box center [1272, 162] width 80 height 33
